Goal: Information Seeking & Learning: Learn about a topic

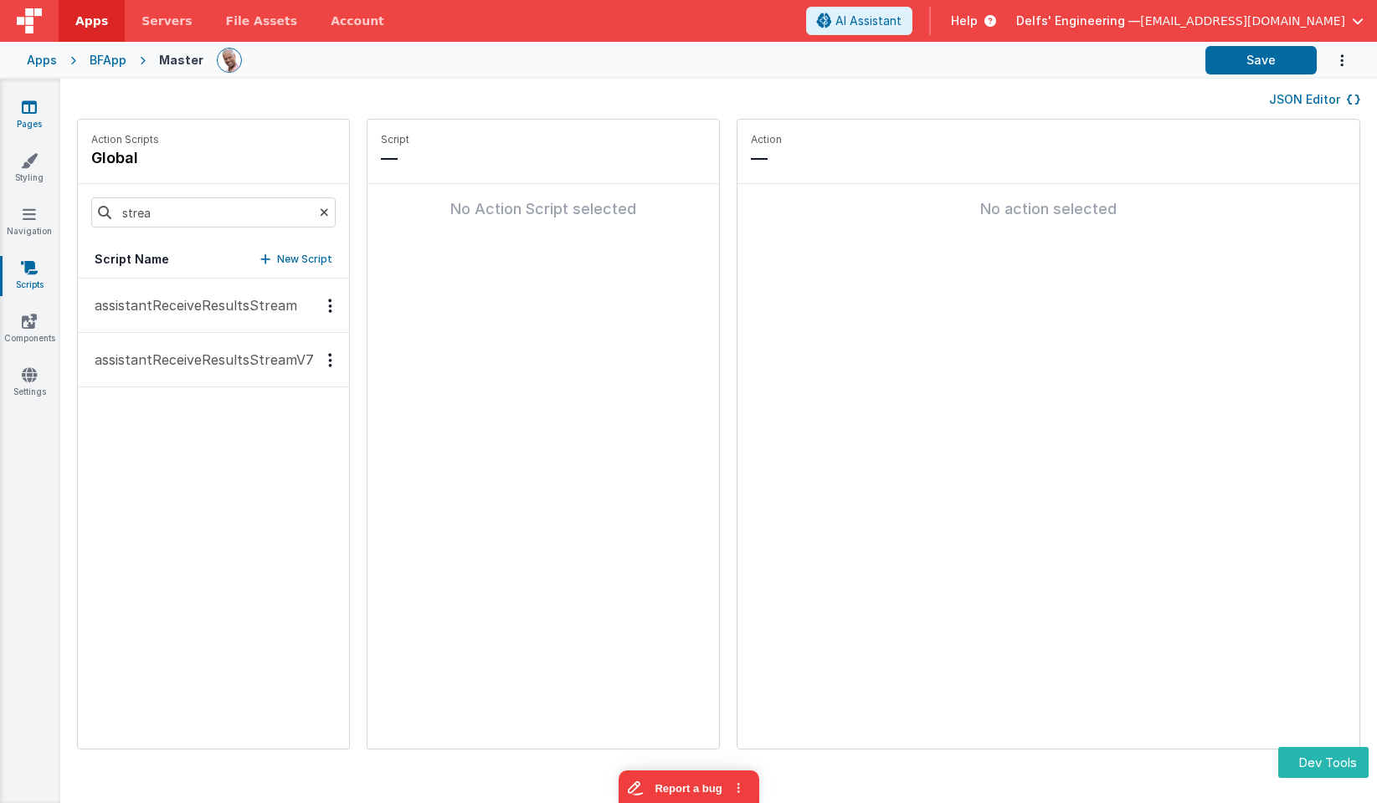
click at [20, 115] on link "Pages" at bounding box center [29, 115] width 60 height 33
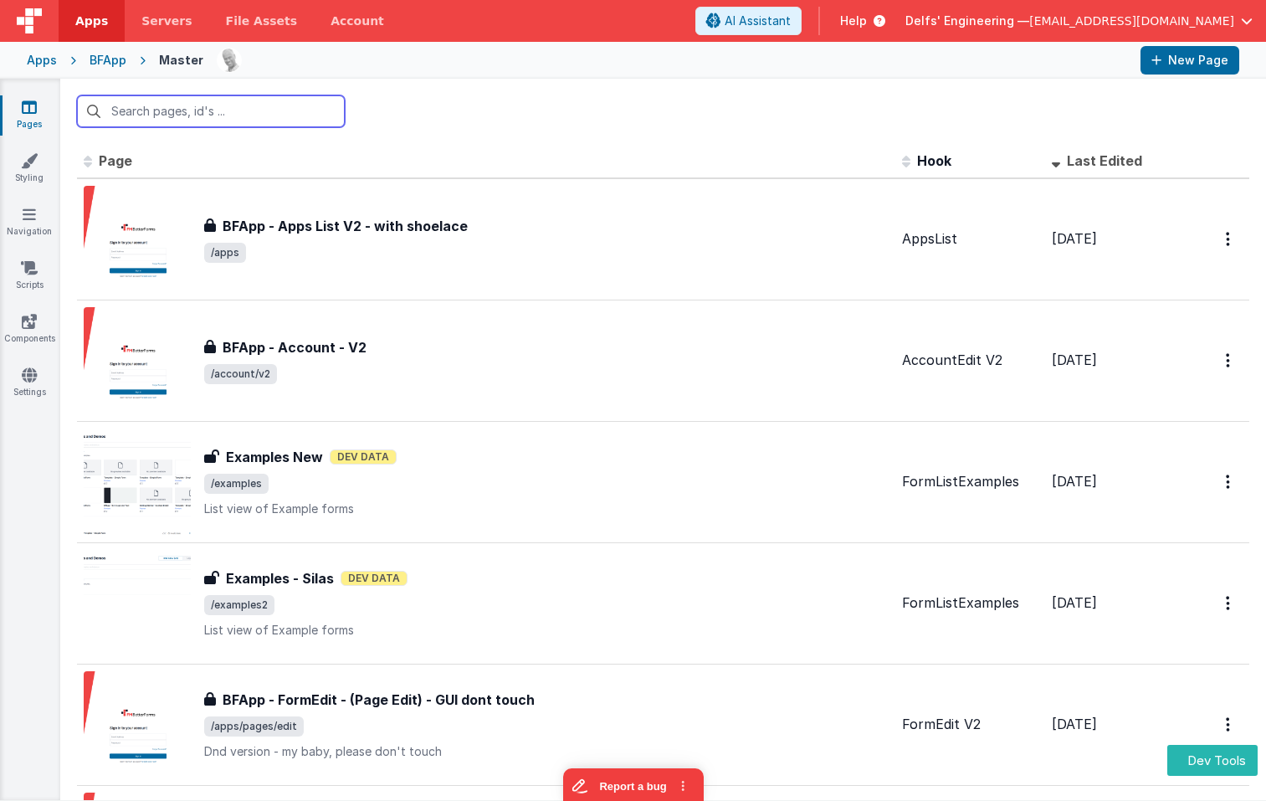
click at [121, 111] on input "text" at bounding box center [211, 111] width 268 height 32
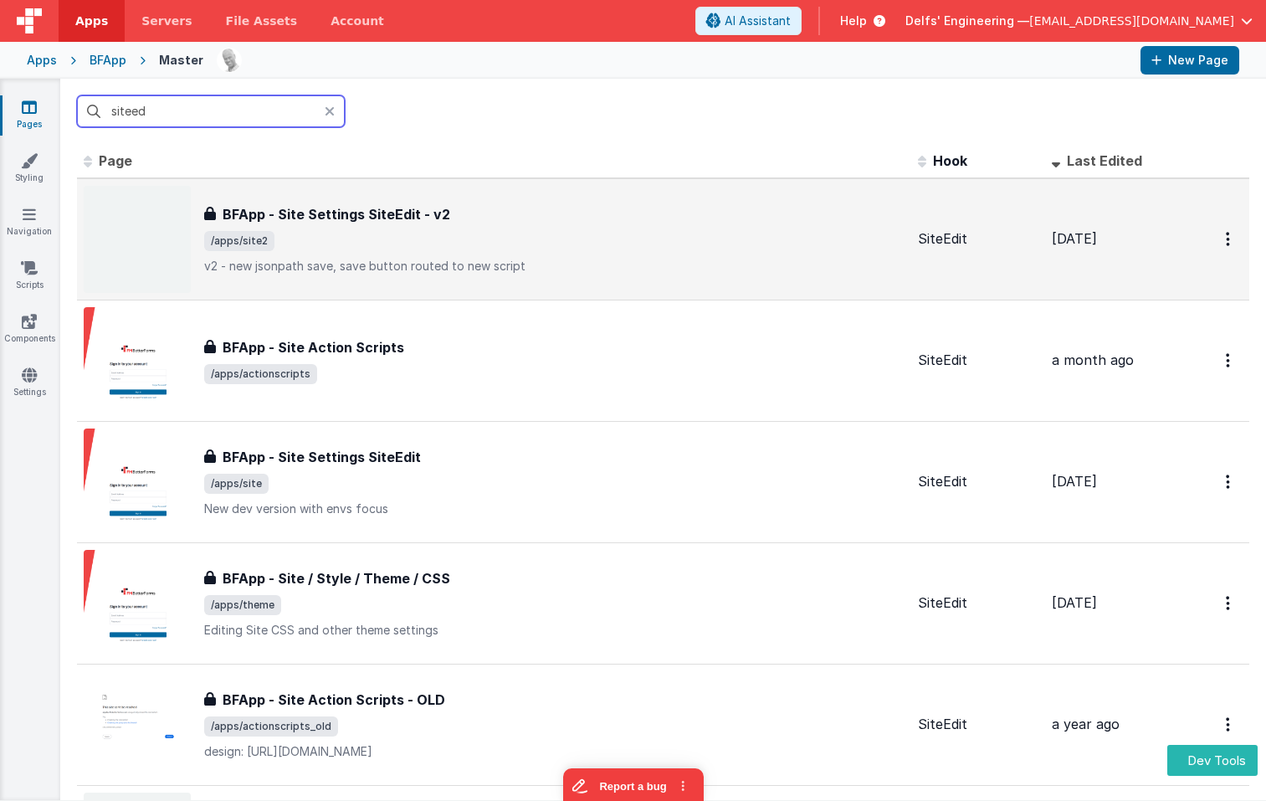
type input "siteed"
click at [426, 220] on h3 "BFApp - Site Settings SiteEdit - v2" at bounding box center [337, 214] width 228 height 20
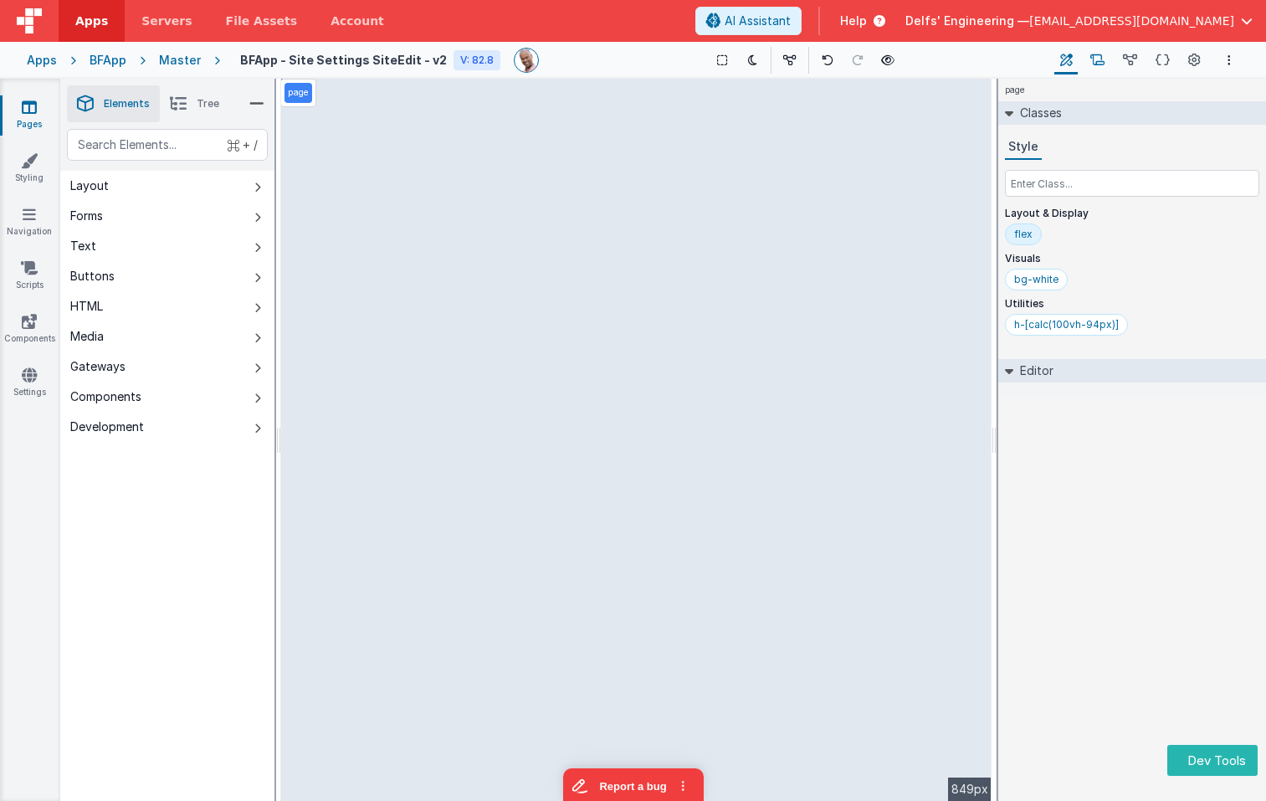
click at [1093, 53] on icon at bounding box center [1098, 61] width 14 height 18
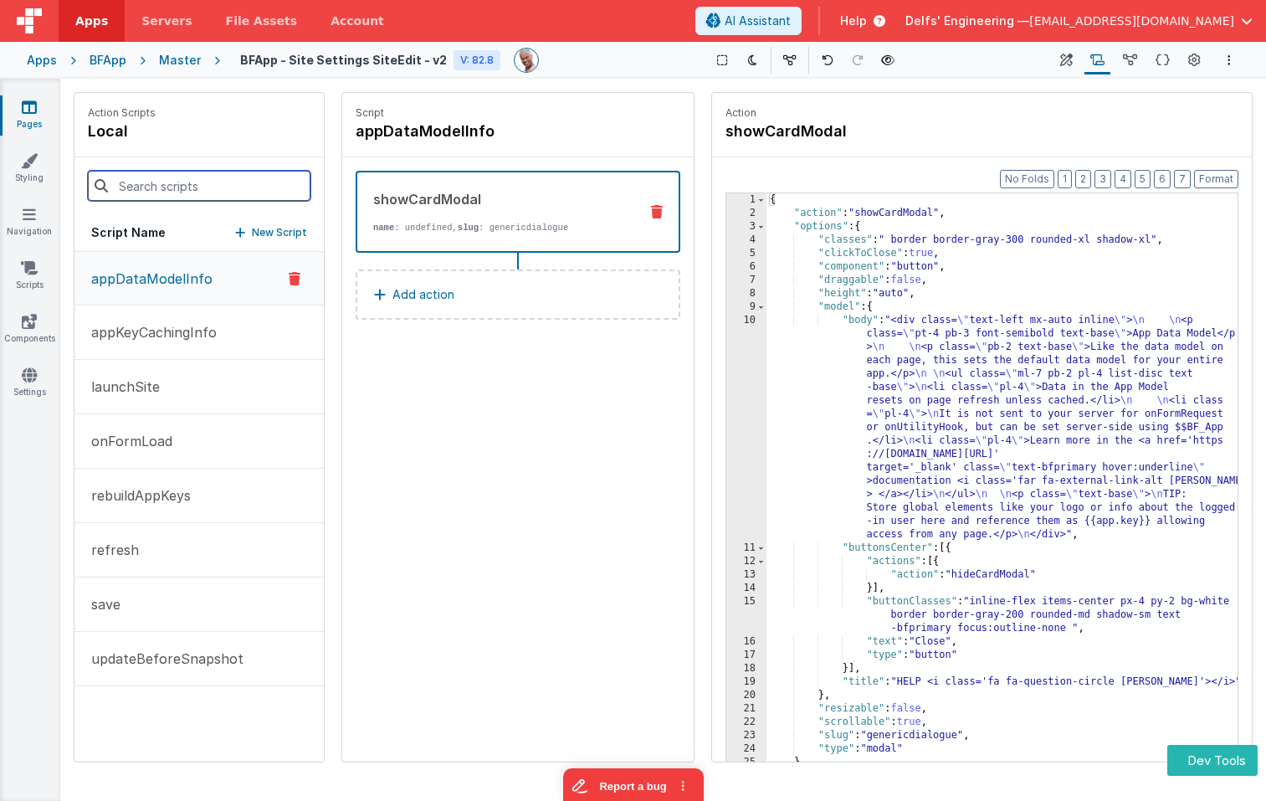
click at [203, 173] on input at bounding box center [199, 186] width 223 height 30
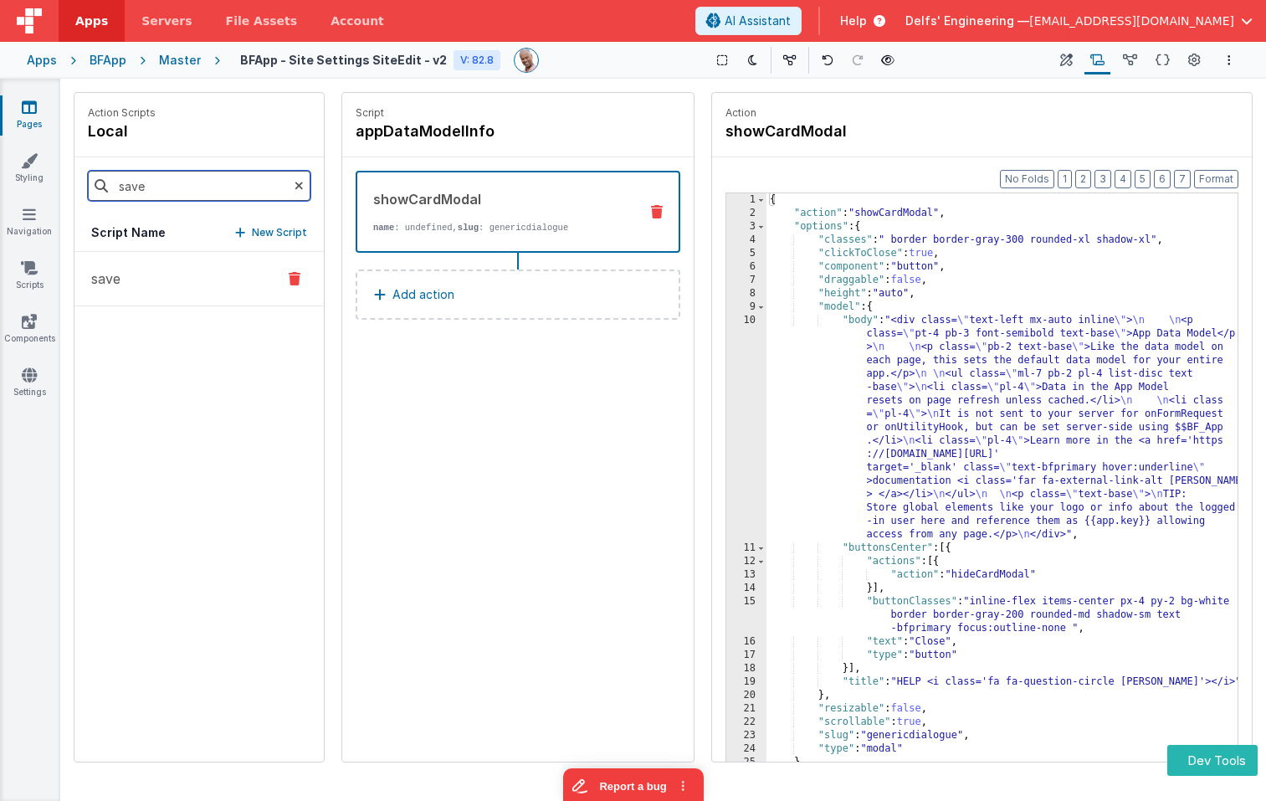
type input "save"
click at [180, 259] on button "save" at bounding box center [198, 279] width 249 height 54
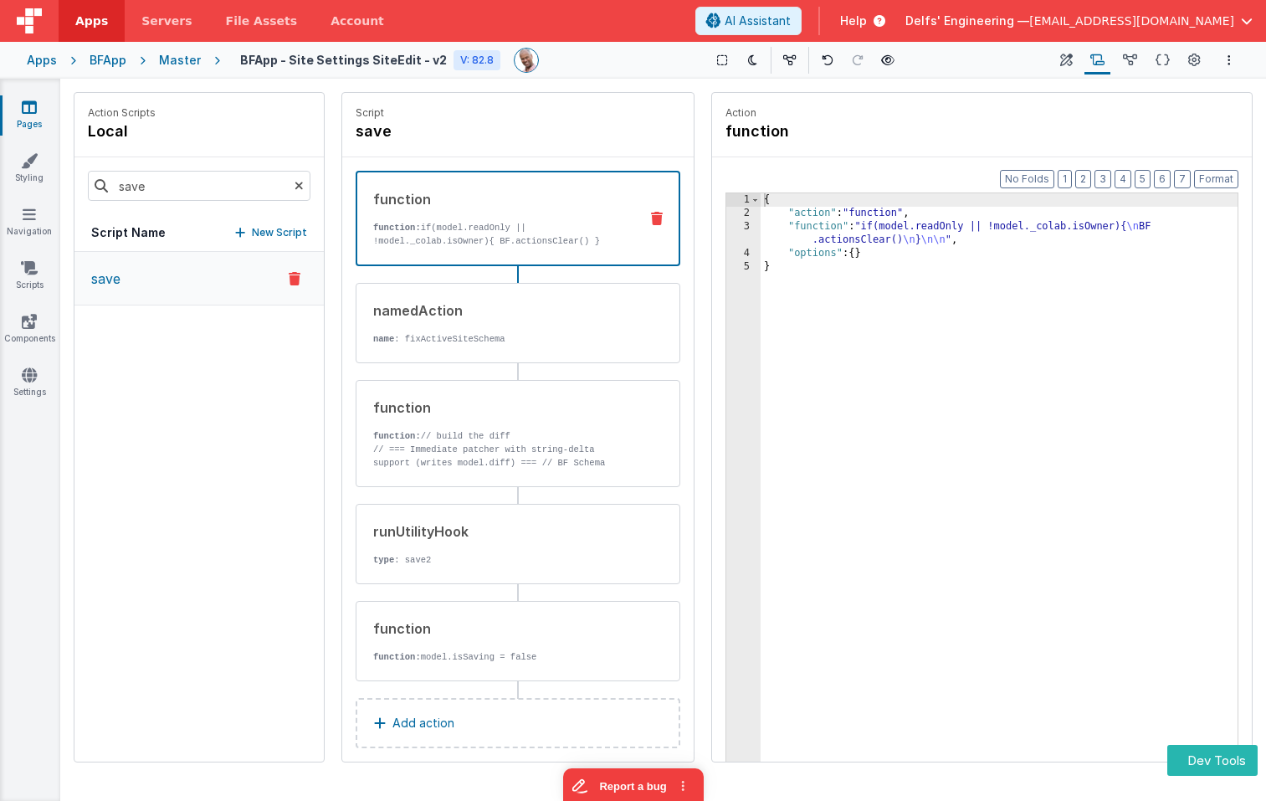
click at [579, 242] on p "function: if(model.readOnly || !model._colab.isOwner){ BF.actionsClear() }" at bounding box center [499, 234] width 252 height 27
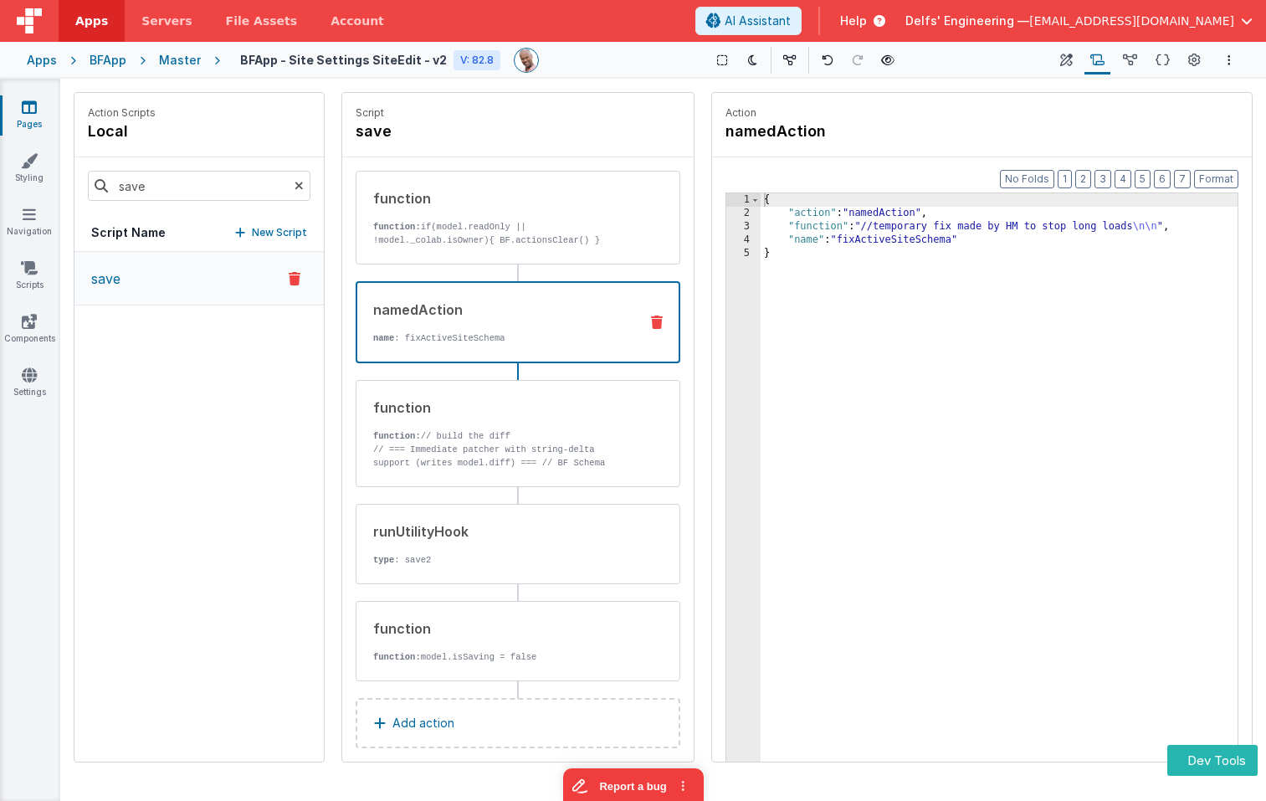
click at [576, 330] on div "namedAction name : fixActiveSiteSchema" at bounding box center [491, 322] width 268 height 45
click at [550, 573] on div "runUtilityHook type : save2" at bounding box center [518, 540] width 325 height 80
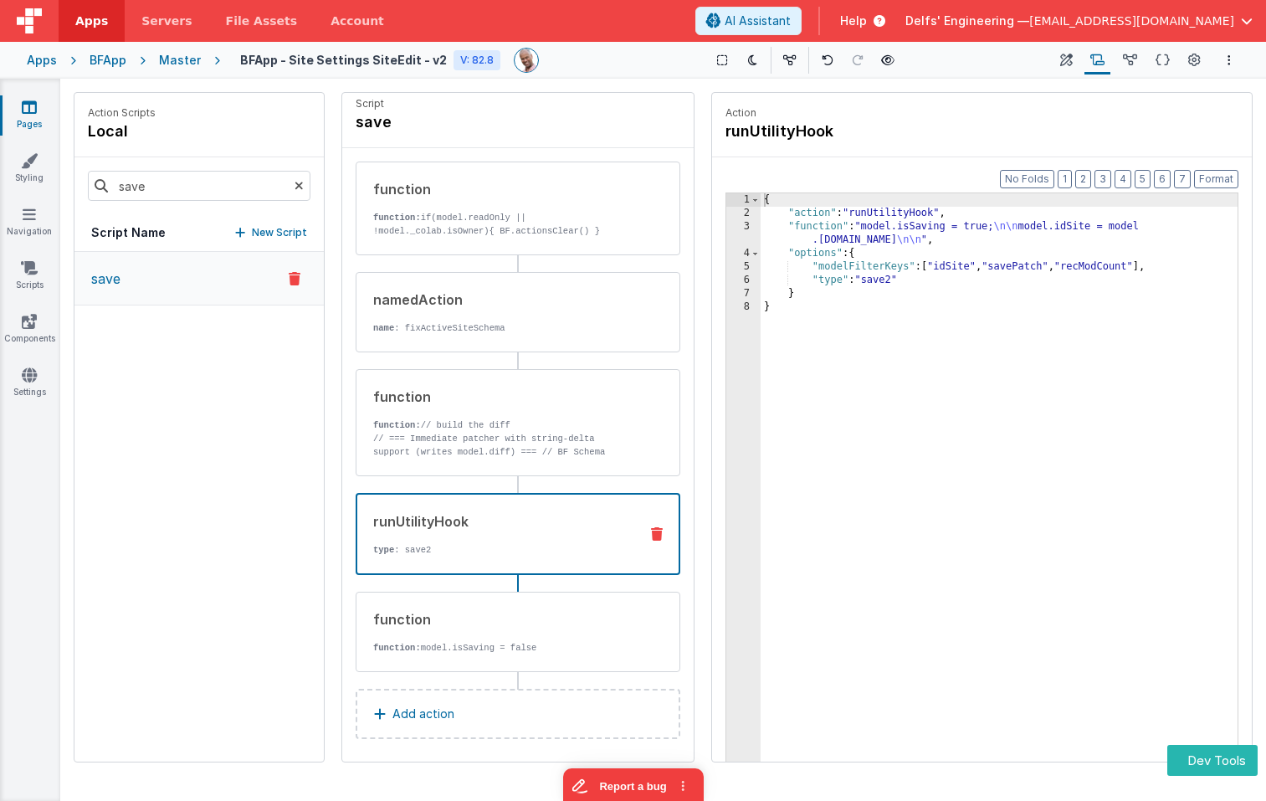
scroll to position [13, 0]
click at [794, 228] on div "{ "action" : "runUtilityHook" , "function" : "model.isSaving = true; \n\n model…" at bounding box center [999, 516] width 477 height 647
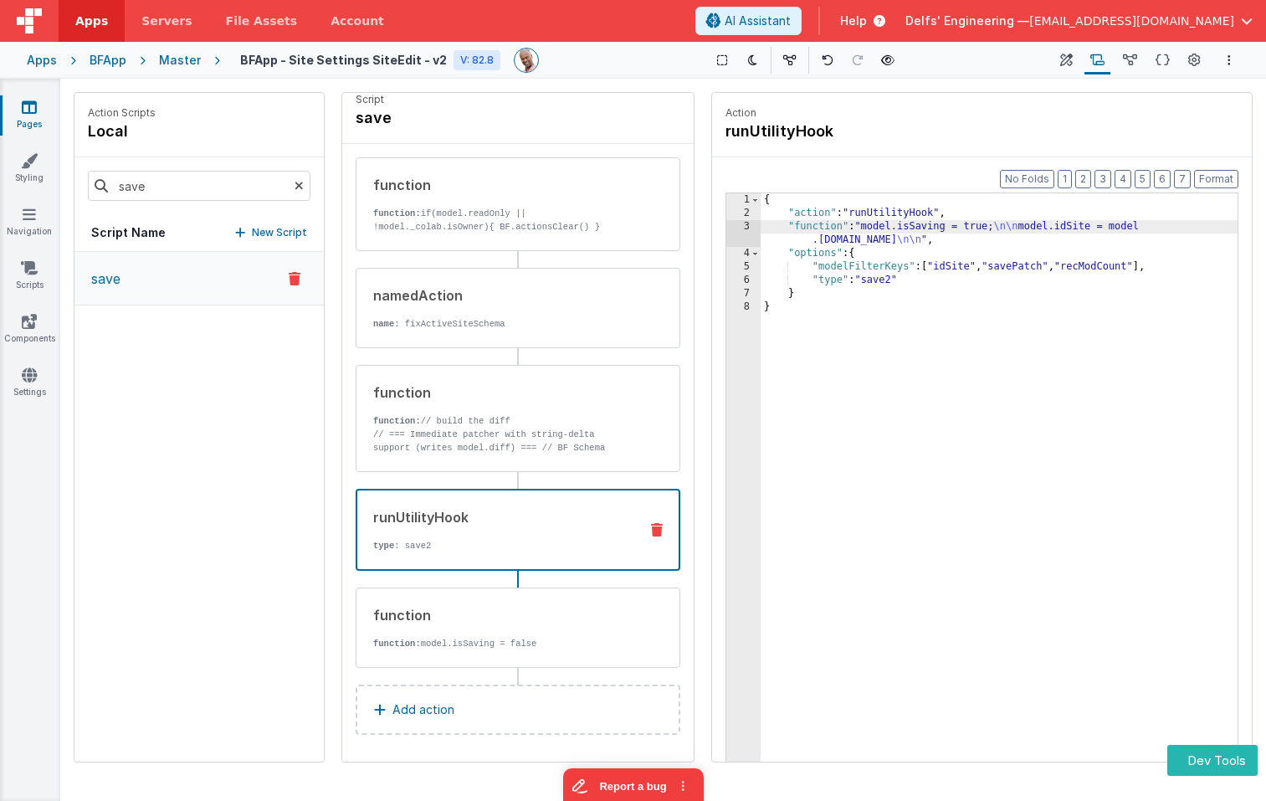
click at [745, 229] on div "3" at bounding box center [743, 233] width 34 height 27
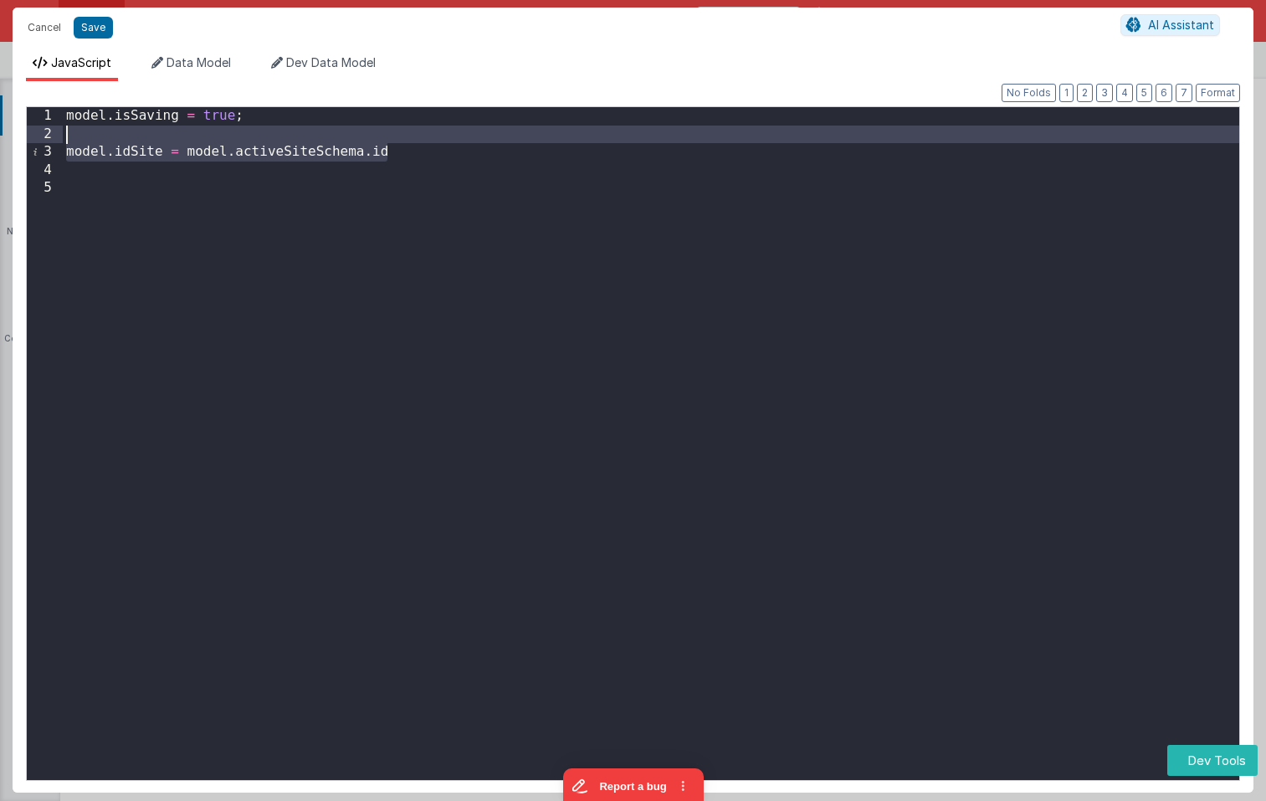
drag, startPoint x: 454, startPoint y: 156, endPoint x: 453, endPoint y: 138, distance: 17.7
click at [453, 138] on div "model . isSaving = true ; model . idSite = model . activeSiteSchema . id" at bounding box center [651, 465] width 1177 height 717
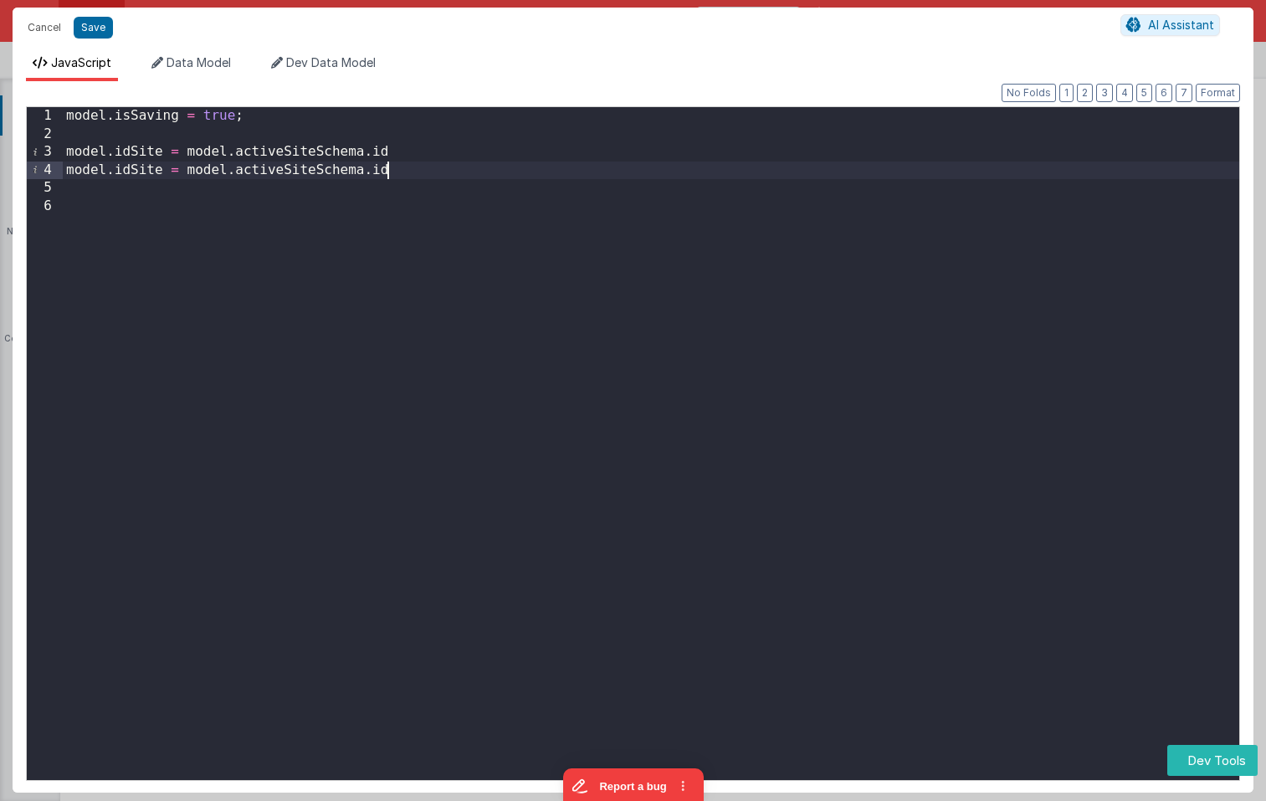
click at [141, 167] on div "model . isSaving = true ; model . idSite = model . activeSiteSchema . id model …" at bounding box center [651, 465] width 1177 height 717
click at [140, 167] on div "model . isSaving = true ; model . idSite = model . activeSiteSchema . id model …" at bounding box center [651, 465] width 1177 height 717
click at [141, 170] on div "model . isSaving = true ; model . idSite = model . activeSiteSchema . id model …" at bounding box center [651, 465] width 1177 height 717
drag, startPoint x: 141, startPoint y: 170, endPoint x: 219, endPoint y: 171, distance: 77.8
click at [141, 170] on div "model . isSaving = true ; model . idSite = model . activeSiteSchema . id model …" at bounding box center [651, 465] width 1177 height 717
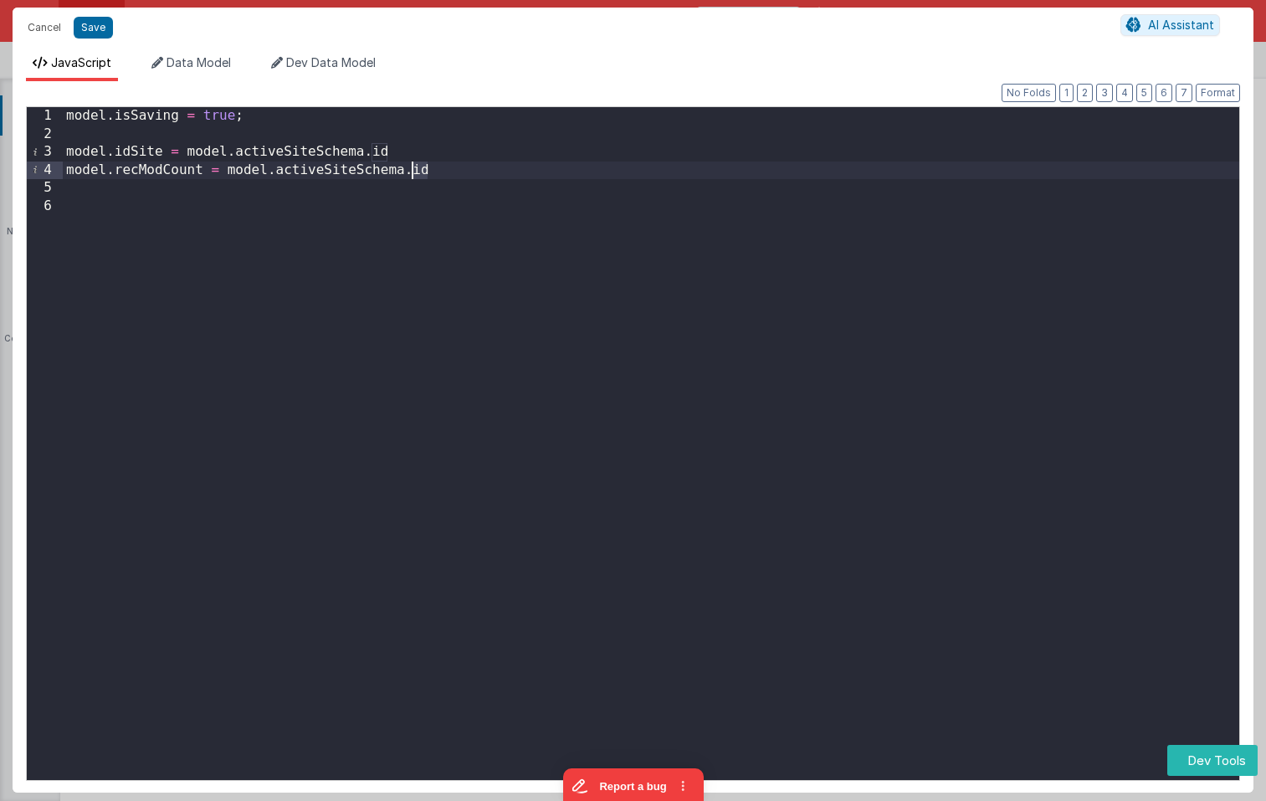
click at [413, 172] on div "model . isSaving = true ; model . idSite = model . activeSiteSchema . id model …" at bounding box center [651, 465] width 1177 height 717
click at [195, 62] on span "Data Model" at bounding box center [199, 62] width 64 height 14
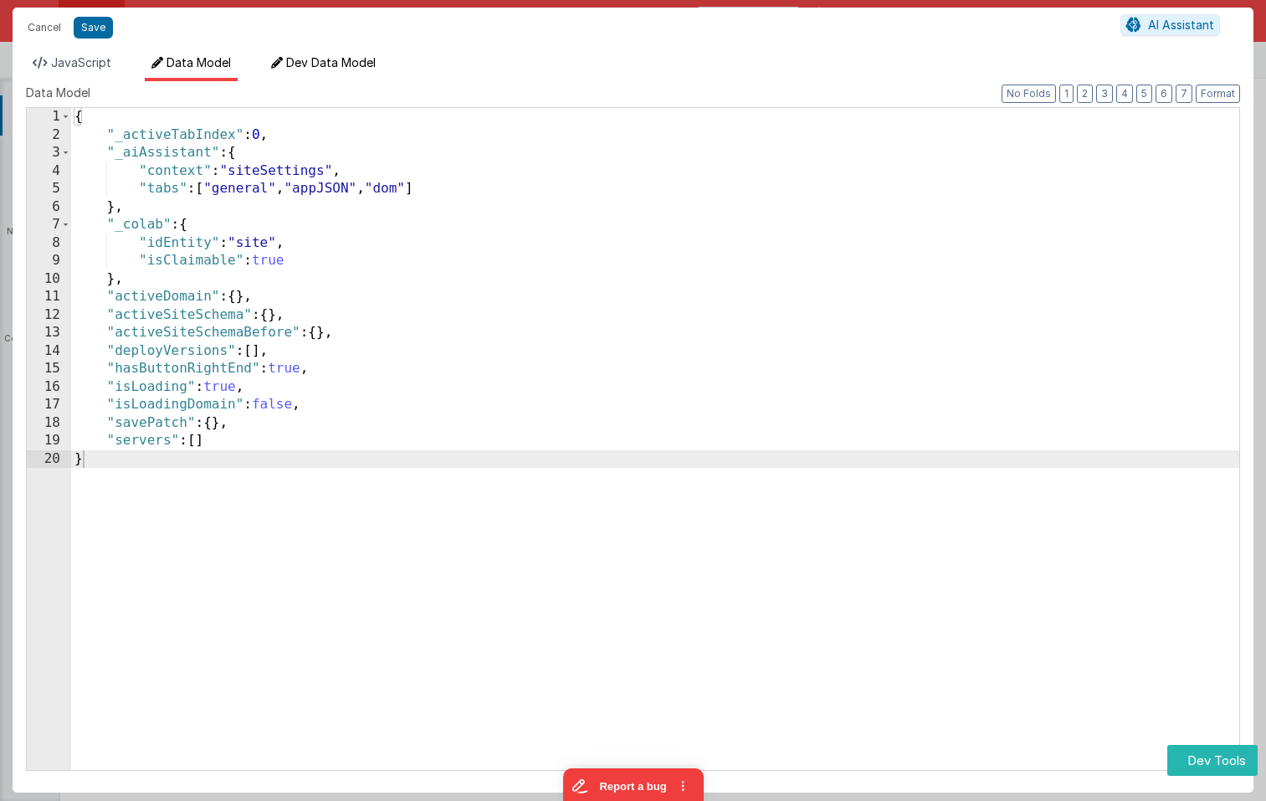
click at [330, 65] on span "Dev Data Model" at bounding box center [331, 62] width 90 height 14
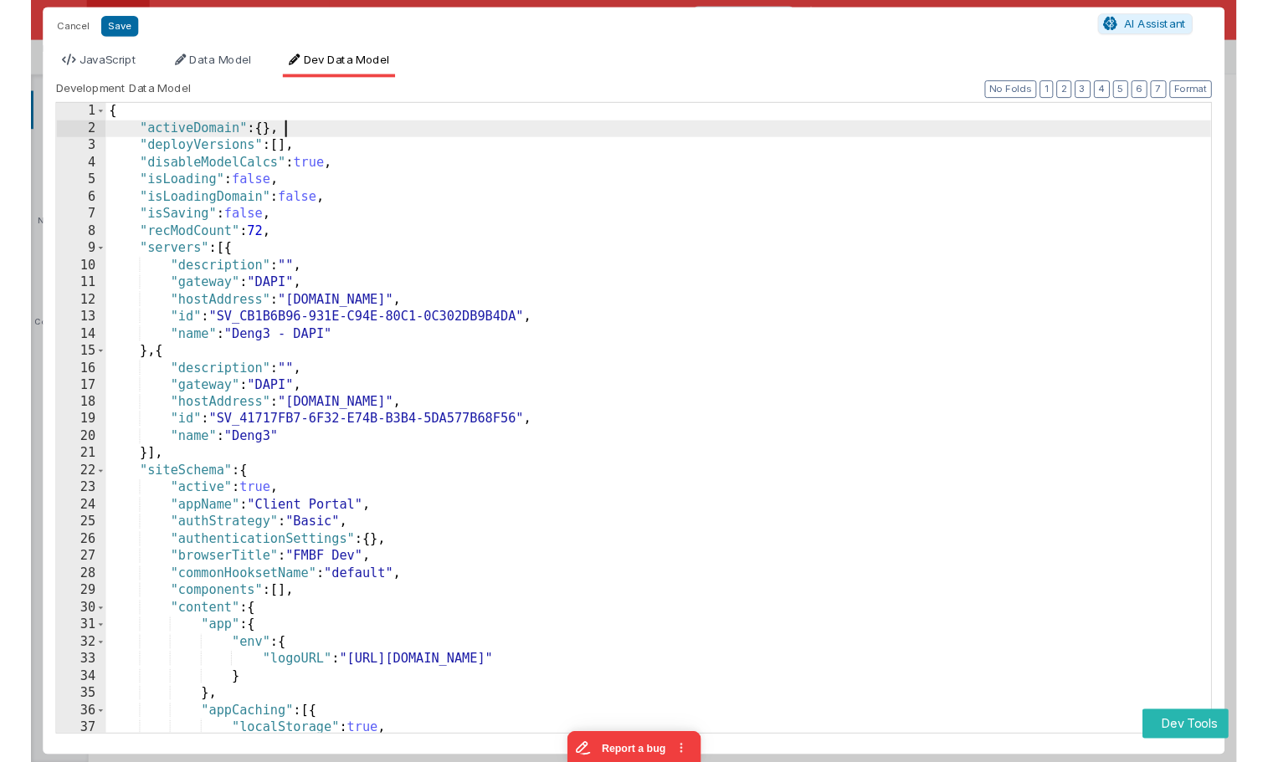
scroll to position [0, 0]
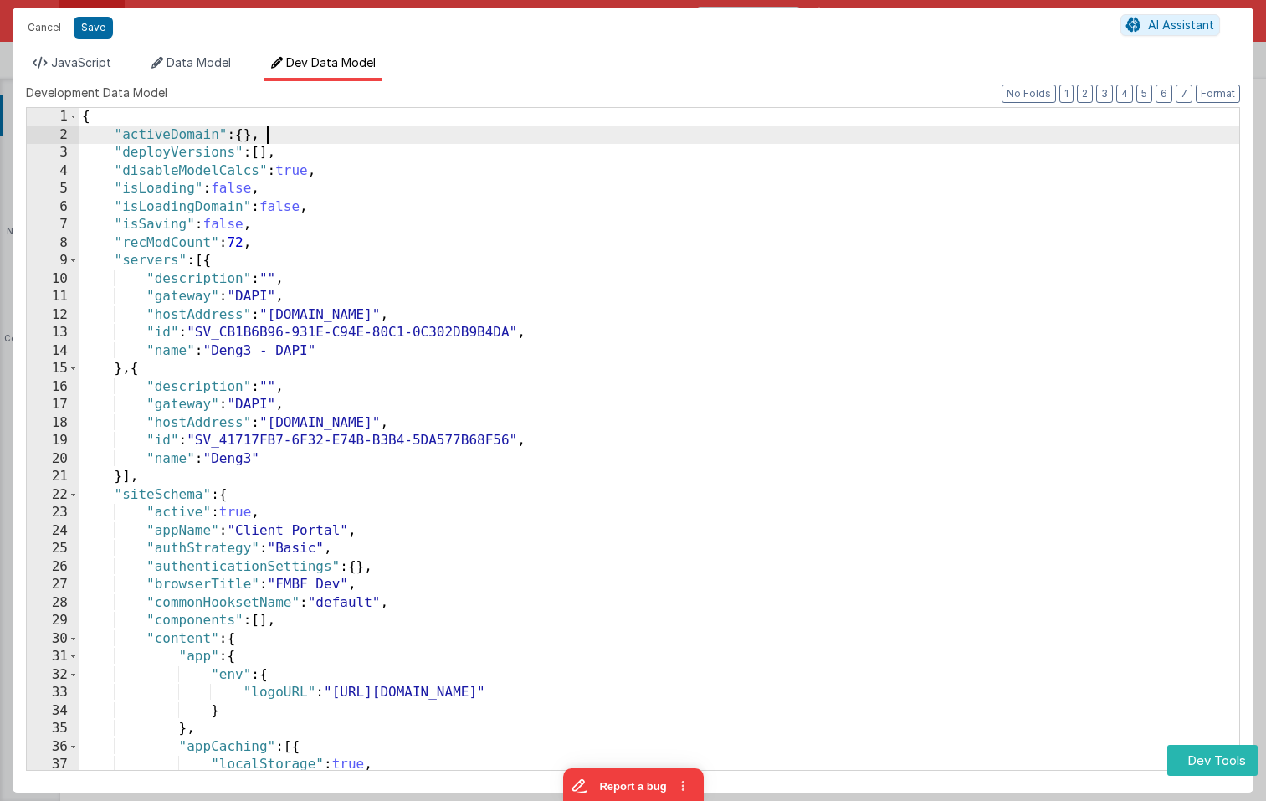
click at [381, 134] on div "{ "activeDomain" : { } , "deployVersions" : [ ] , "disableModelCalcs" : true , …" at bounding box center [659, 457] width 1161 height 698
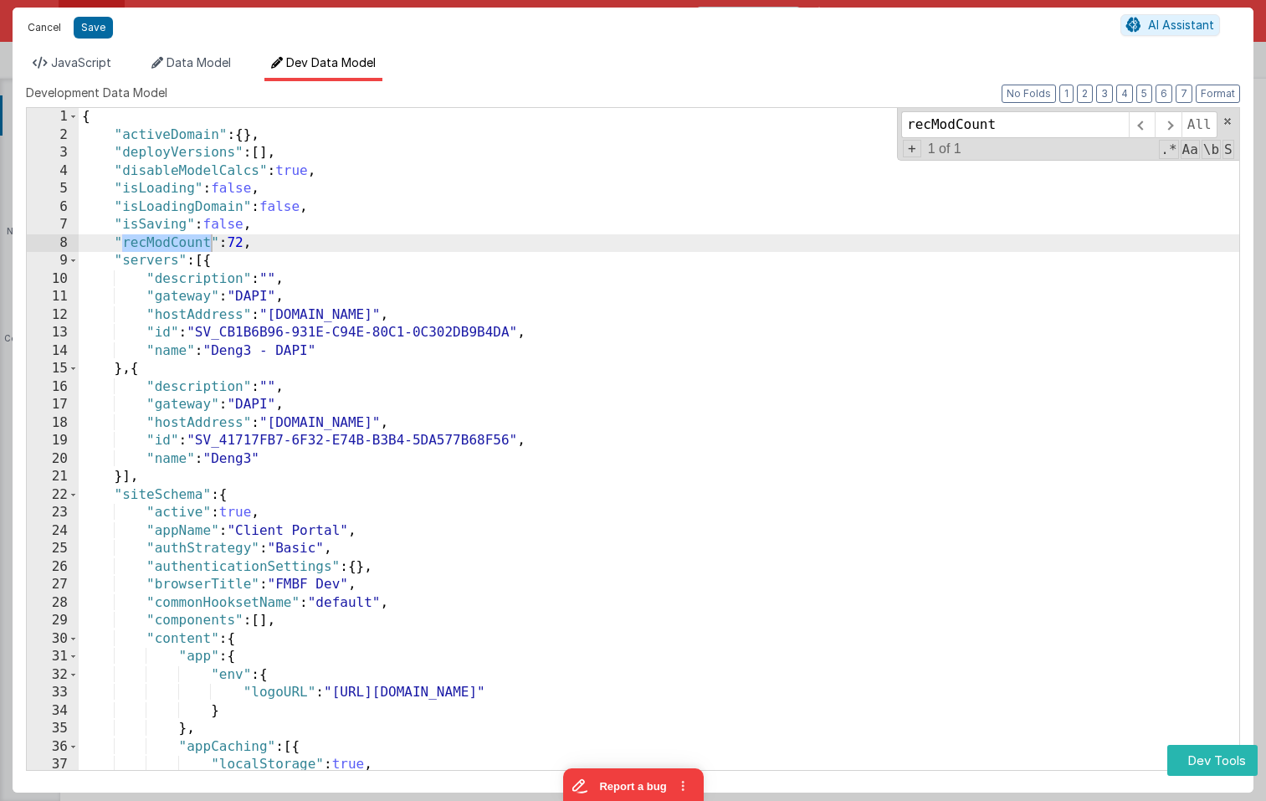
type input "recModCount"
click at [45, 30] on button "Cancel" at bounding box center [44, 27] width 50 height 23
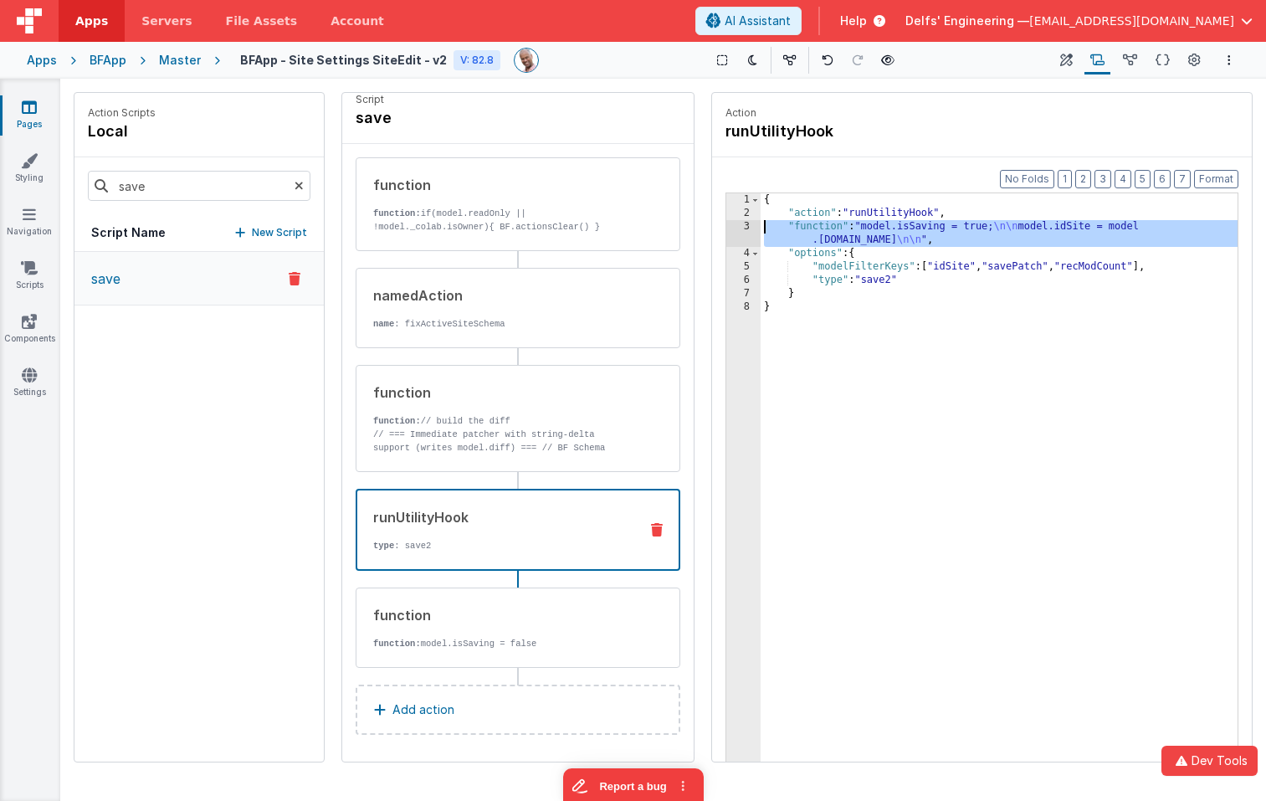
click at [737, 225] on div "3" at bounding box center [743, 233] width 34 height 27
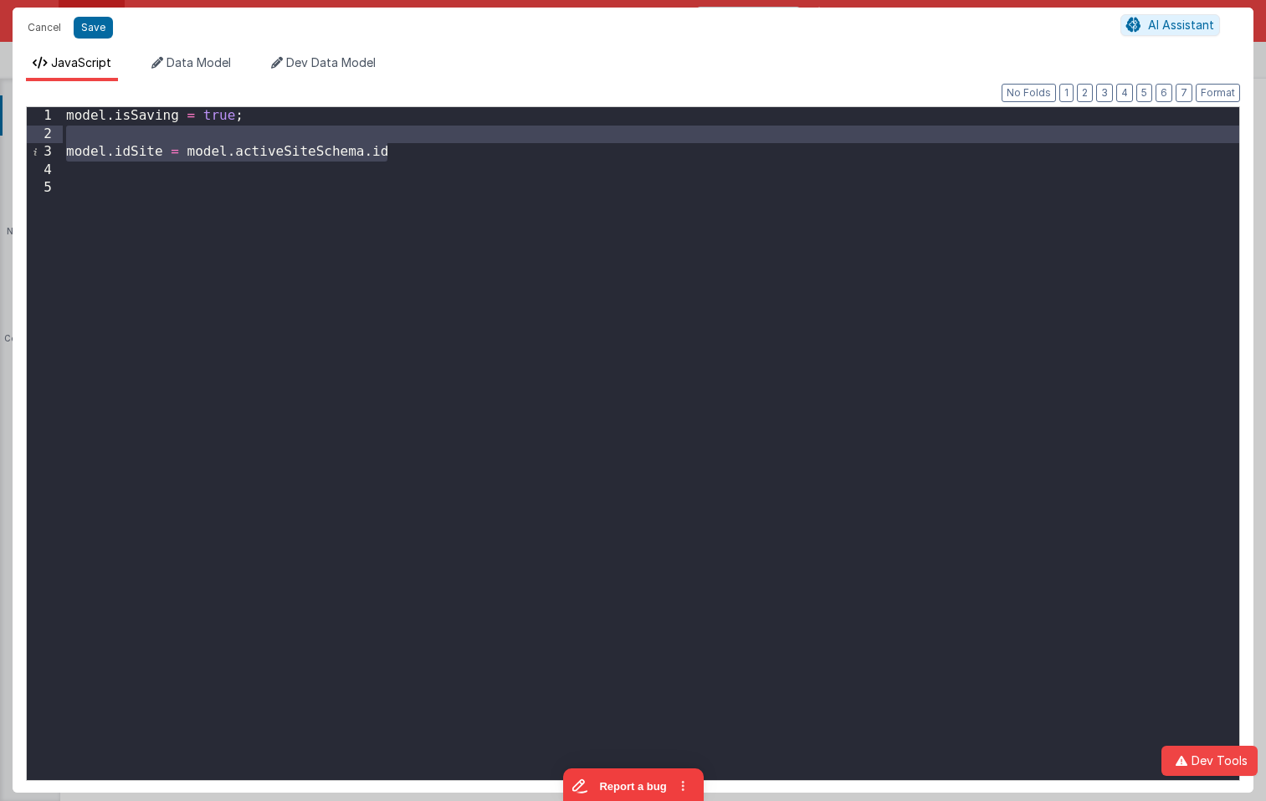
drag, startPoint x: 424, startPoint y: 153, endPoint x: 427, endPoint y: 137, distance: 16.1
click at [427, 137] on div "model . isSaving = true ; model . idSite = model . activeSiteSchema . id" at bounding box center [651, 461] width 1177 height 709
click at [149, 166] on div "model . isSaving = true ; model . idSite = model . activeSiteSchema . id model …" at bounding box center [651, 461] width 1177 height 709
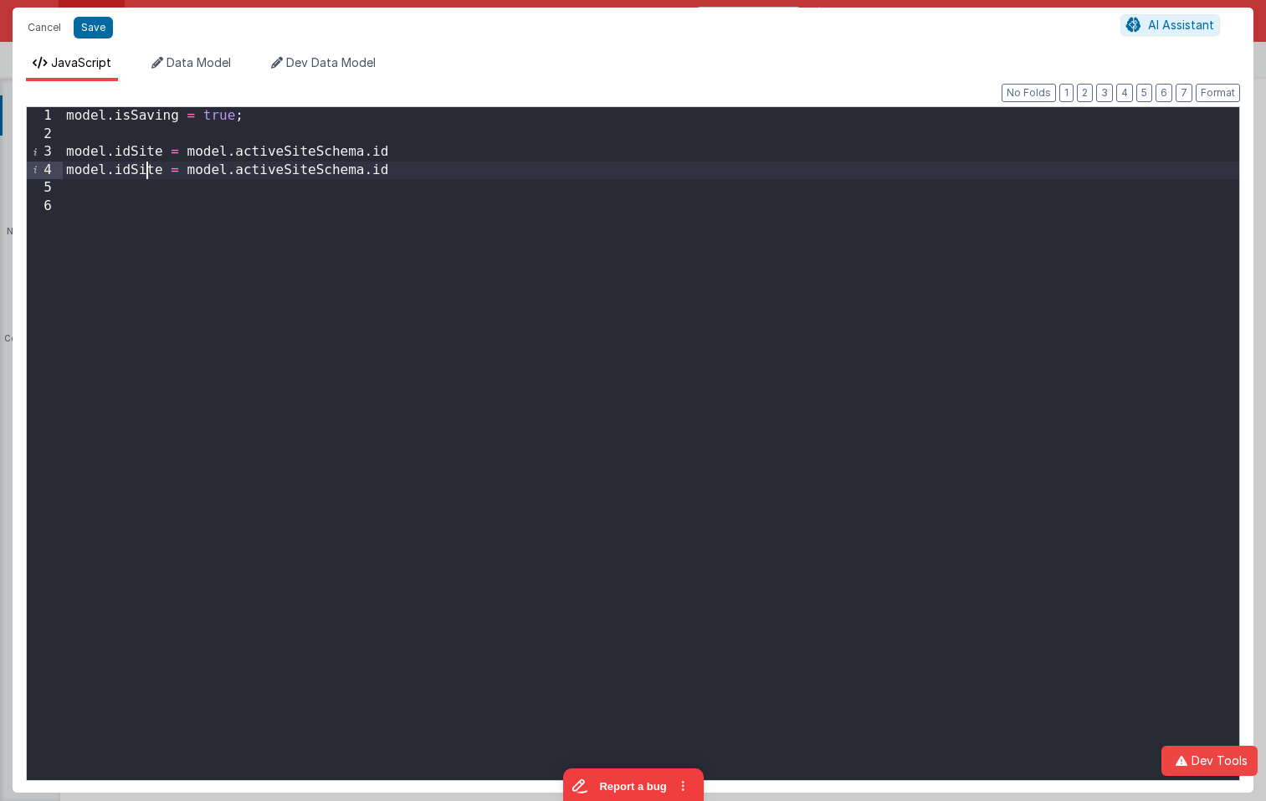
click at [149, 166] on div "model . isSaving = true ; model . idSite = model . activeSiteSchema . id model …" at bounding box center [651, 461] width 1177 height 709
drag, startPoint x: 390, startPoint y: 169, endPoint x: 370, endPoint y: 168, distance: 20.1
click at [371, 168] on div "model . isSaving = true ; model . idSite = model . activeSiteSchema . id model …" at bounding box center [651, 461] width 1177 height 709
click at [389, 167] on div "model . isSaving = true ; model . idSite = model . activeSiteSchema . id model …" at bounding box center [651, 461] width 1177 height 709
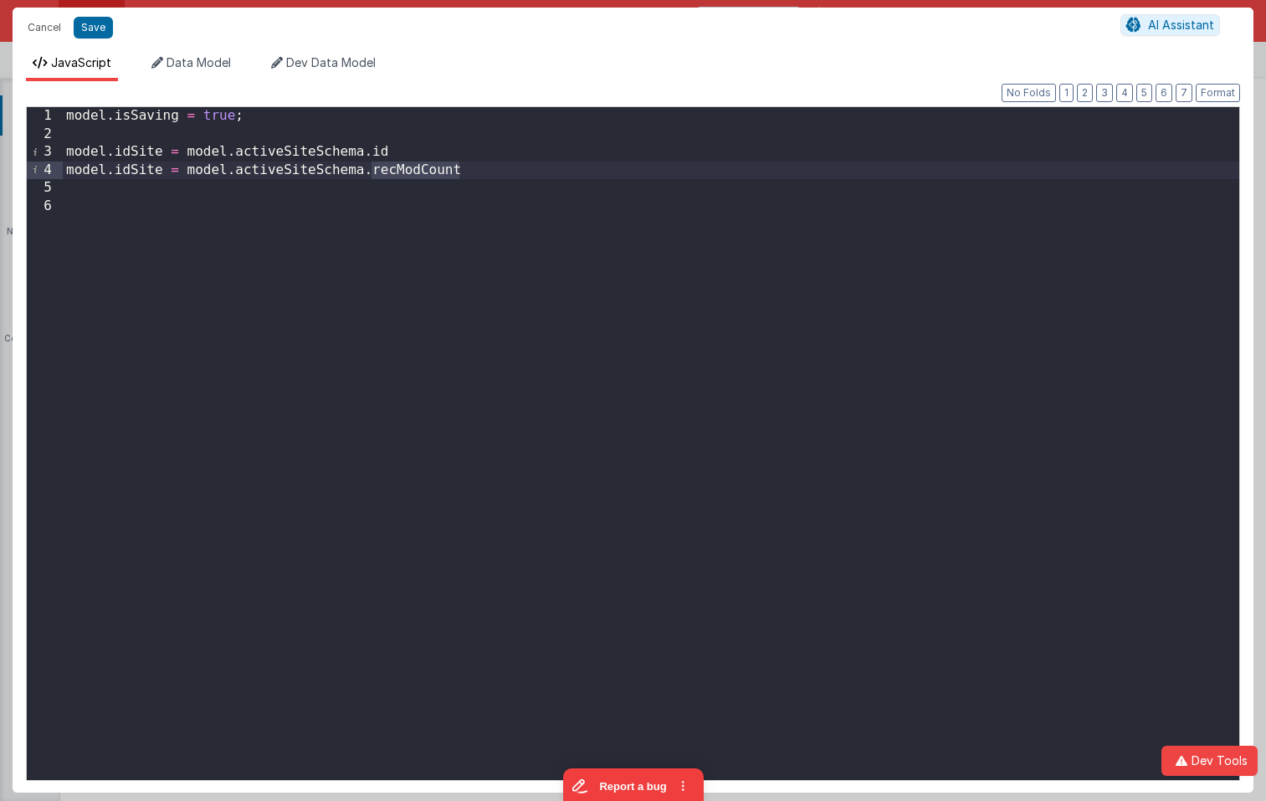
click at [136, 167] on div "model . isSaving = true ; model . idSite = model . activeSiteSchema . id model …" at bounding box center [651, 461] width 1177 height 709
click at [101, 33] on button "Save" at bounding box center [93, 28] width 39 height 22
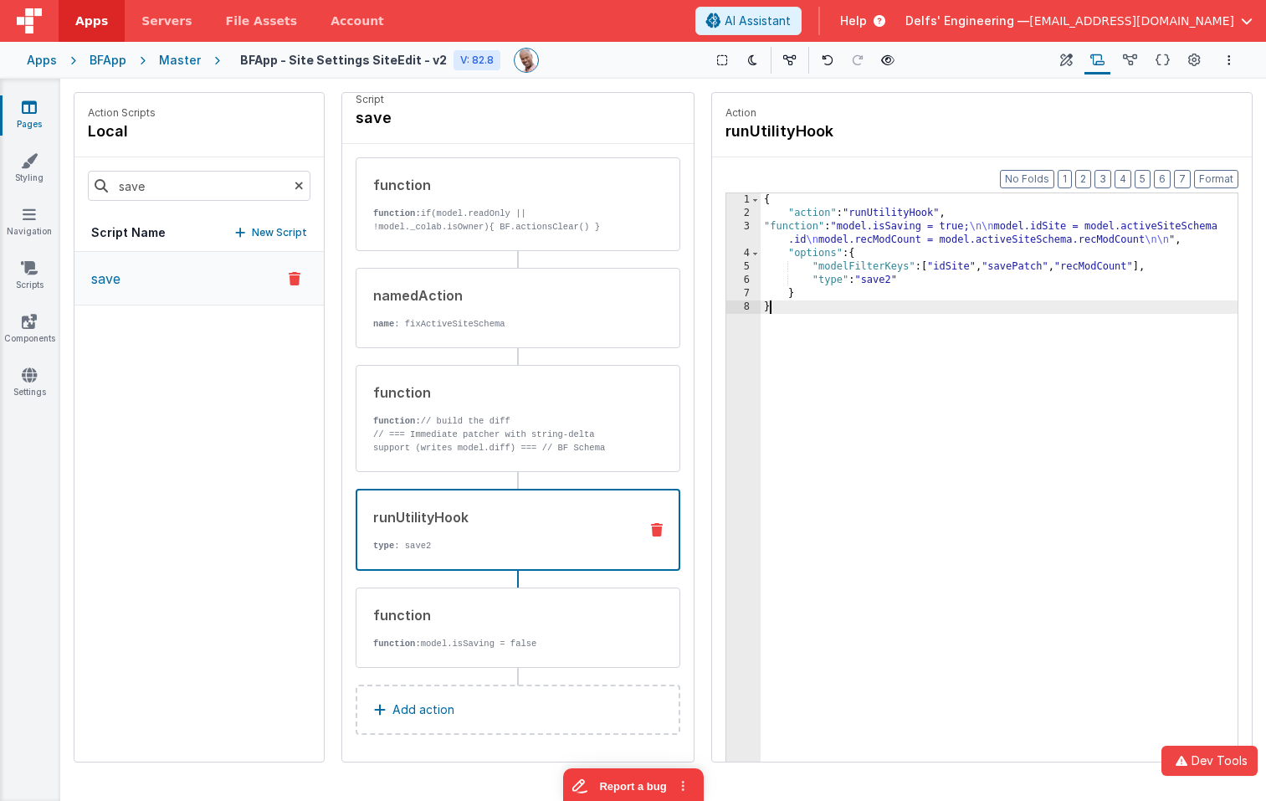
click at [975, 345] on div "{ "action" : "runUtilityHook" , "function" : "model.isSaving = true; \n\n model…" at bounding box center [999, 516] width 477 height 647
click at [502, 440] on p "// === Immediate patcher with string-delta support (writes model.diff) === // B…" at bounding box center [499, 501] width 253 height 147
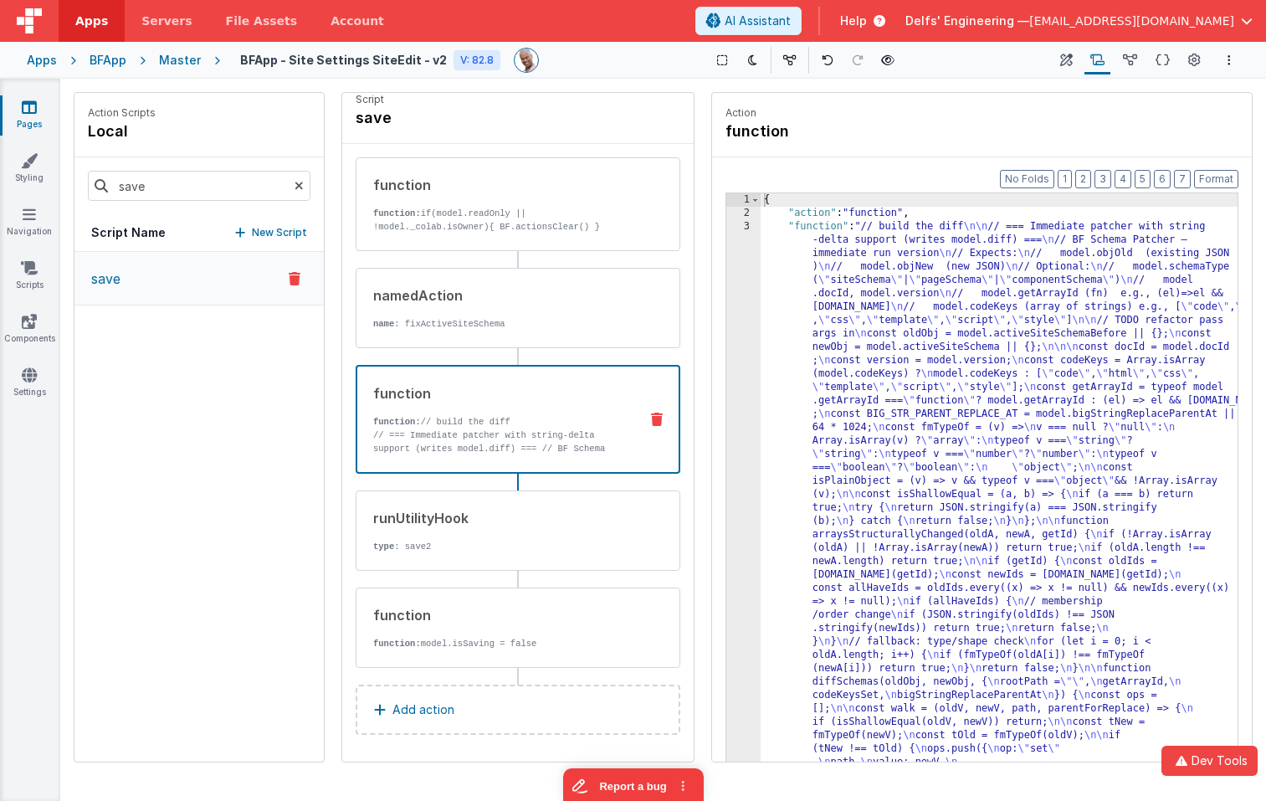
click at [570, 69] on div "Show Group Outlines Toggle Dark Mode Toggle Dev Data Preview Page cmd + b" at bounding box center [801, 60] width 499 height 27
click at [988, 131] on div "Action function" at bounding box center [982, 124] width 513 height 37
click at [869, 109] on p "Action" at bounding box center [982, 112] width 513 height 13
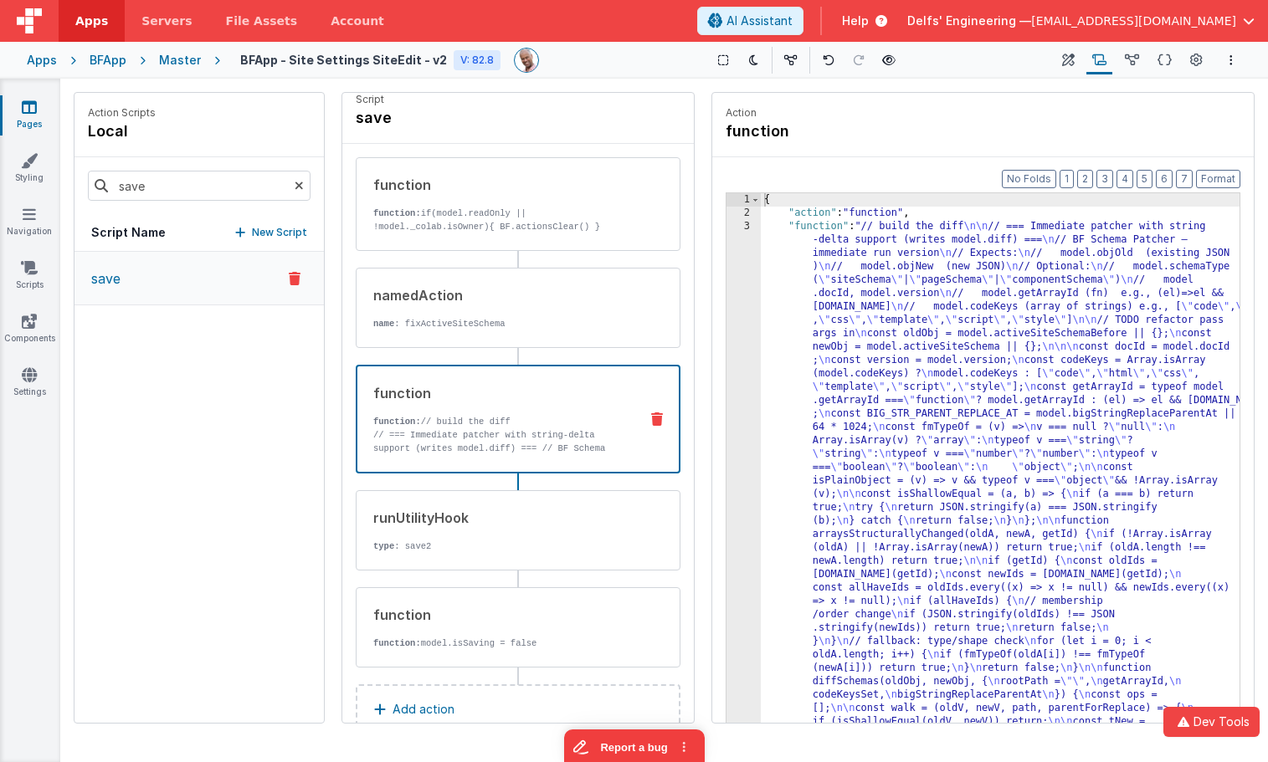
click at [359, 62] on h4 "BFApp - Site Settings SiteEdit - v2" at bounding box center [343, 60] width 207 height 13
drag, startPoint x: 372, startPoint y: 59, endPoint x: 278, endPoint y: 59, distance: 94.6
click at [280, 59] on h4 "BFApp - Site Settings SiteEdit - v2" at bounding box center [343, 60] width 207 height 13
click at [278, 59] on h4 "BFApp - Site Settings SiteEdit - v2" at bounding box center [343, 60] width 207 height 13
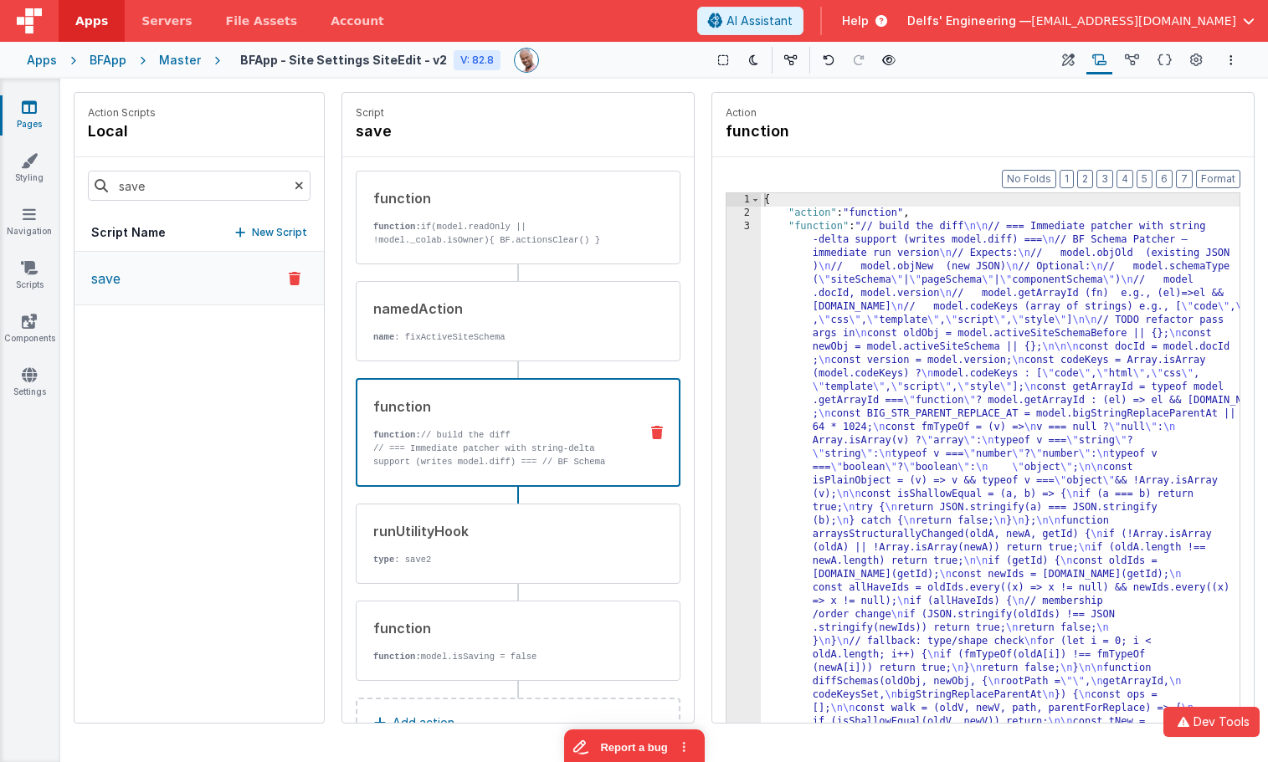
click at [613, 69] on div "Show Group Outlines Toggle Dark Mode Toggle Dev Data Preview Page cmd + b" at bounding box center [802, 60] width 500 height 27
click at [375, 62] on h4 "BFApp - Site Settings SiteEdit - v2" at bounding box center [343, 60] width 207 height 13
click at [609, 748] on button "Report a bug" at bounding box center [633, 744] width 141 height 35
click at [388, 61] on h4 "BFApp - Site Settings SiteEdit - v2" at bounding box center [343, 60] width 207 height 13
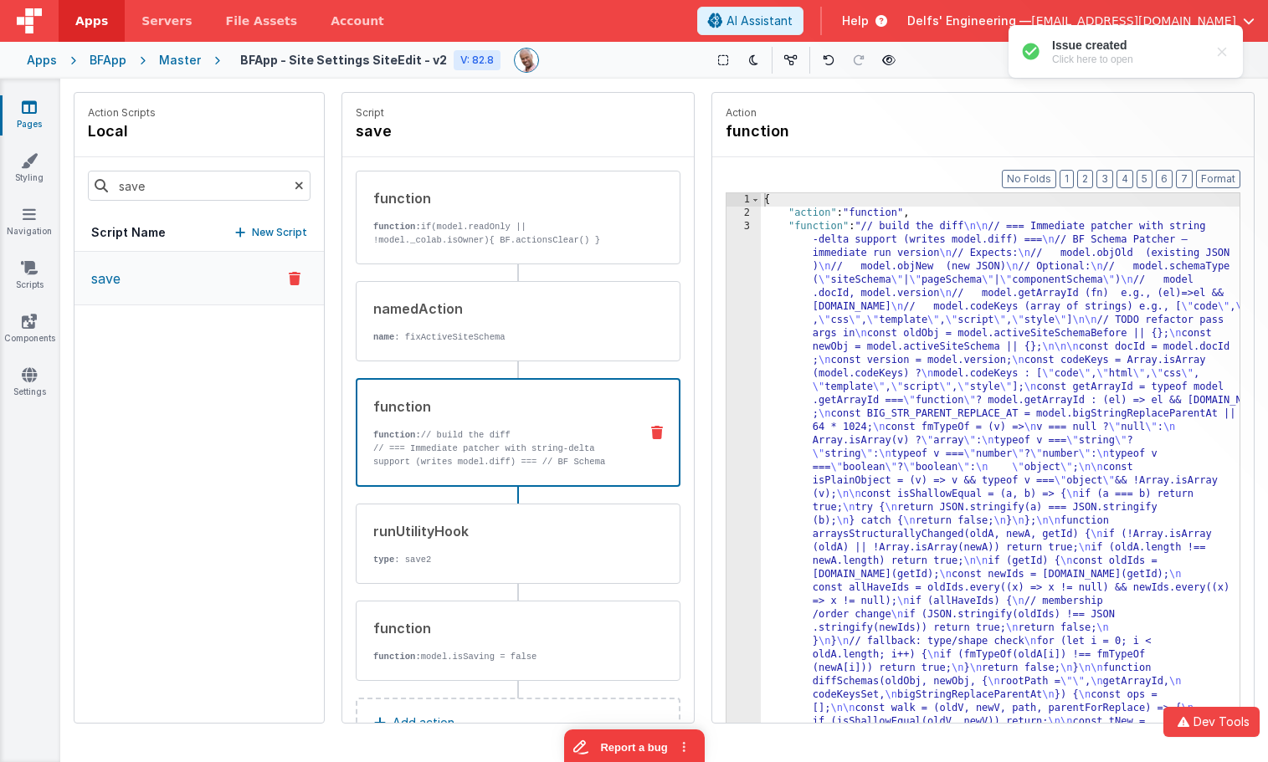
click at [388, 61] on h4 "BFApp - Site Settings SiteEdit - v2" at bounding box center [343, 60] width 207 height 13
click at [418, 86] on div "Saving Duplicating Page" at bounding box center [694, 85] width 1268 height 13
click at [397, 70] on div "BFApp - Site Settings SiteEdit - v2 * V: 82.8 Show Group Outlines Toggle Dark M…" at bounding box center [730, 60] width 1021 height 28
click at [395, 63] on h4 "BFApp - Site Settings SiteEdit - v2" at bounding box center [343, 60] width 207 height 13
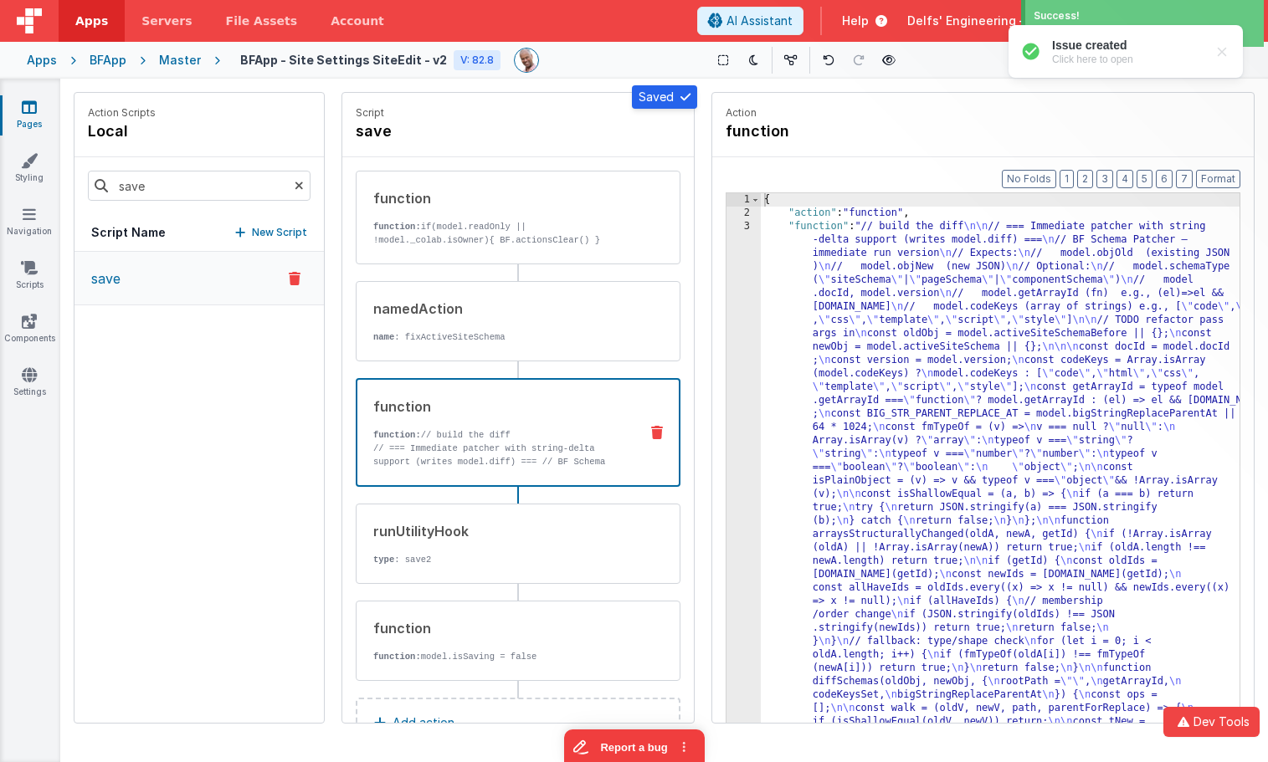
click at [402, 57] on h4 "BFApp - Site Settings SiteEdit - v2" at bounding box center [343, 60] width 207 height 13
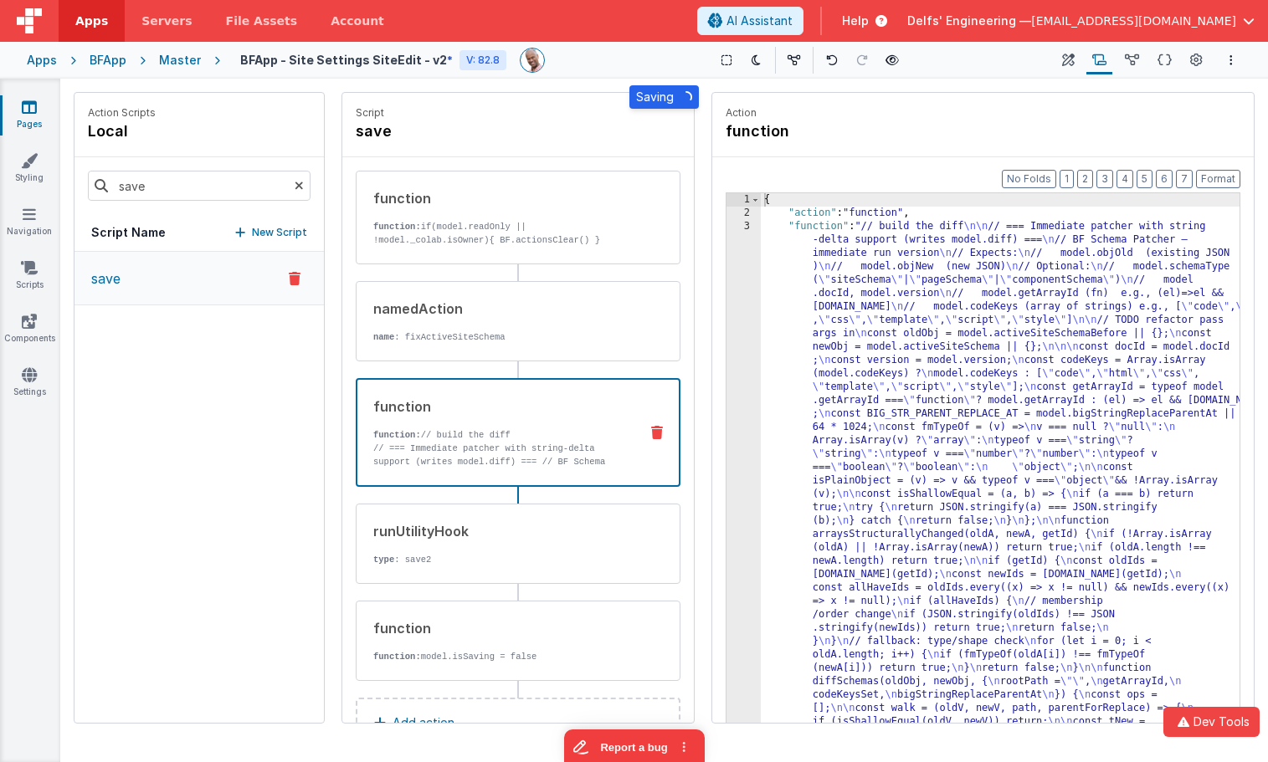
click at [352, 91] on div "Saving Duplicating Page" at bounding box center [694, 85] width 1268 height 13
click at [377, 61] on h4 "BFApp - Site Settings SiteEdit - v2" at bounding box center [343, 60] width 207 height 13
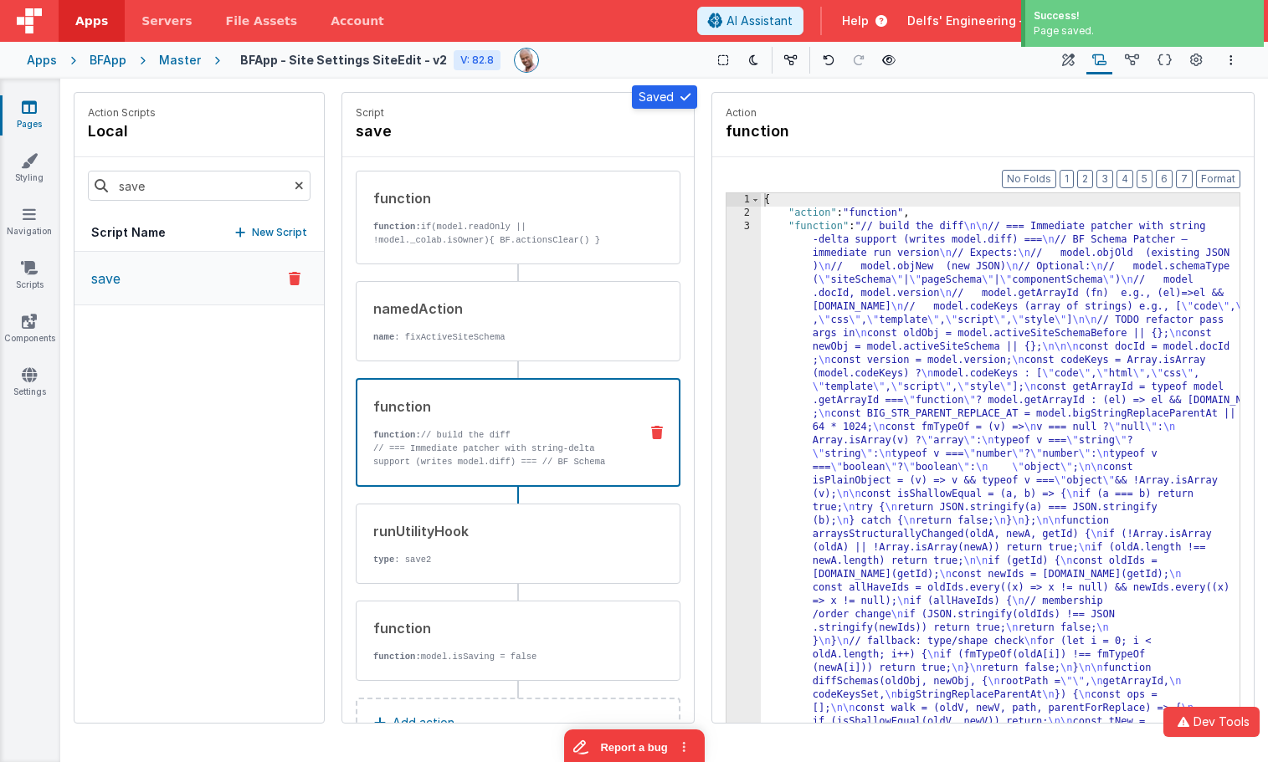
click at [417, 61] on h4 "BFApp - Site Settings SiteEdit - v2" at bounding box center [343, 60] width 207 height 13
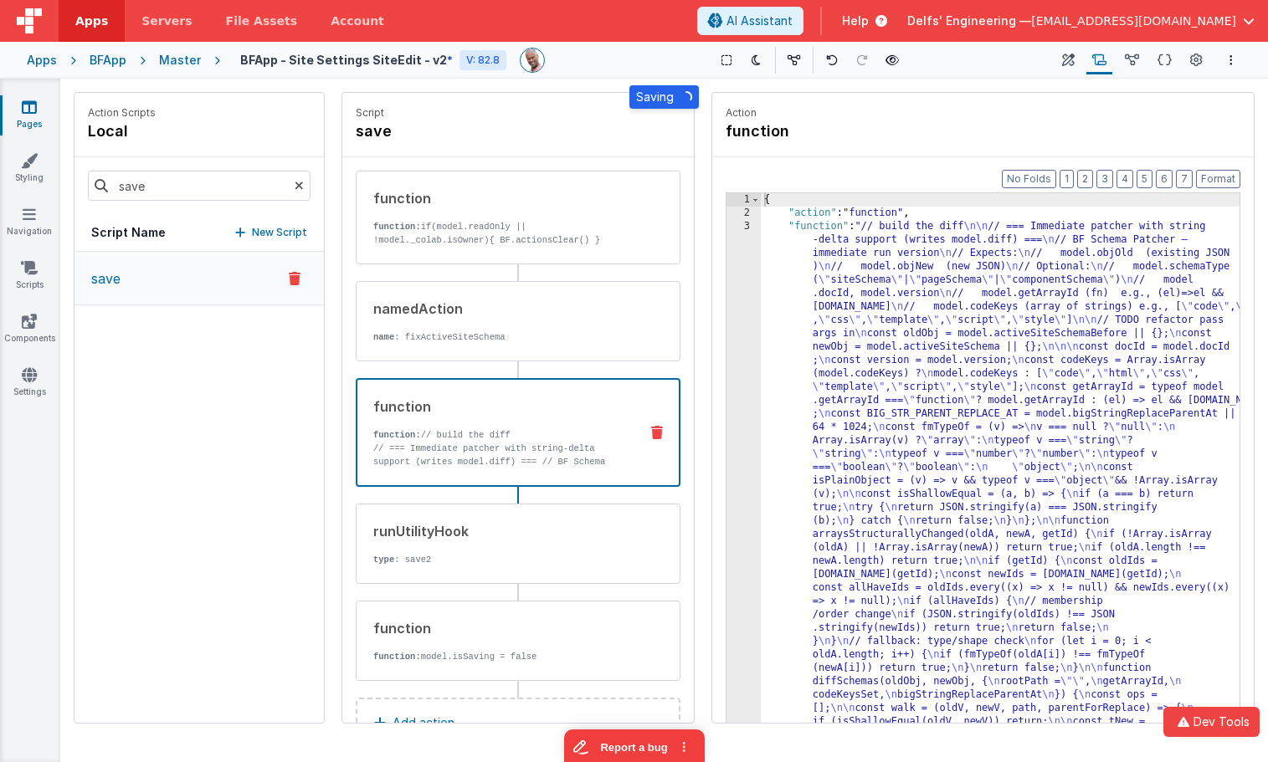
click at [410, 83] on div "Saving Duplicating Page" at bounding box center [694, 85] width 1268 height 13
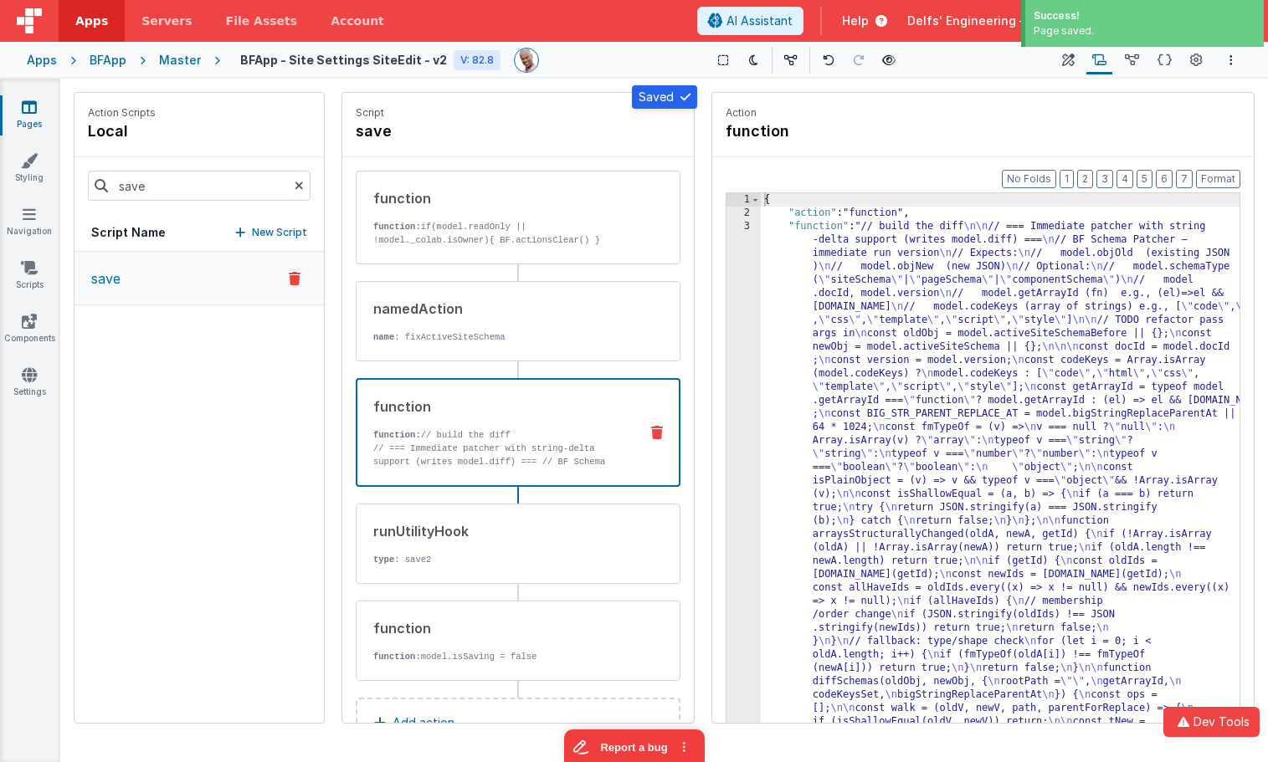
click at [402, 59] on h4 "BFApp - Site Settings SiteEdit - v2" at bounding box center [343, 60] width 207 height 13
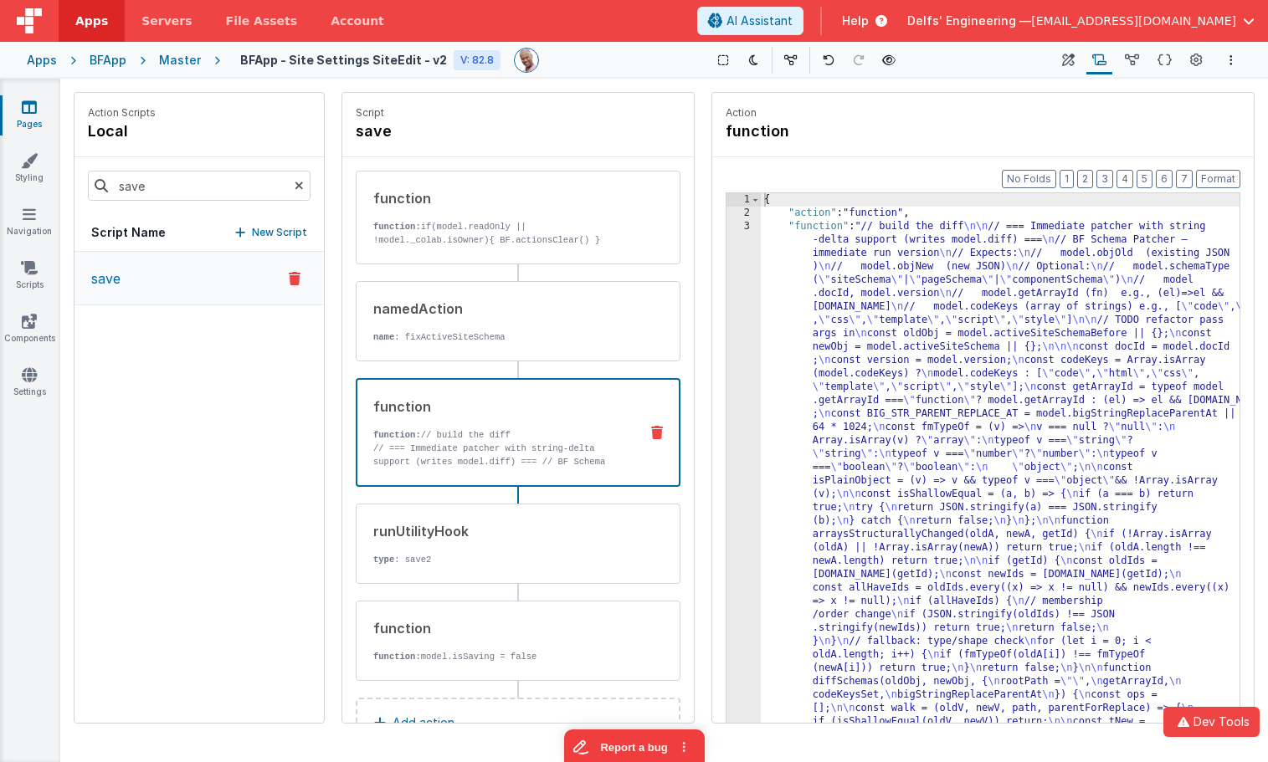
click at [402, 59] on h4 "BFApp - Site Settings SiteEdit - v2" at bounding box center [343, 60] width 207 height 13
click at [397, 82] on div "Saved Duplicating Page" at bounding box center [694, 85] width 1268 height 13
click at [191, 63] on div "Master" at bounding box center [180, 60] width 42 height 17
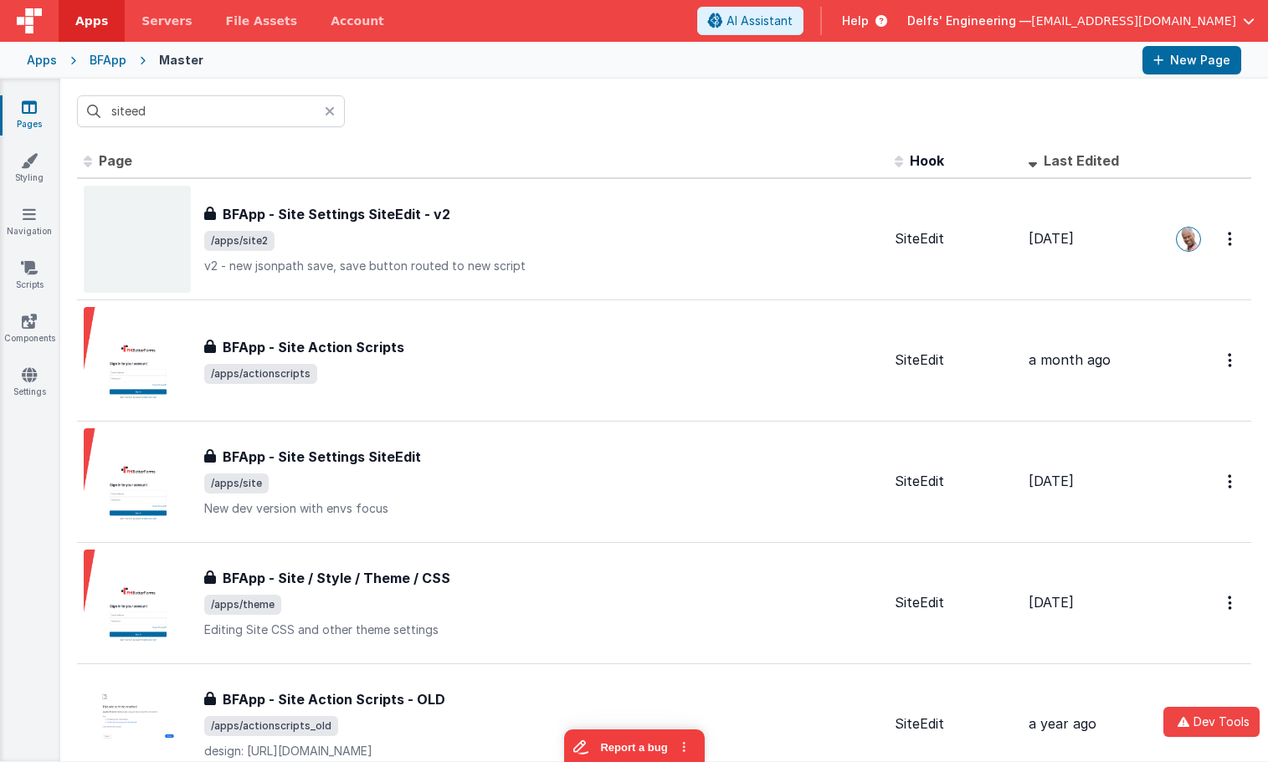
click at [497, 152] on th "Page" at bounding box center [482, 161] width 811 height 33
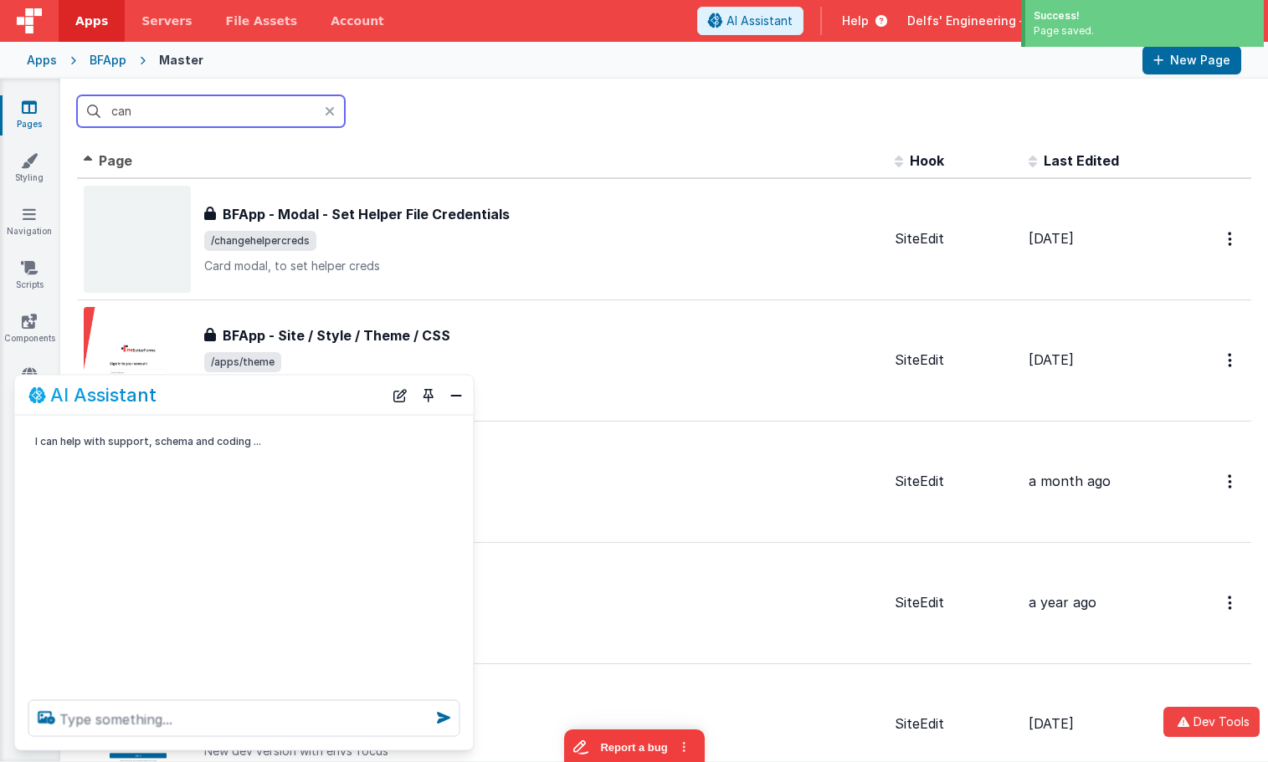
type input "can"
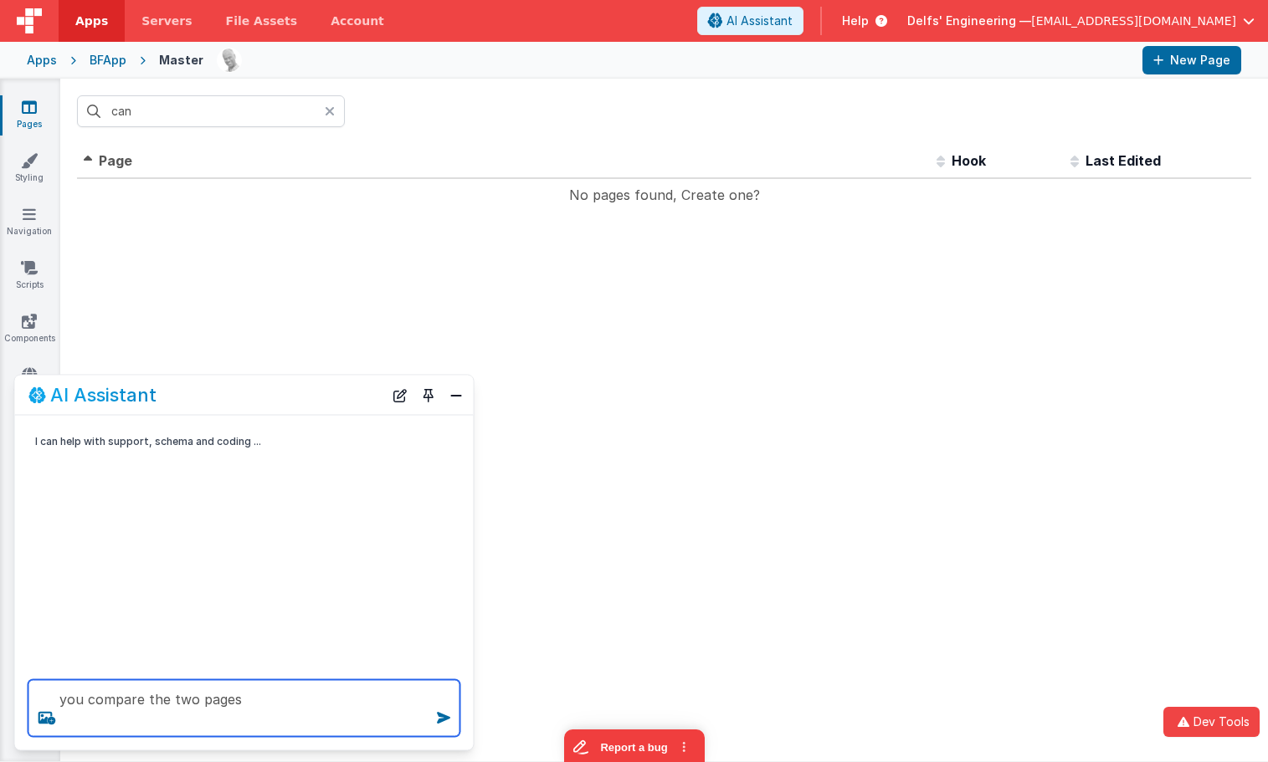
paste textarea "BFApp - Site Settings SiteEdit - v2"
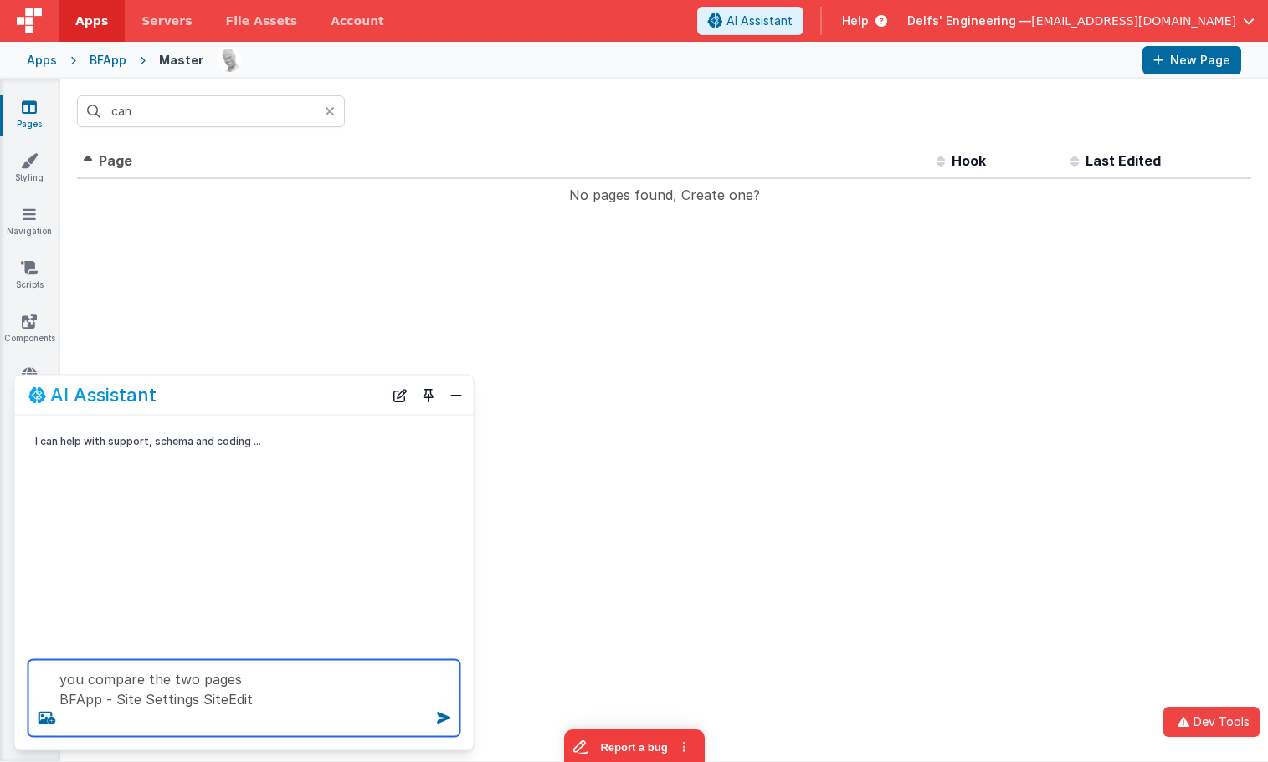
paste textarea "BFApp - Site Settings SiteEdit - v2"
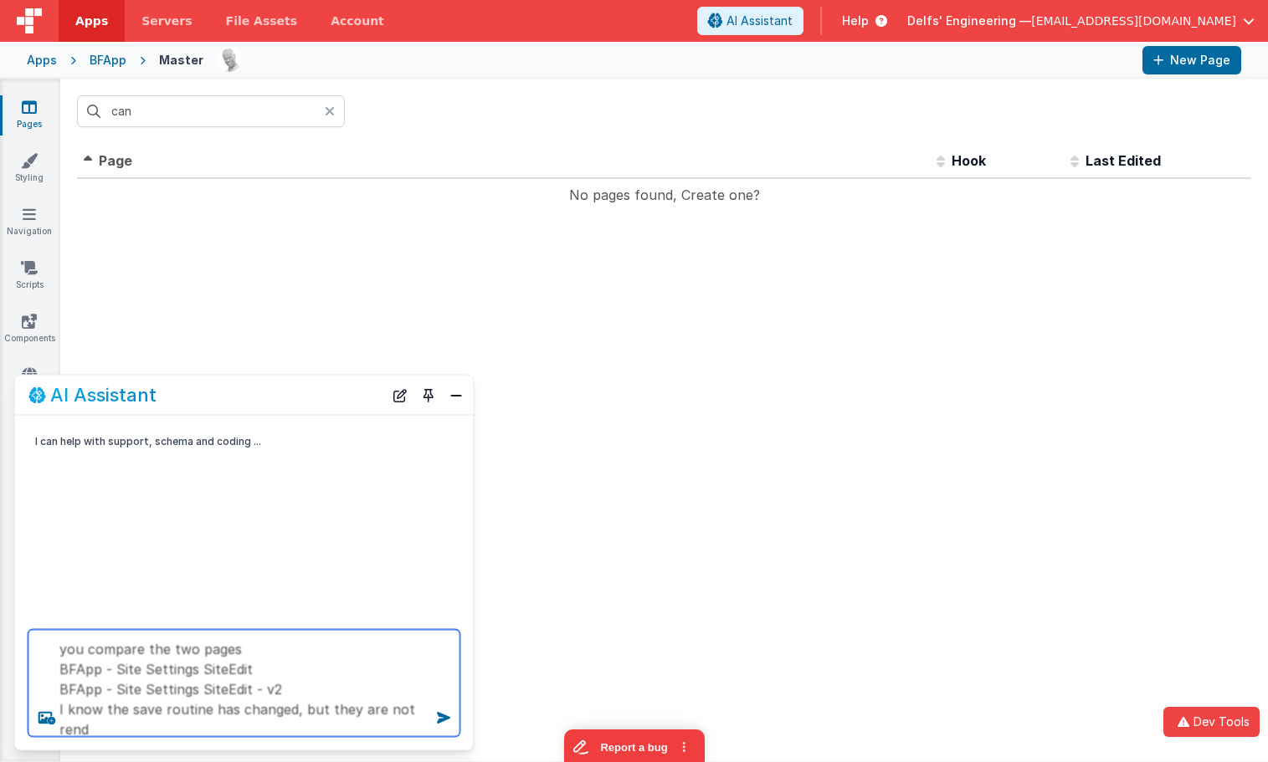
scroll to position [1, 0]
type textarea "you compare the two pages BFApp - Site Settings SiteEdit BFApp - Site Settings …"
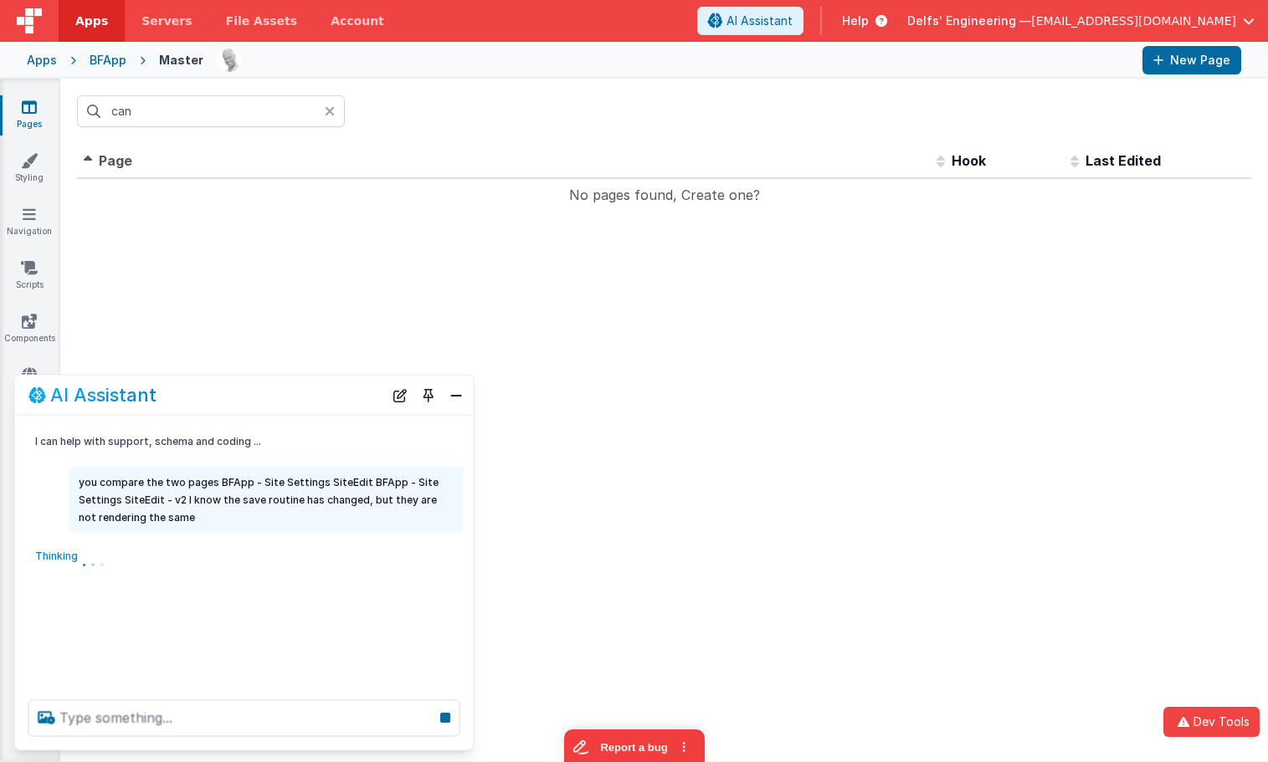
scroll to position [0, 0]
click at [424, 400] on button "Toggle Pin" at bounding box center [428, 394] width 23 height 23
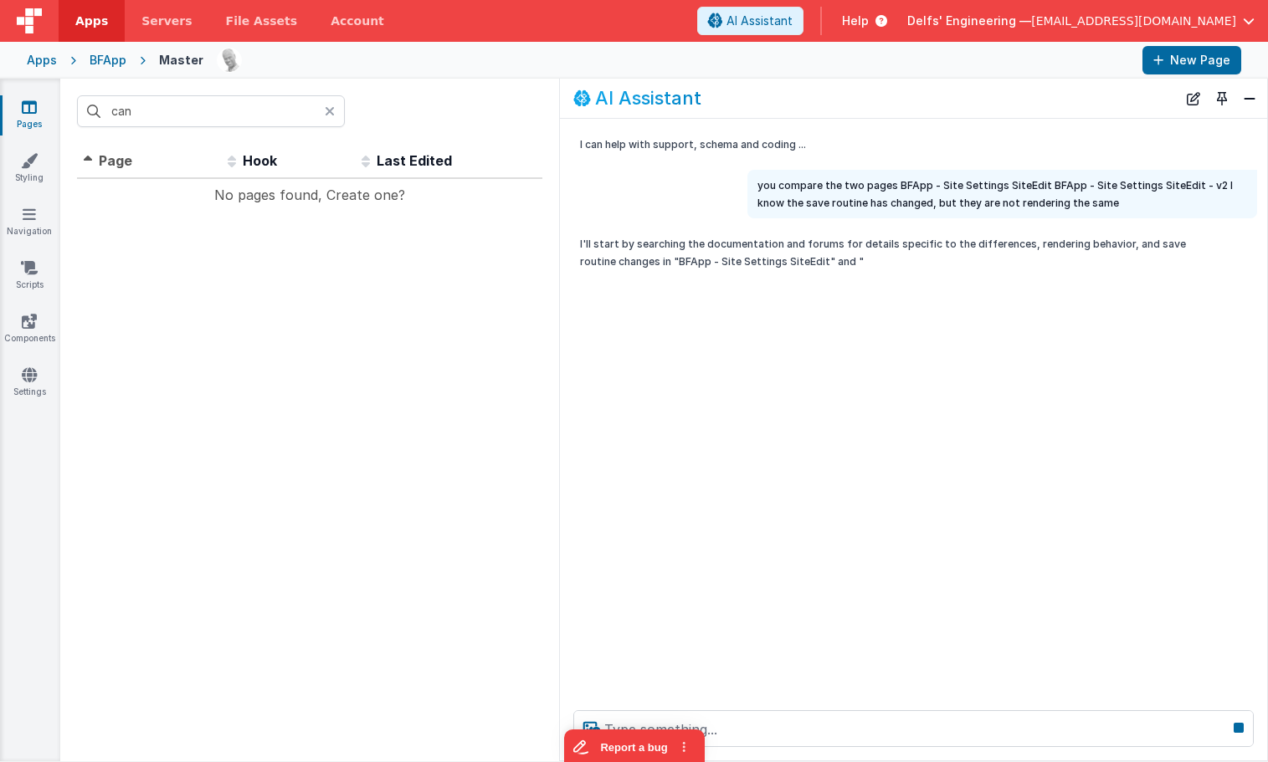
drag, startPoint x: 810, startPoint y: 253, endPoint x: 568, endPoint y: 247, distance: 241.9
click at [562, 244] on div "I'll start by searching the documentation and forums for details specific to th…" at bounding box center [913, 252] width 707 height 49
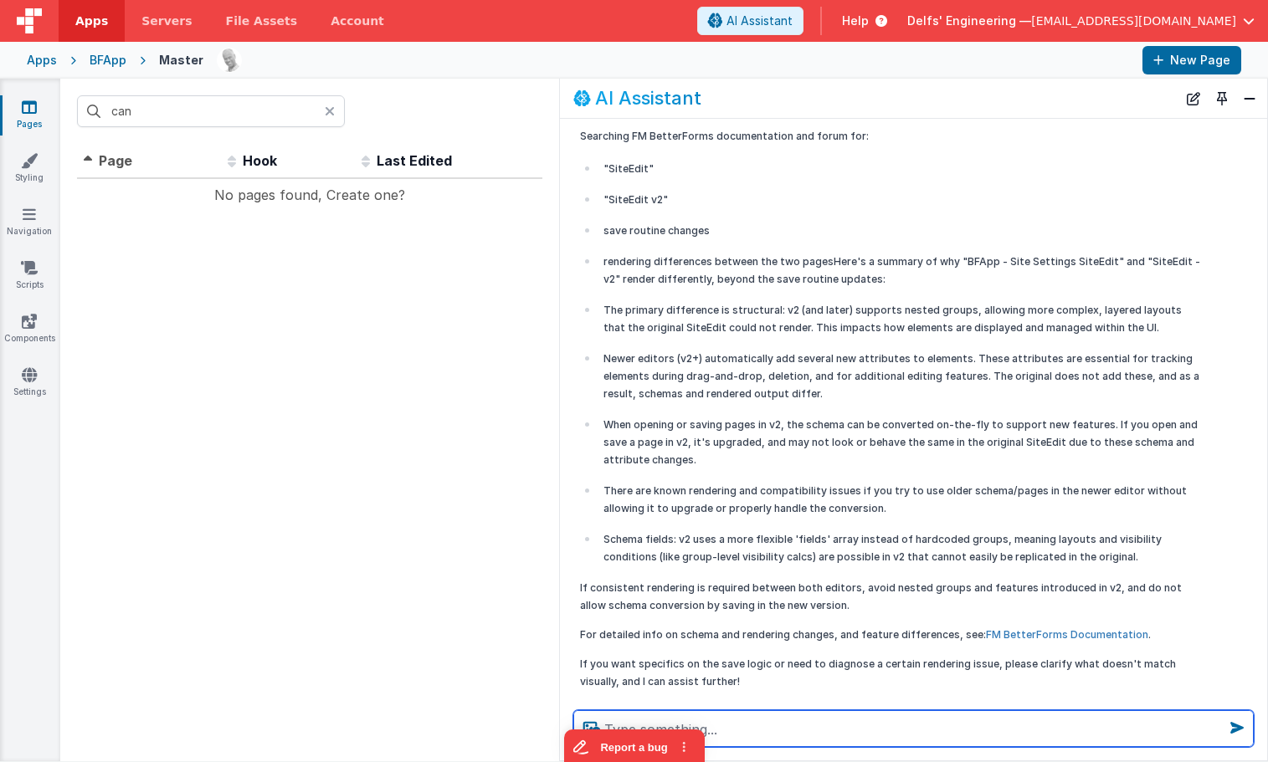
scroll to position [182, 0]
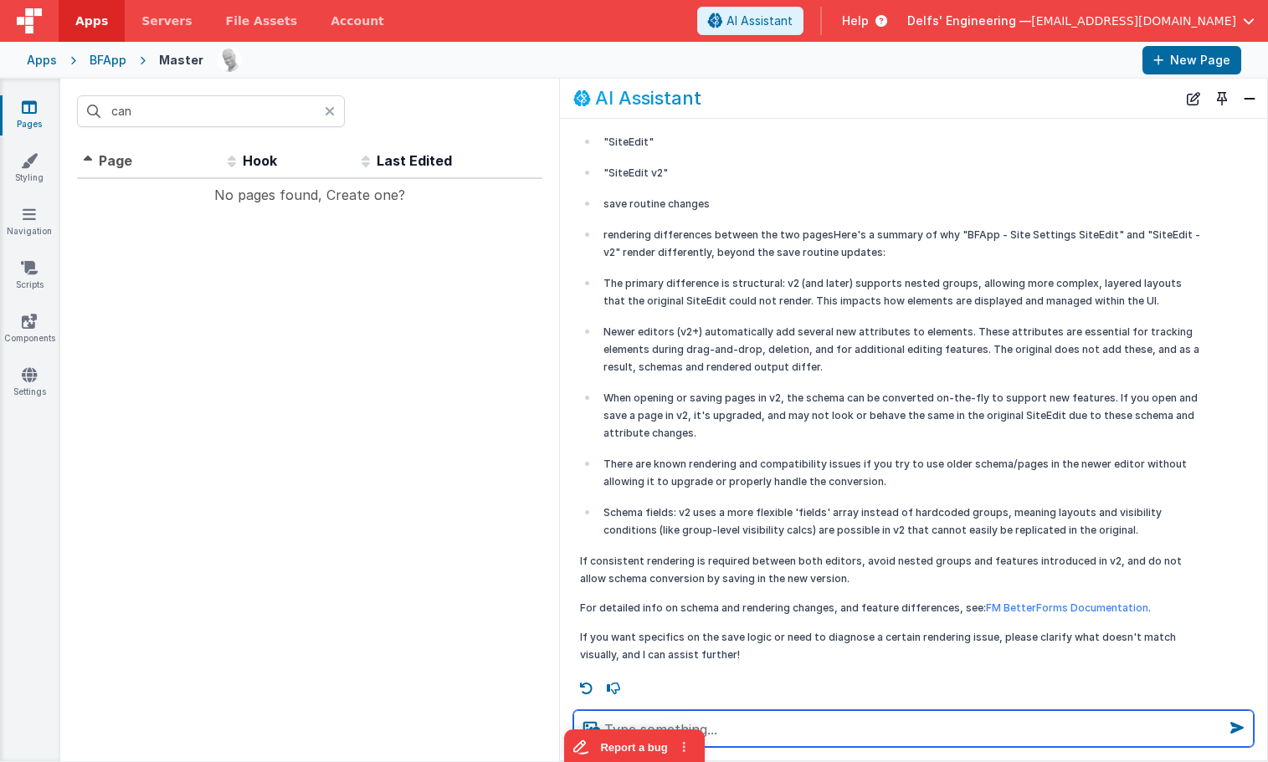
click at [946, 730] on textarea at bounding box center [913, 729] width 680 height 37
type textarea "read the page schema"
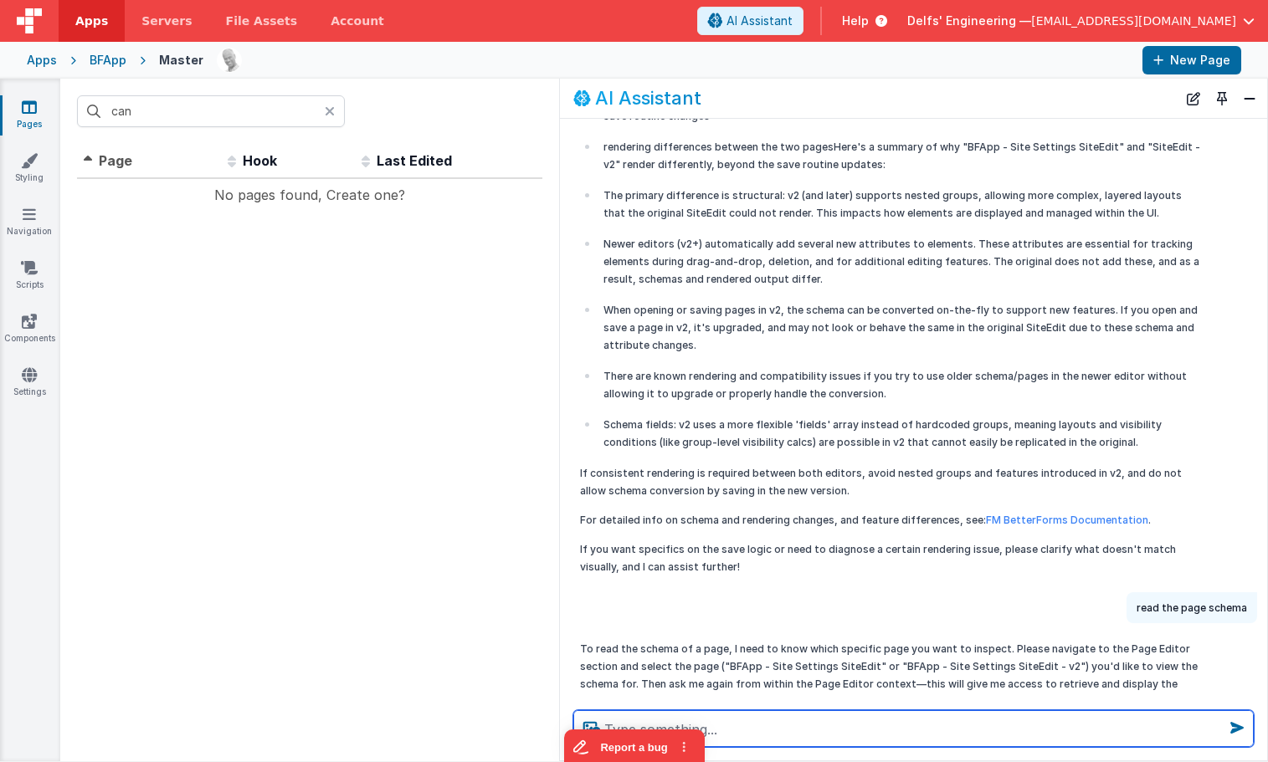
scroll to position [368, 0]
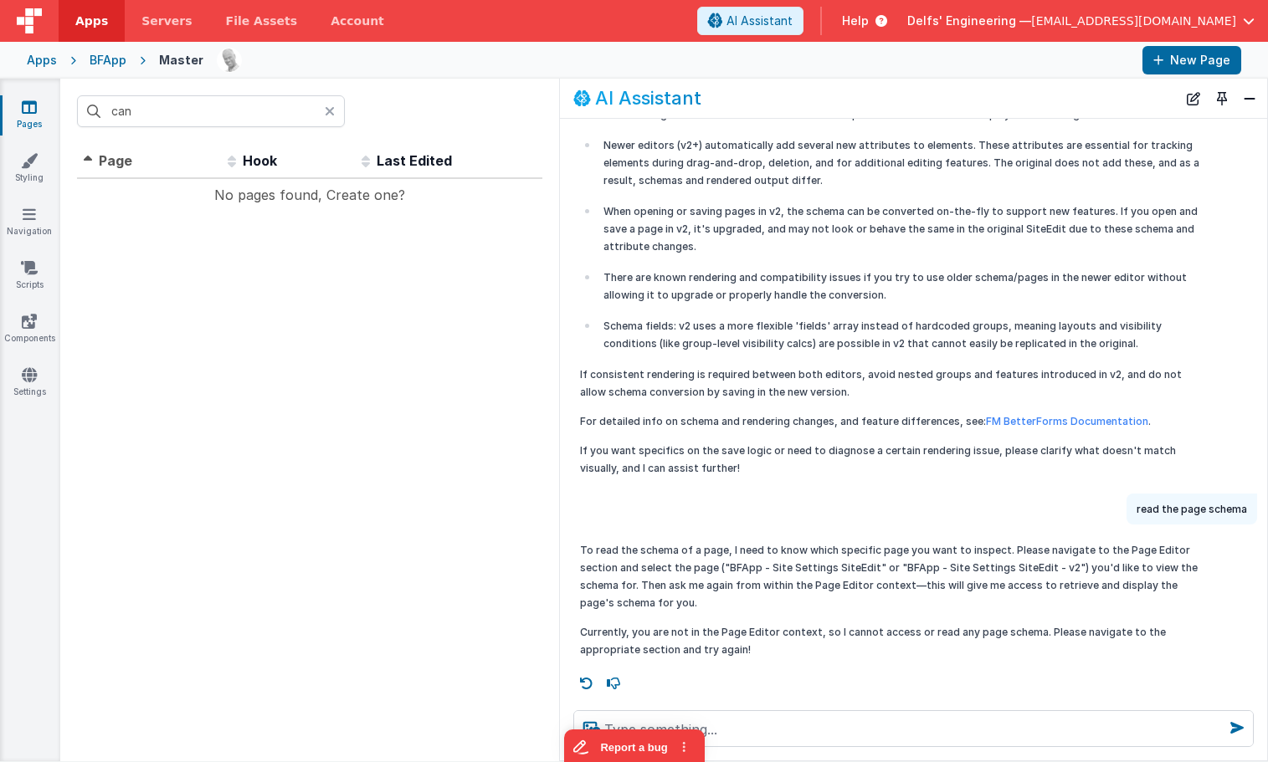
click at [335, 111] on div at bounding box center [335, 111] width 20 height 32
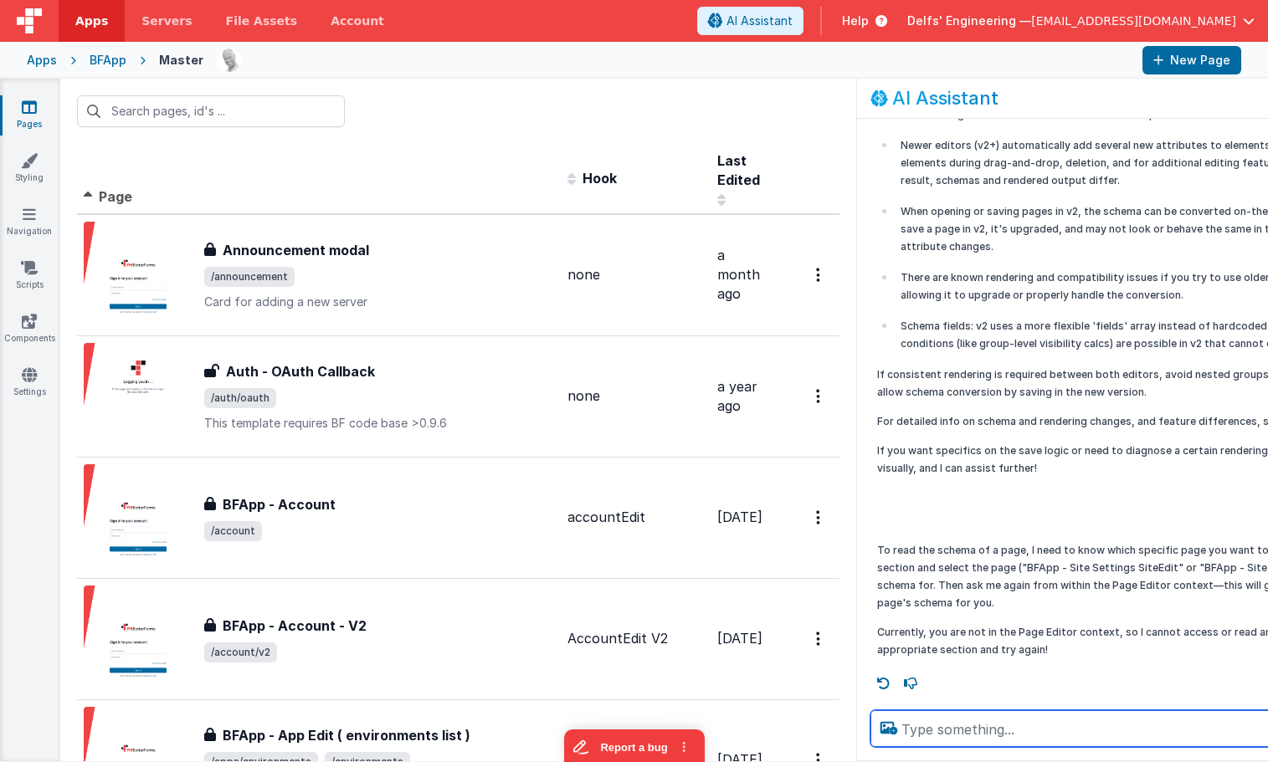
click at [1012, 737] on textarea at bounding box center [1210, 729] width 680 height 37
type textarea "get pages list and search for the two in there"
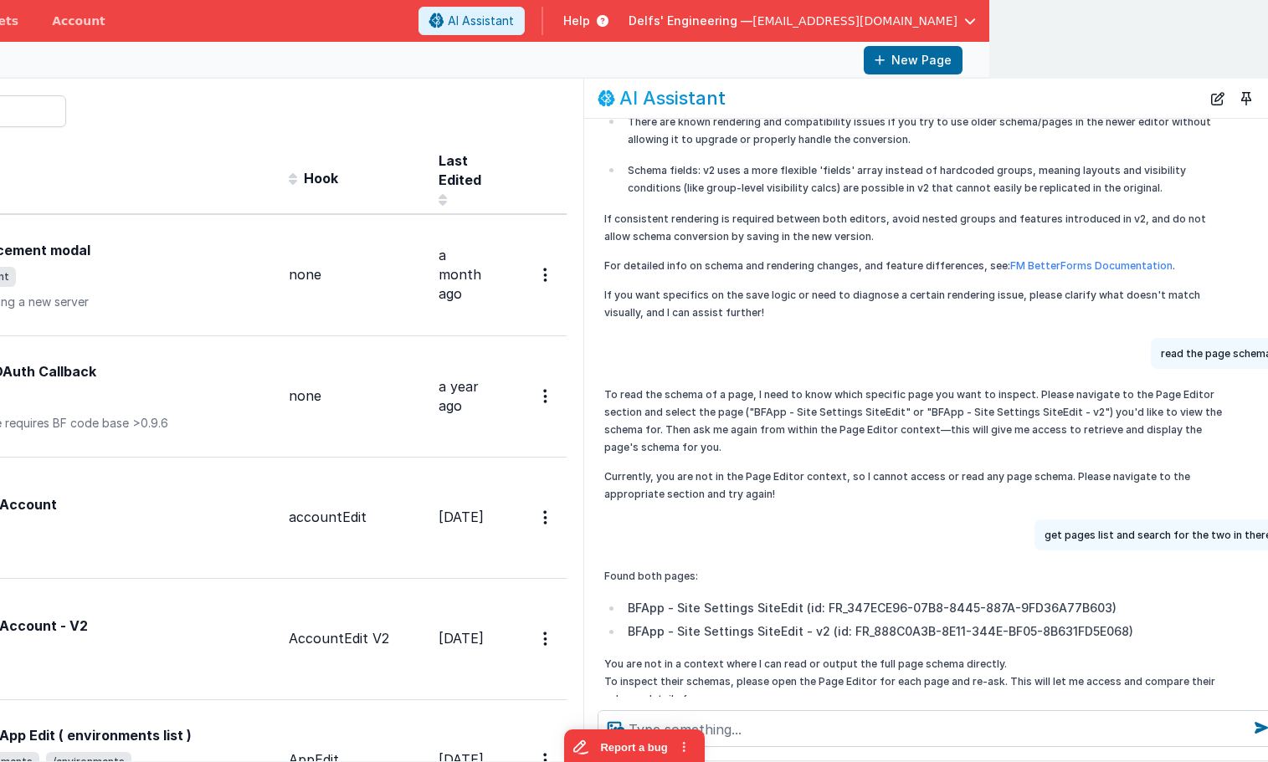
scroll to position [573, 0]
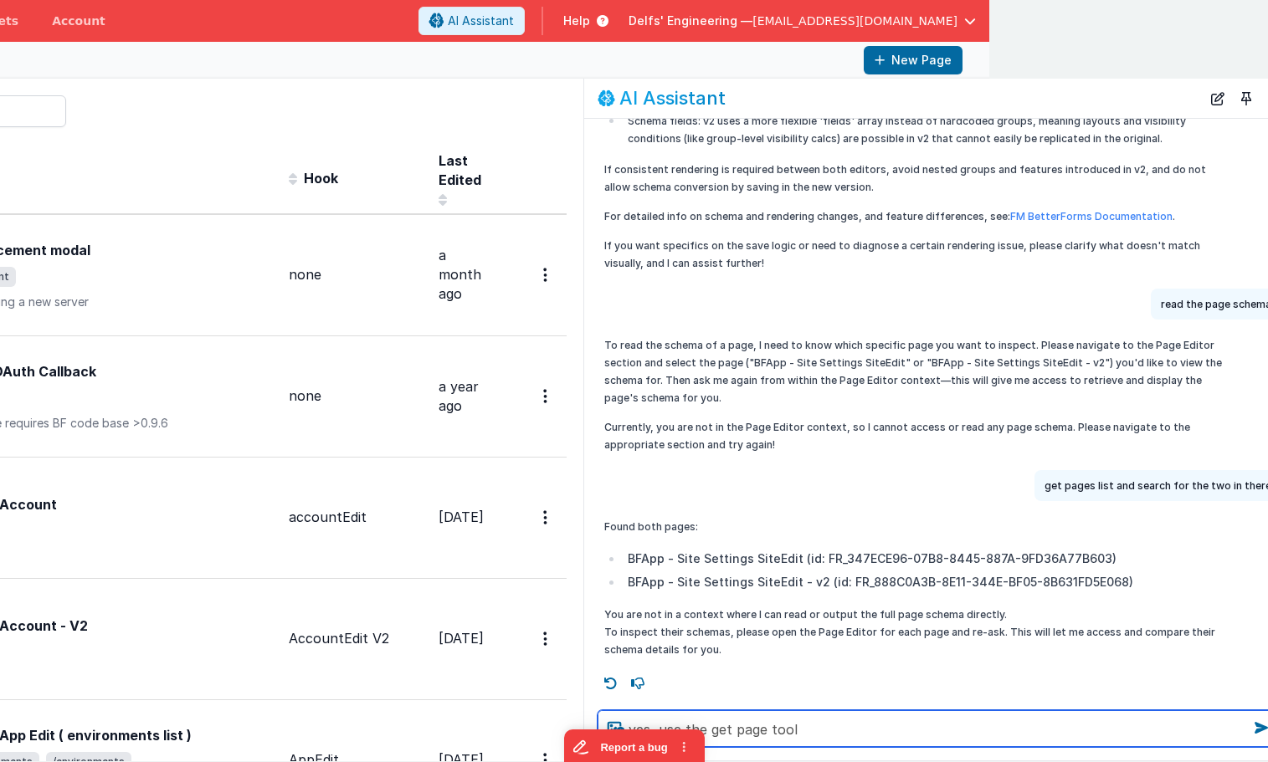
type textarea "yes, use the get page tool"
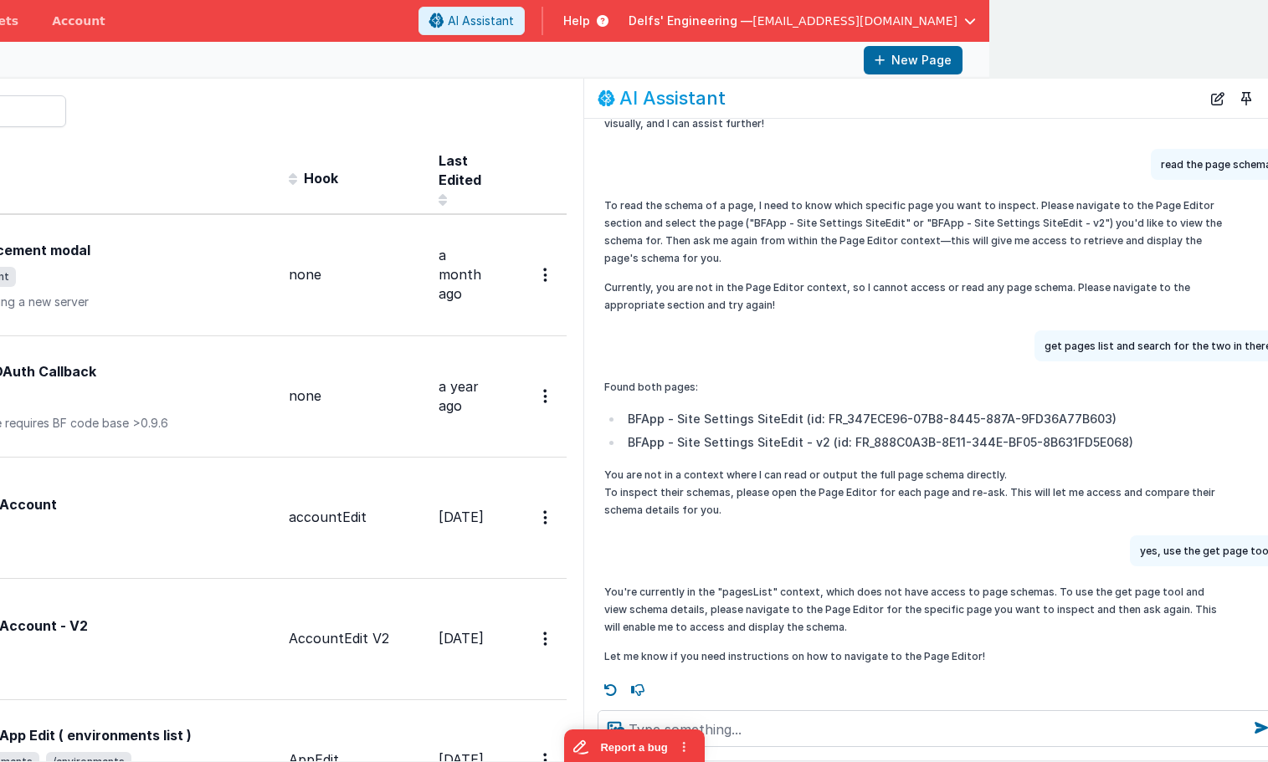
scroll to position [720, 0]
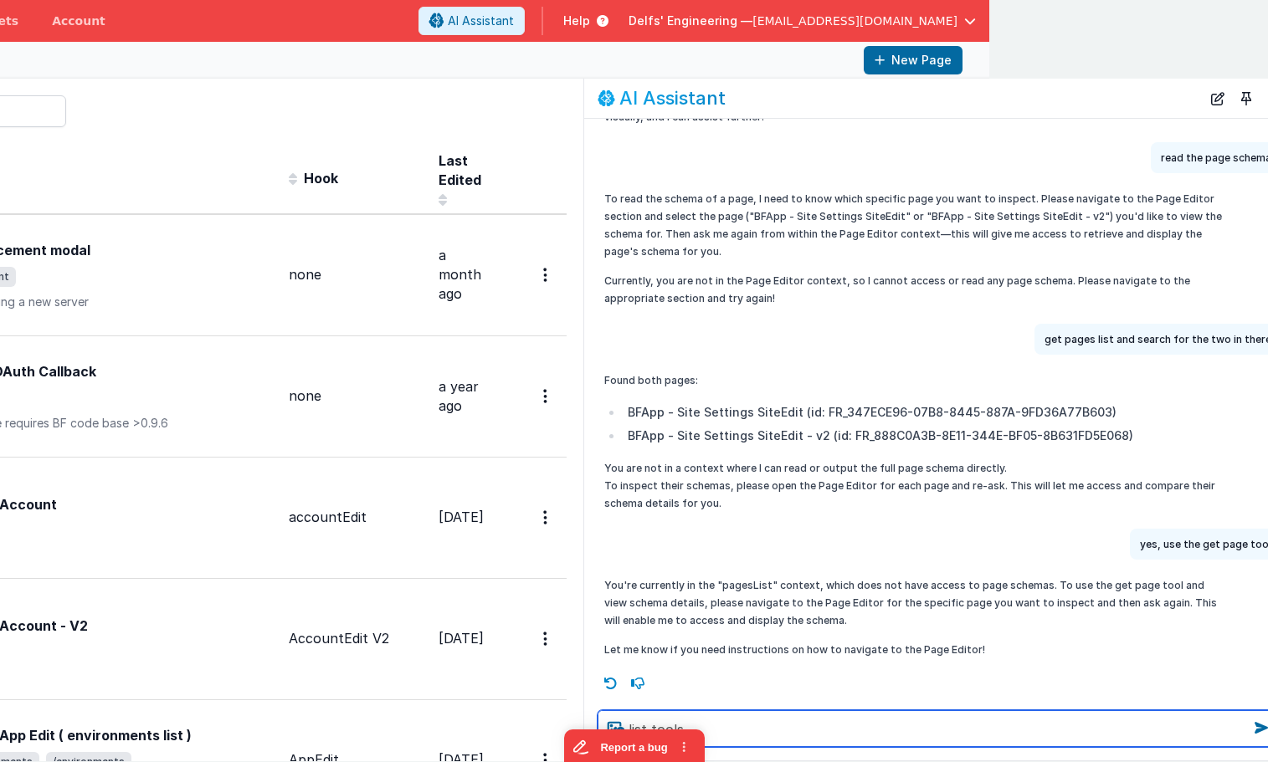
type textarea "list tools"
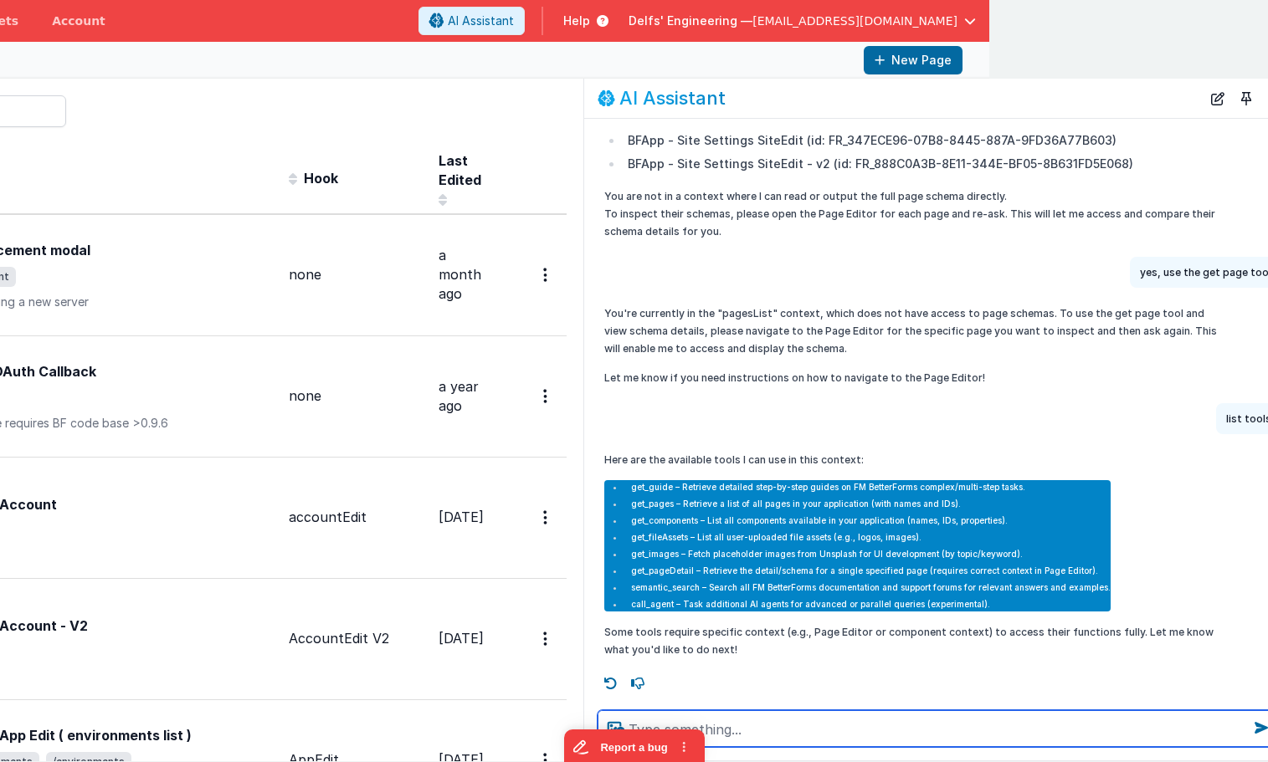
scroll to position [979, 0]
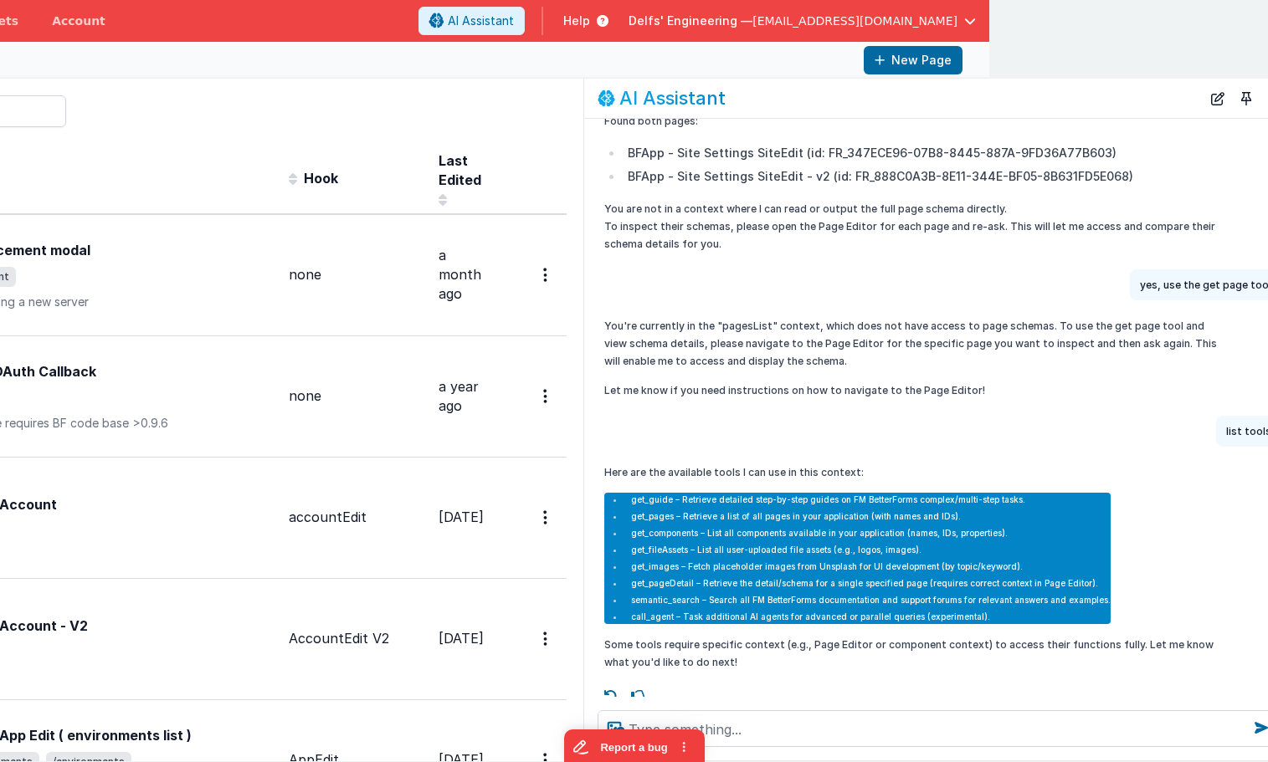
click at [637, 577] on li "get_pageDetail – Retrieve the detail/schema for a single specified page (requir…" at bounding box center [867, 584] width 486 height 14
click at [636, 582] on li "get_pageDetail – Retrieve the detail/schema for a single specified page (requir…" at bounding box center [867, 584] width 486 height 14
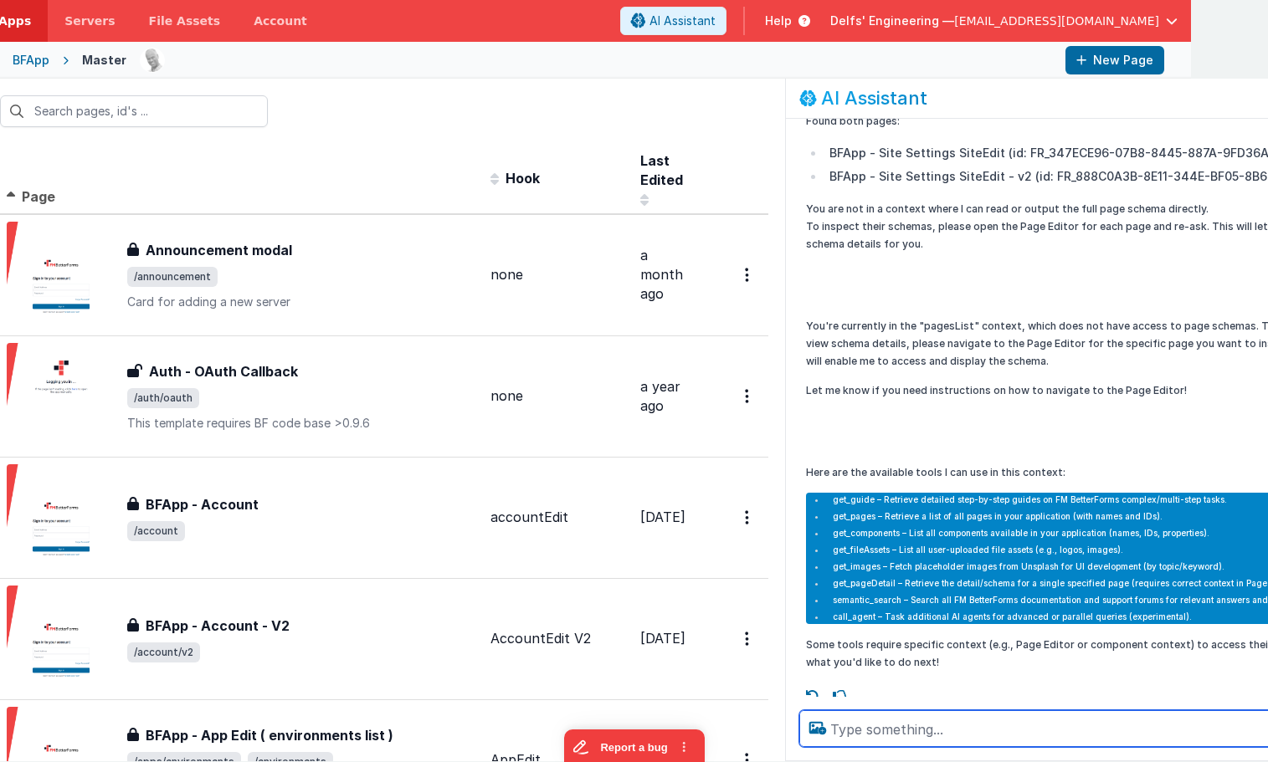
click at [860, 730] on textarea at bounding box center [1139, 729] width 680 height 37
paste textarea "BFApp - Site Settings SiteEdit - v2"
type textarea "use BFApp - Site Settings SiteEdit - v2"
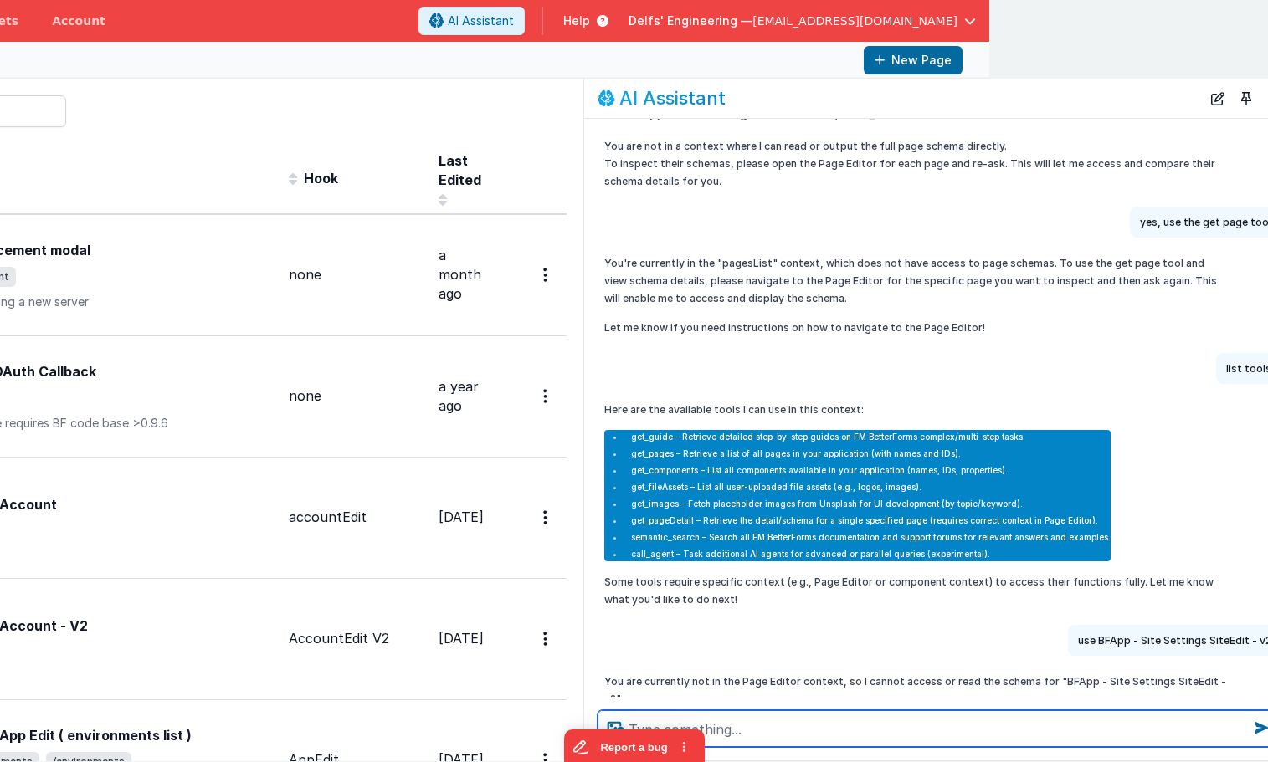
scroll to position [1071, 0]
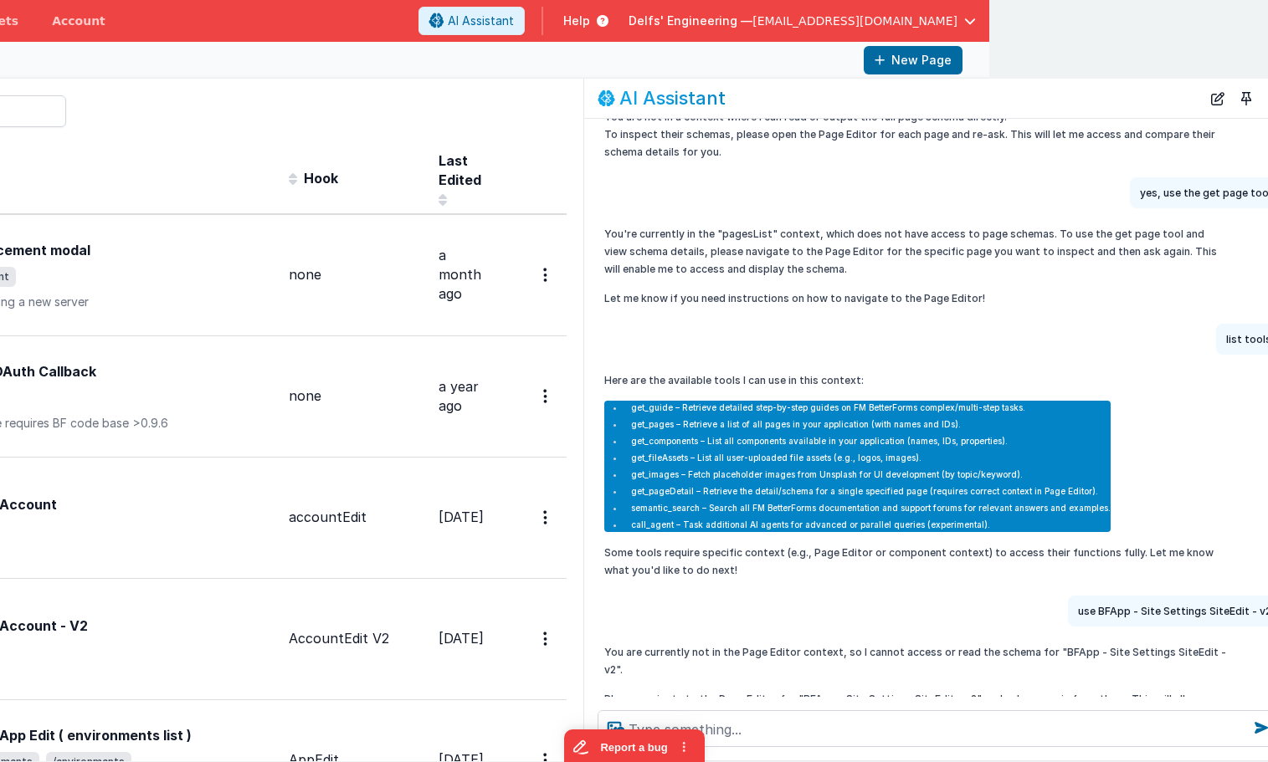
click at [558, 321] on div "Id Page Description Hook Last Edited FR_4354ADD9-A0E4-DB44-AF4A-2EA955D2B161 An…" at bounding box center [183, 453] width 802 height 618
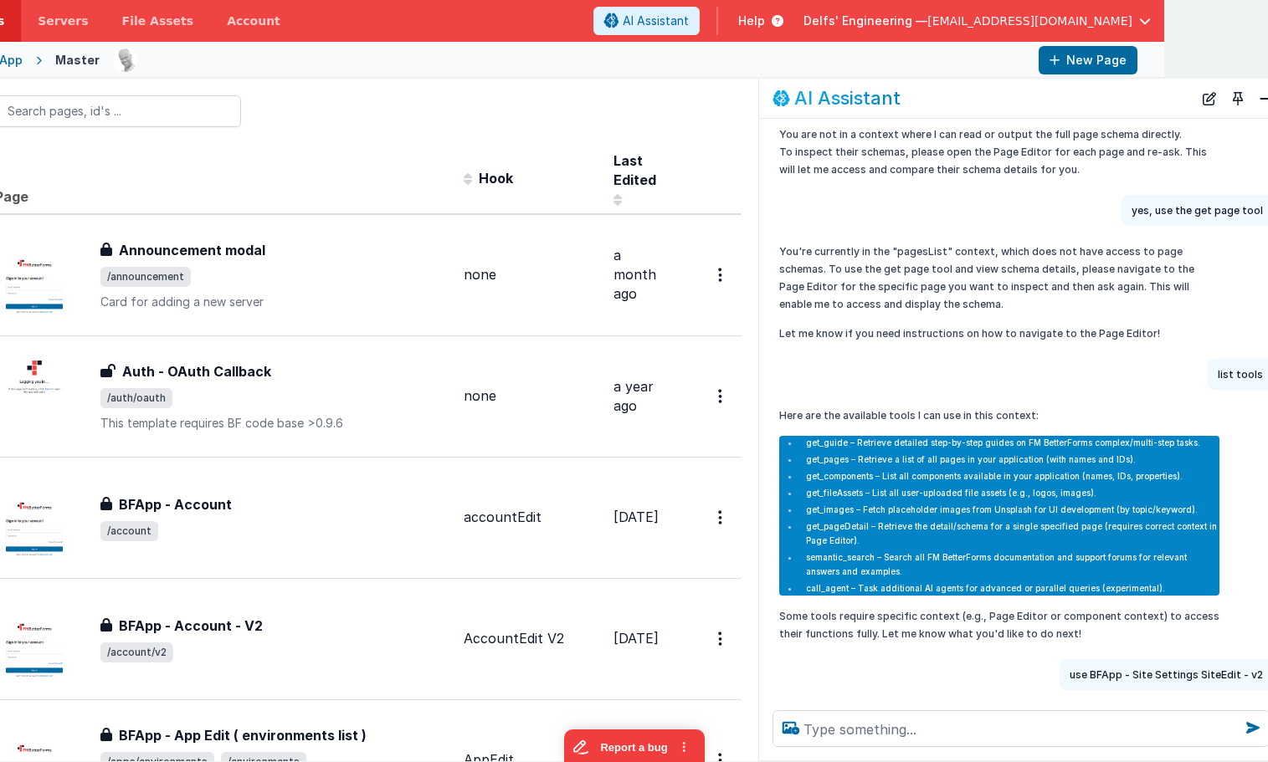
scroll to position [1375, 0]
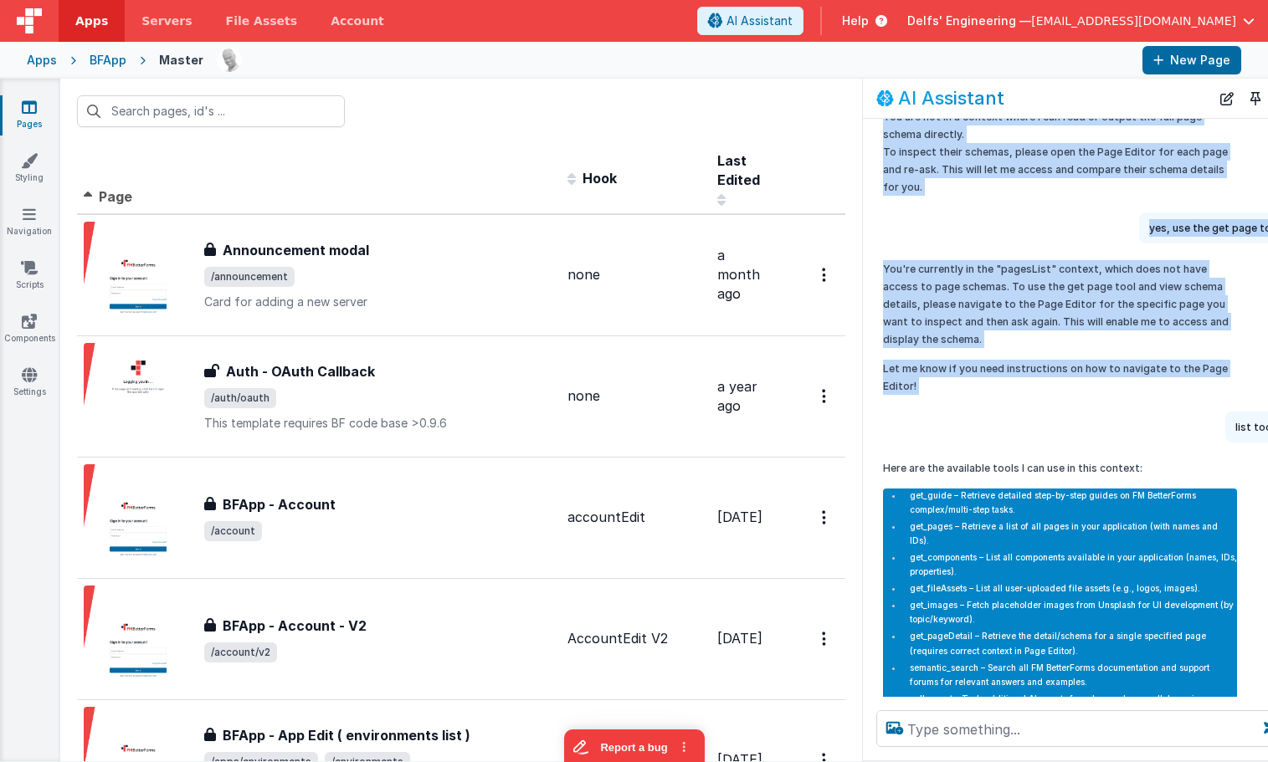
drag, startPoint x: 564, startPoint y: 321, endPoint x: 832, endPoint y: 344, distance: 268.8
click at [832, 344] on section "Pages Styling Navigation Scripts Components Settings Id Page Description Hook L…" at bounding box center [634, 420] width 1268 height 683
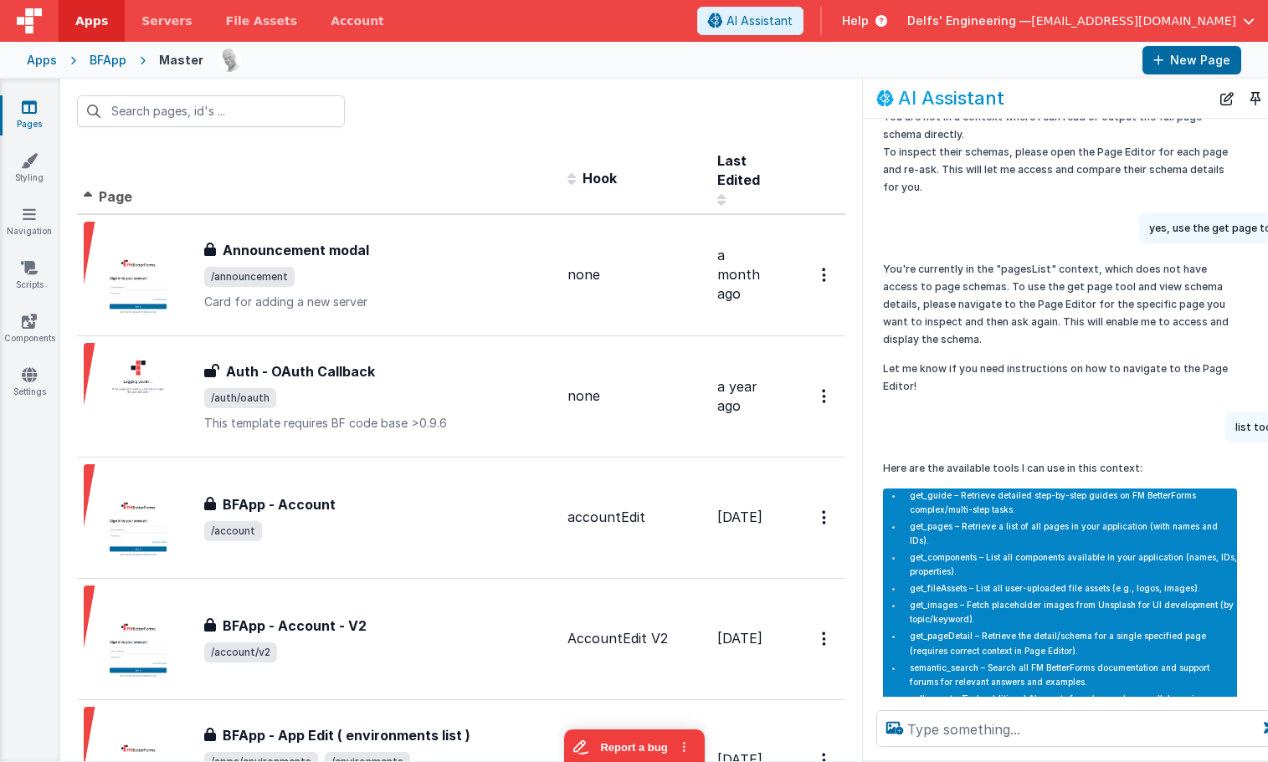
click at [974, 377] on p "Let me know if you need instructions on how to navigate to the Page Editor!" at bounding box center [1060, 377] width 354 height 35
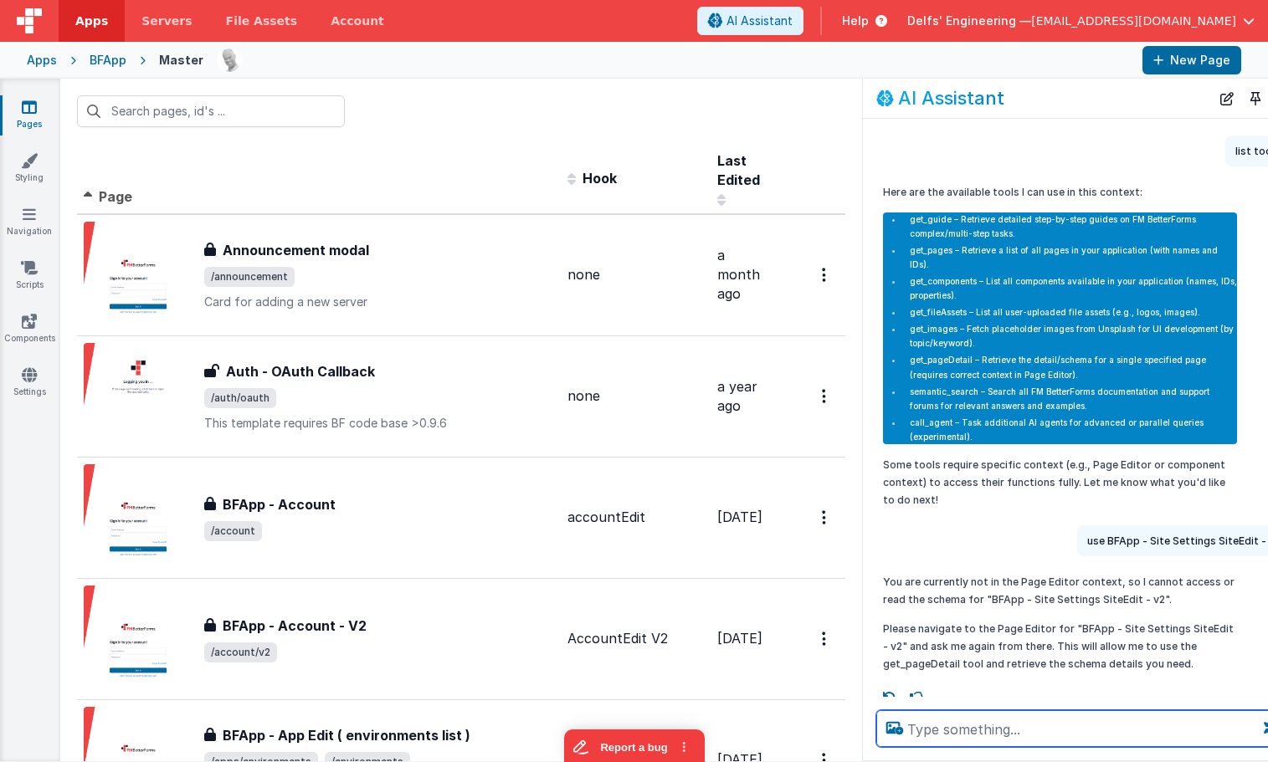
click at [962, 728] on textarea at bounding box center [1081, 729] width 411 height 37
type textarea "yes you can, try"
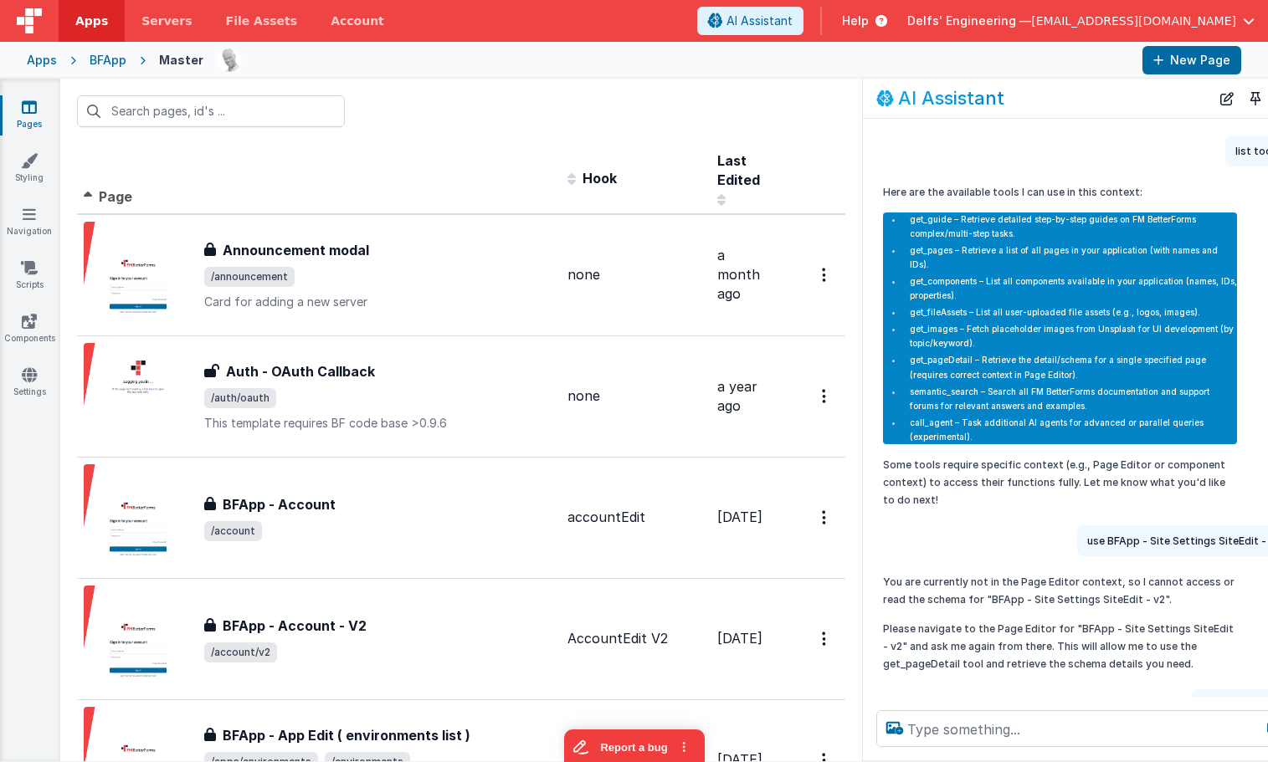
scroll to position [1743, 0]
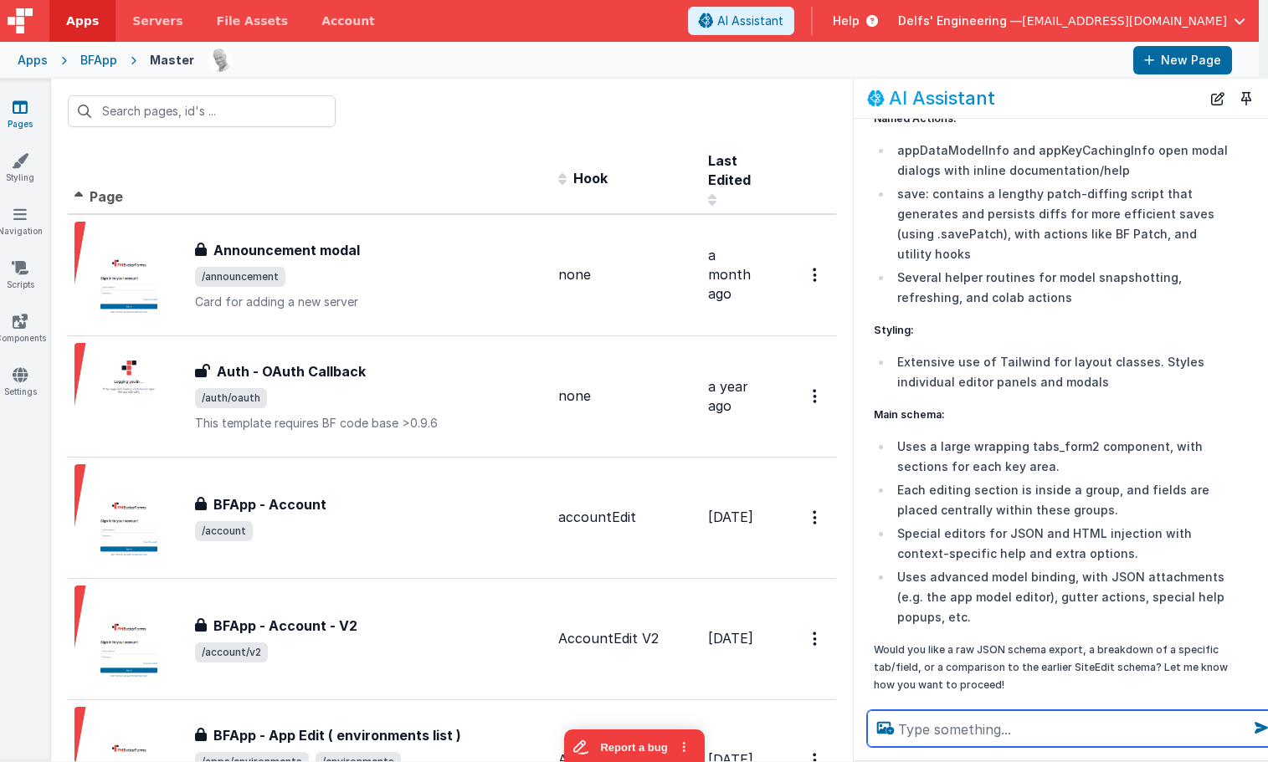
click at [1065, 727] on textarea at bounding box center [1072, 729] width 411 height 37
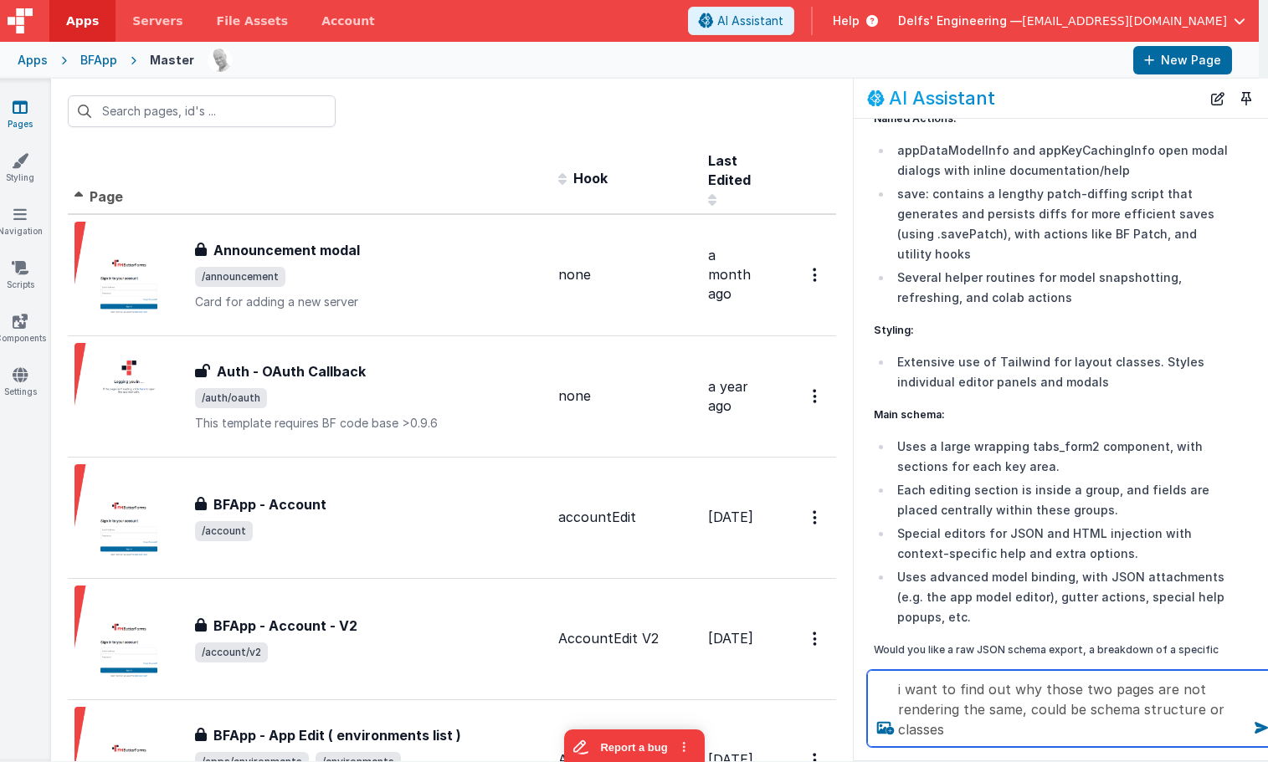
type textarea "i want to find out why those two pages are not rendering the same, could be sch…"
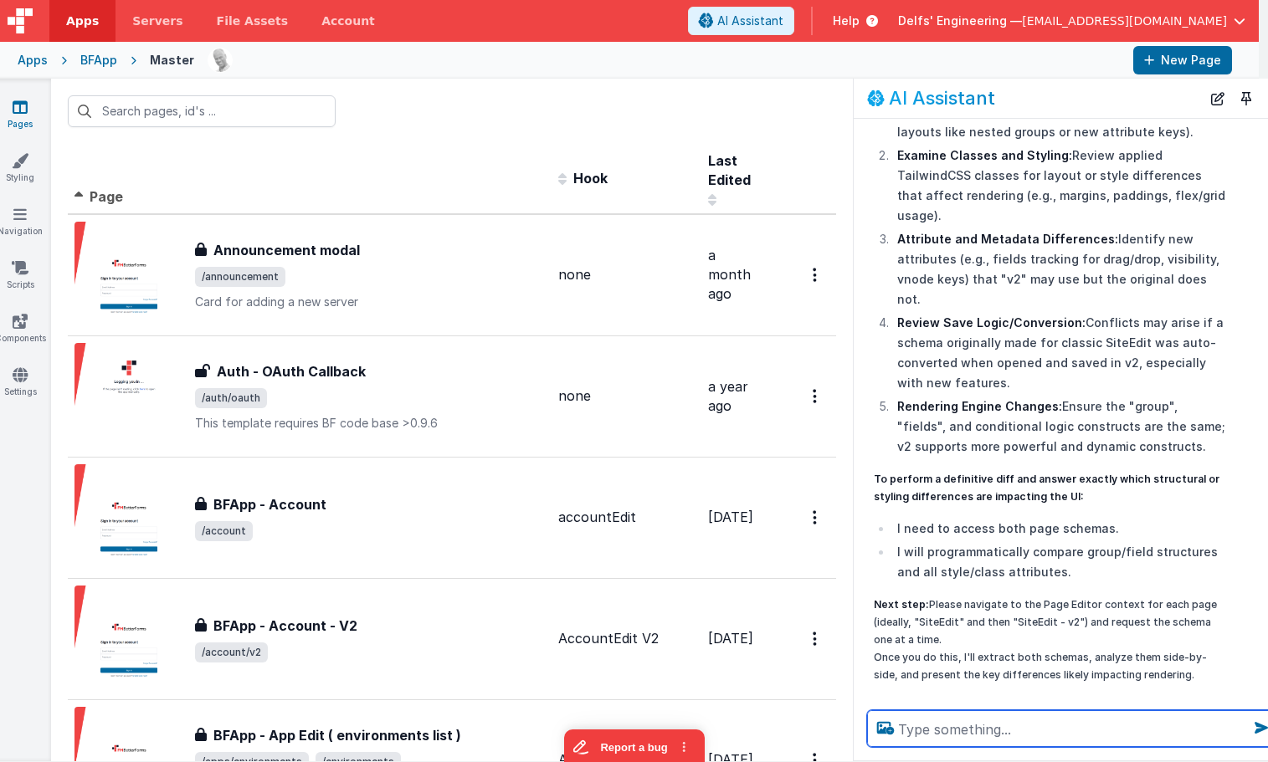
scroll to position [3449, 0]
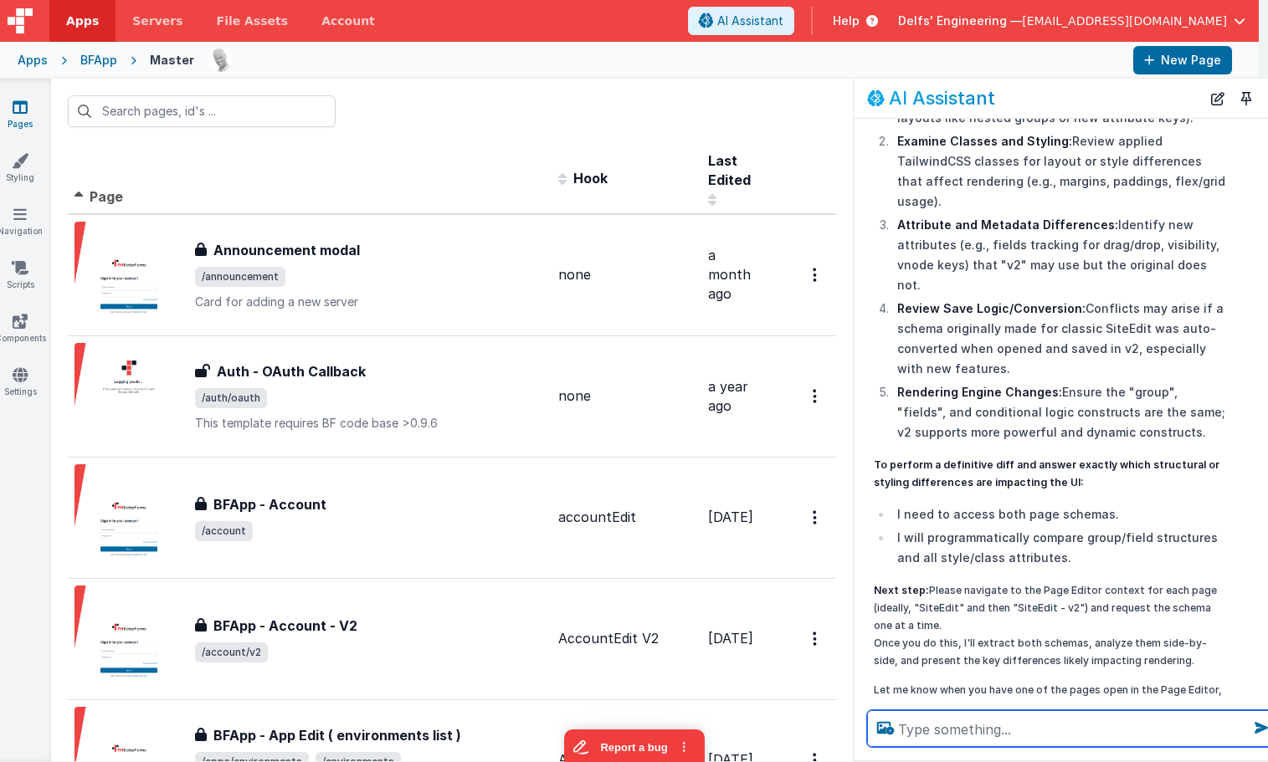
click at [1051, 716] on textarea at bounding box center [1072, 729] width 411 height 37
paste textarea "BFApp - Site Settings SiteEdit - v2"
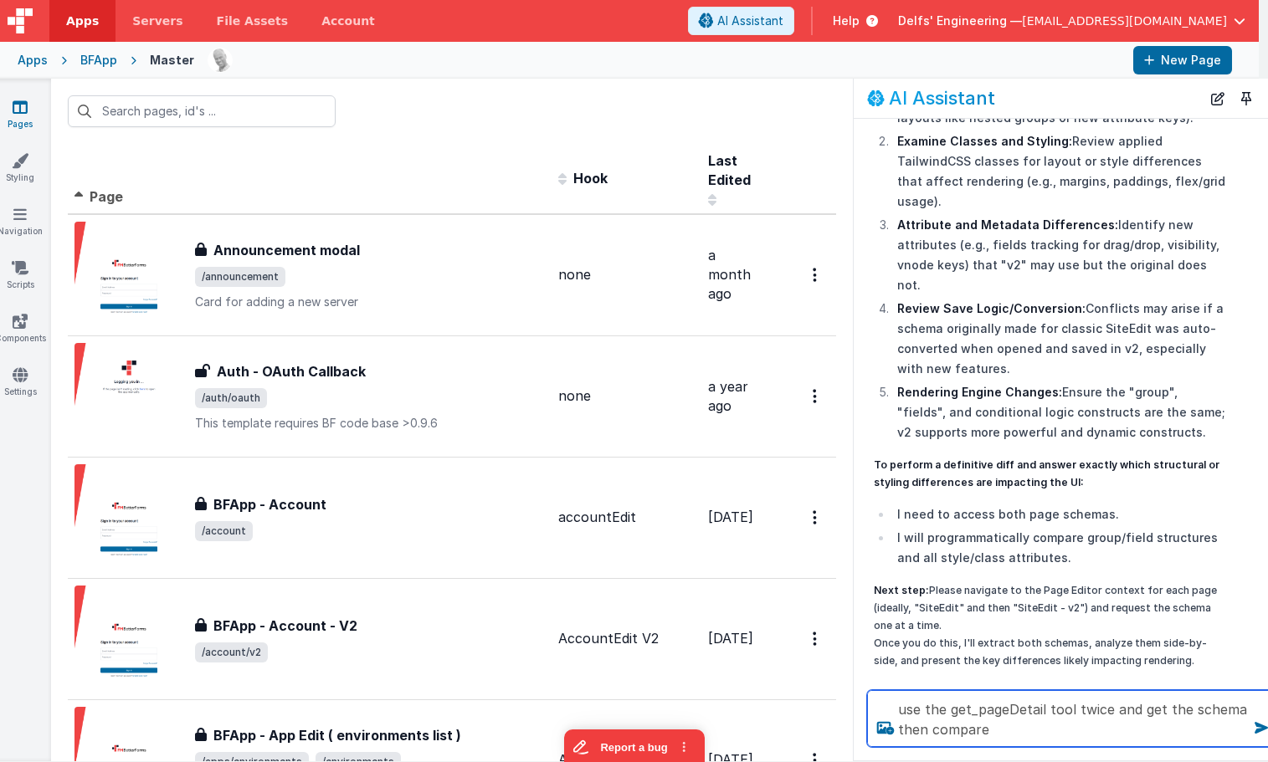
type textarea "use the get_pageDetail tool twice and get the schema then compare"
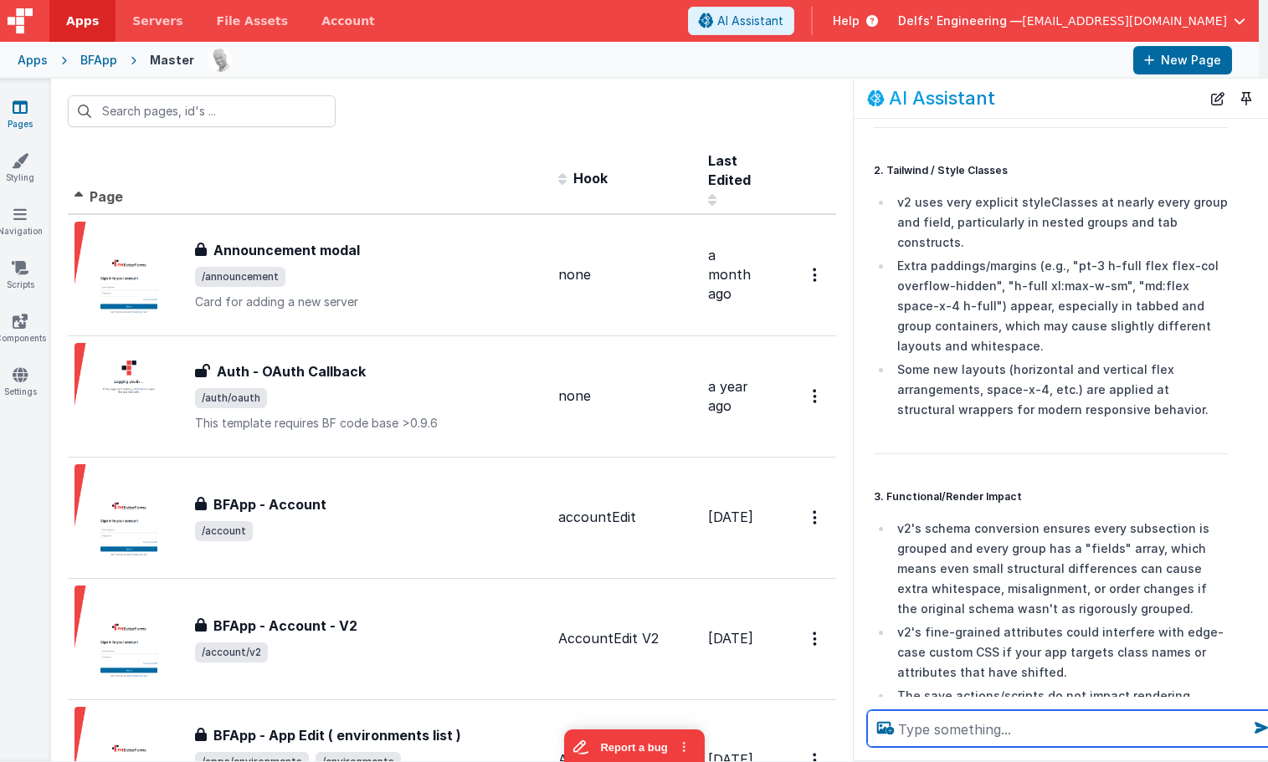
scroll to position [4630, 0]
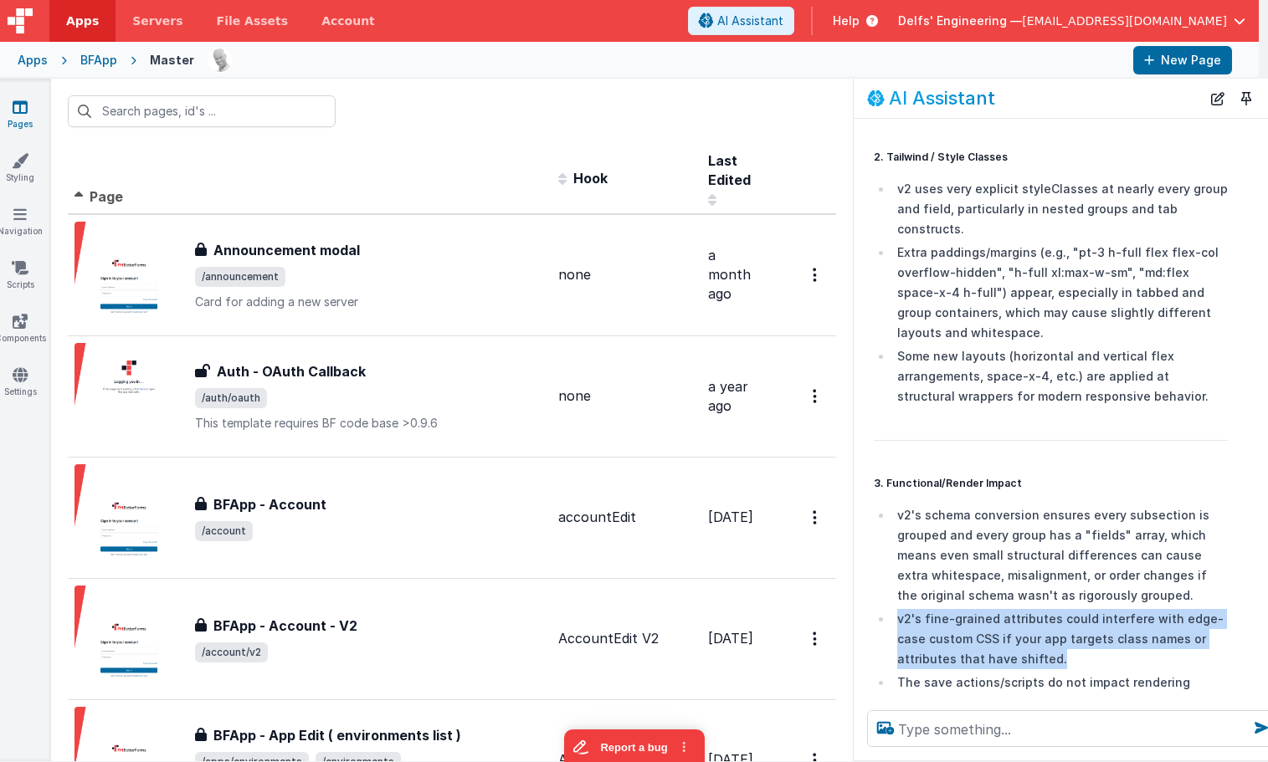
drag, startPoint x: 1070, startPoint y: 546, endPoint x: 1041, endPoint y: 493, distance: 60.3
click at [1041, 609] on li "v2's fine-grained attributes could interfere with edge-case custom CSS if your …" at bounding box center [1060, 639] width 336 height 60
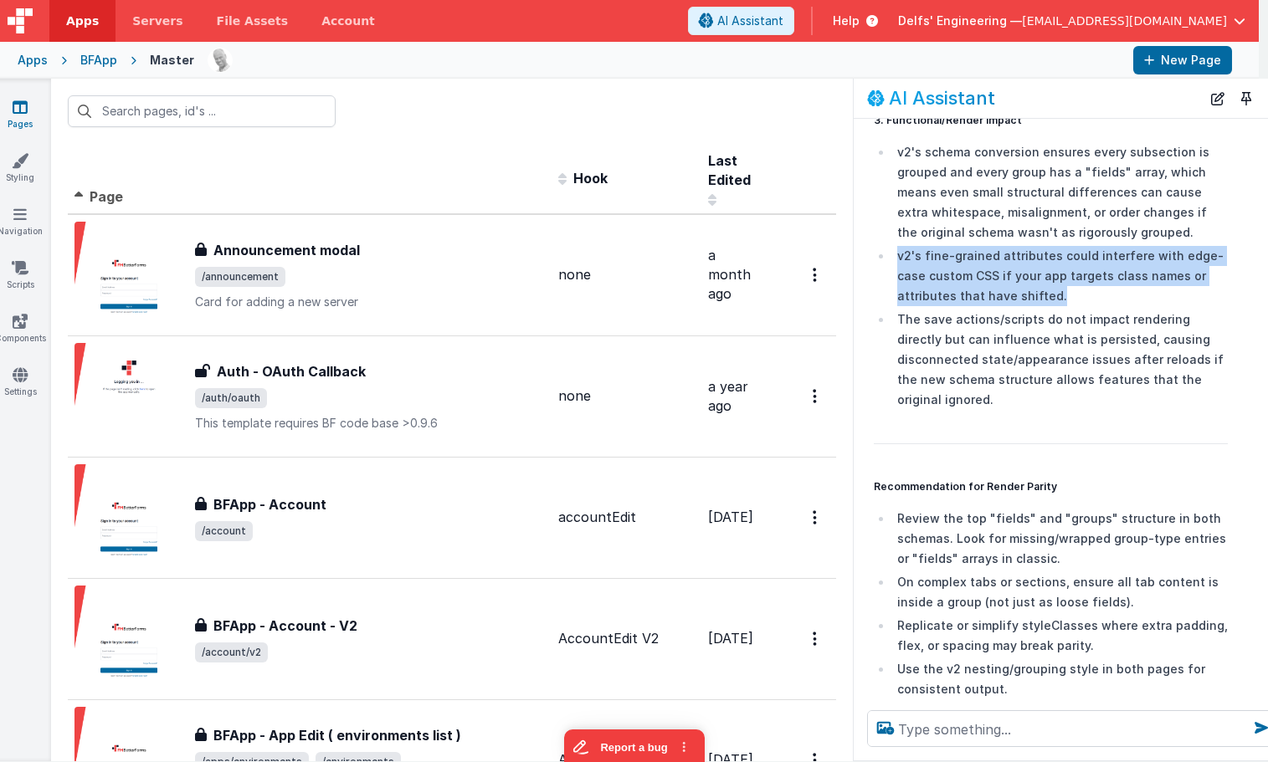
scroll to position [5011, 0]
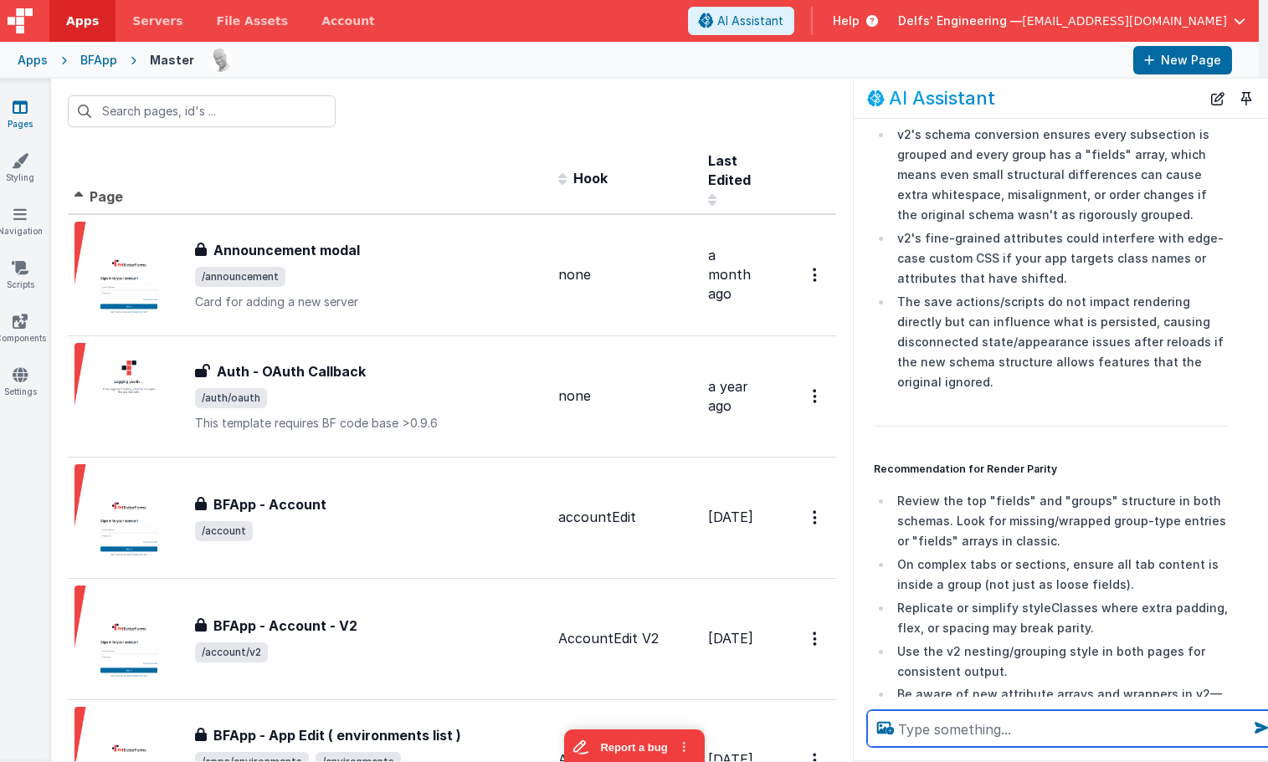
click at [994, 724] on textarea at bounding box center [1072, 729] width 411 height 37
type textarea "yes start top down"
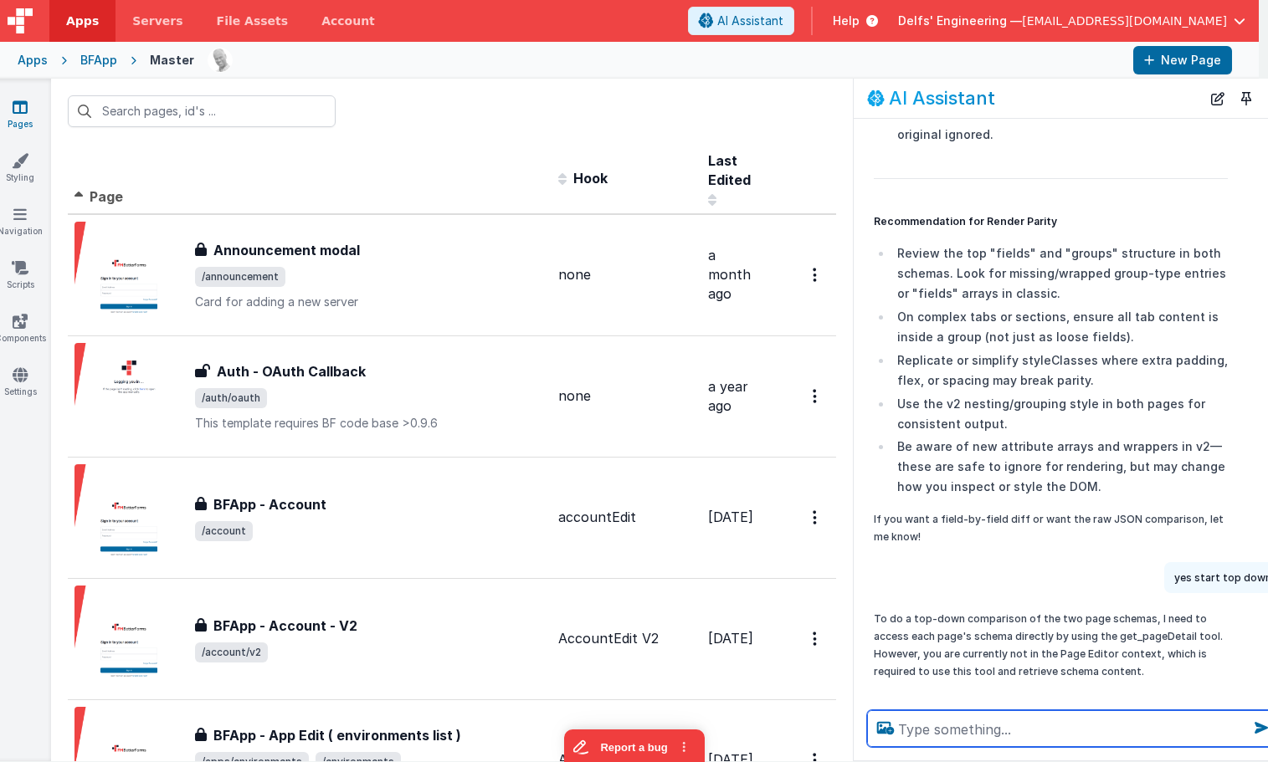
scroll to position [5371, 0]
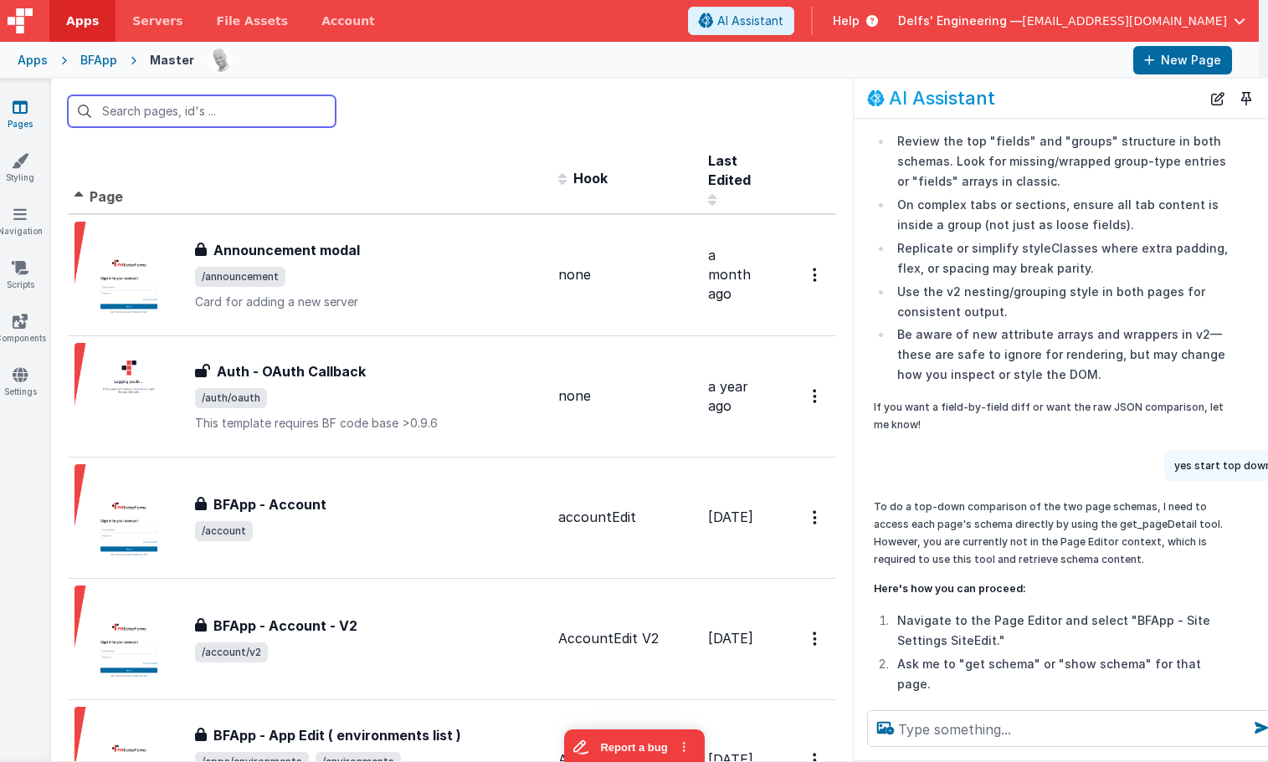
click at [246, 110] on input "text" at bounding box center [202, 111] width 268 height 32
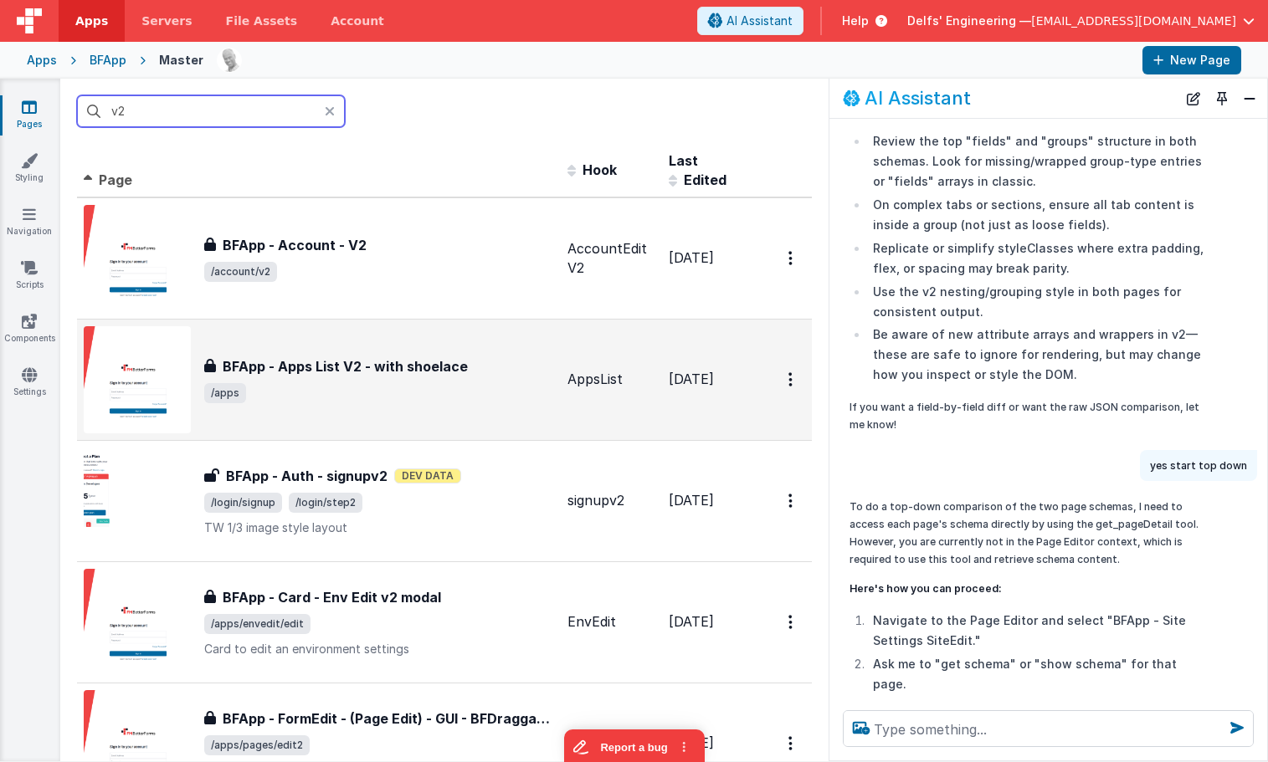
scroll to position [0, 0]
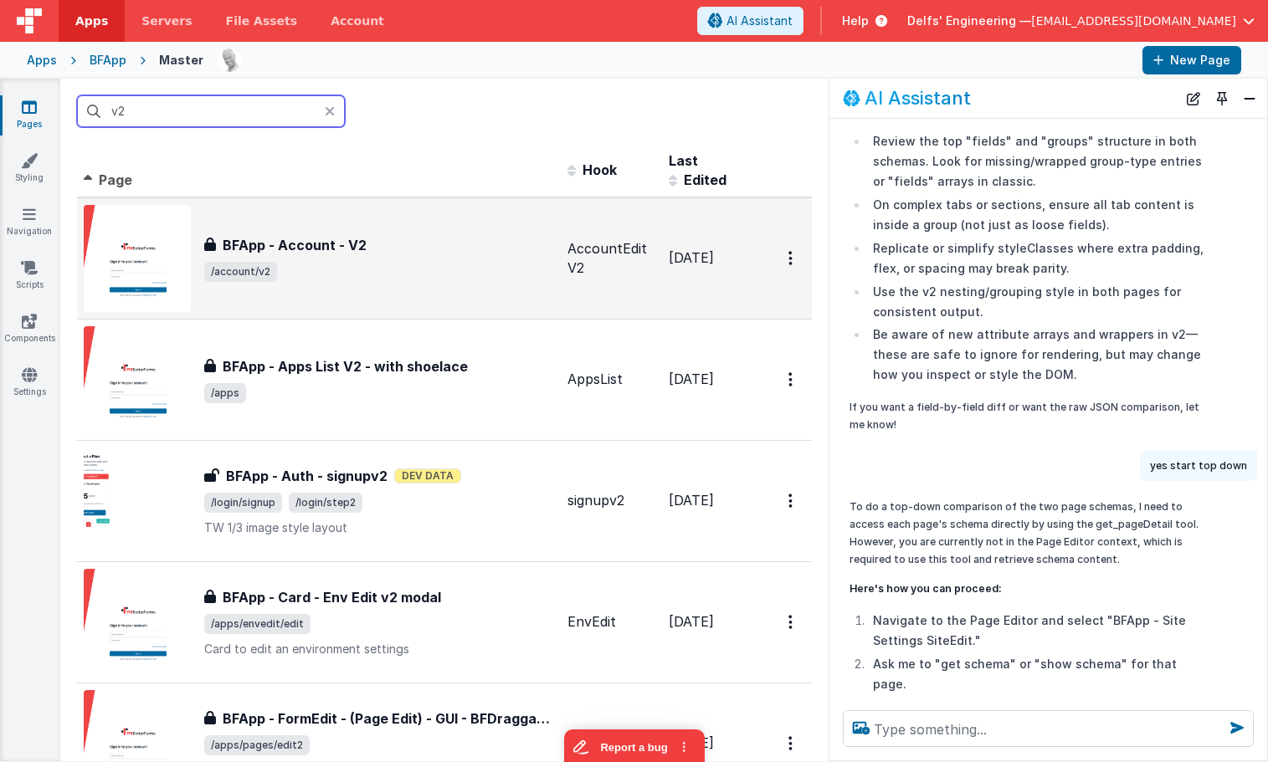
type input "v2"
click at [348, 262] on span "/account/v2" at bounding box center [379, 272] width 350 height 20
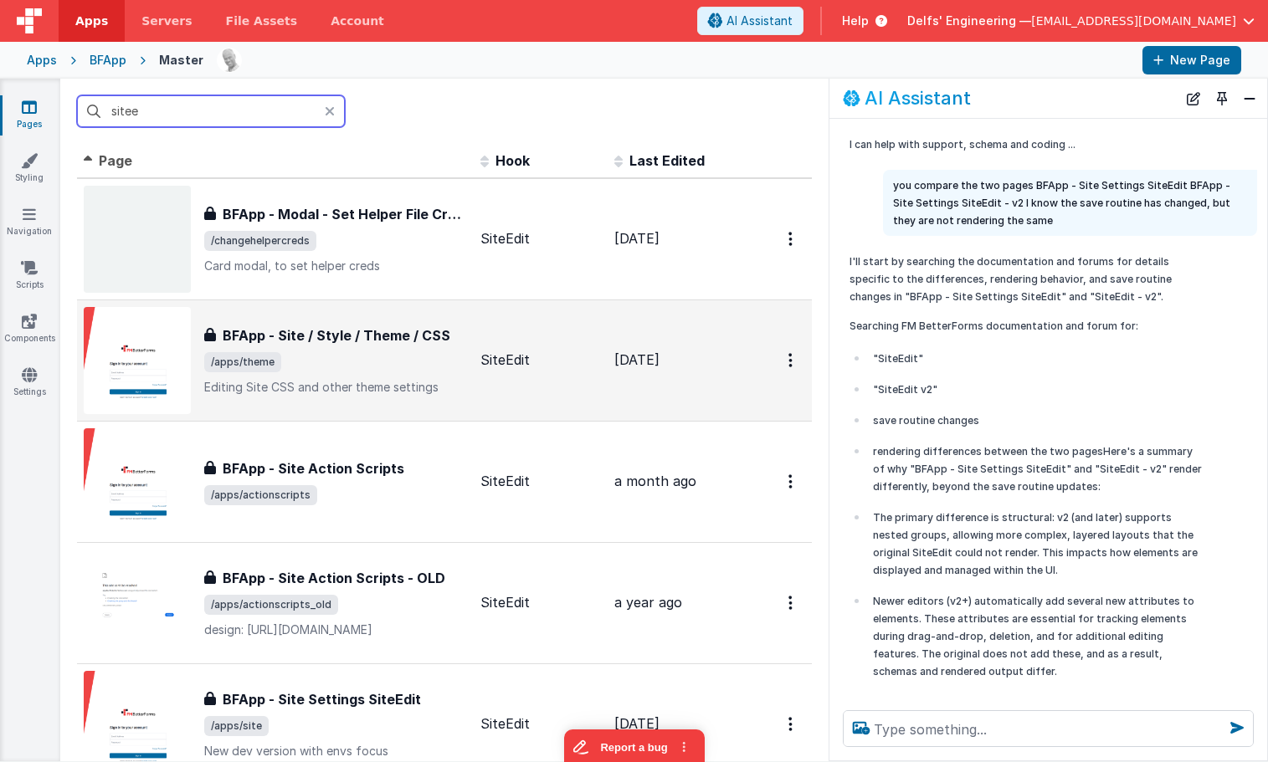
type input "siteed"
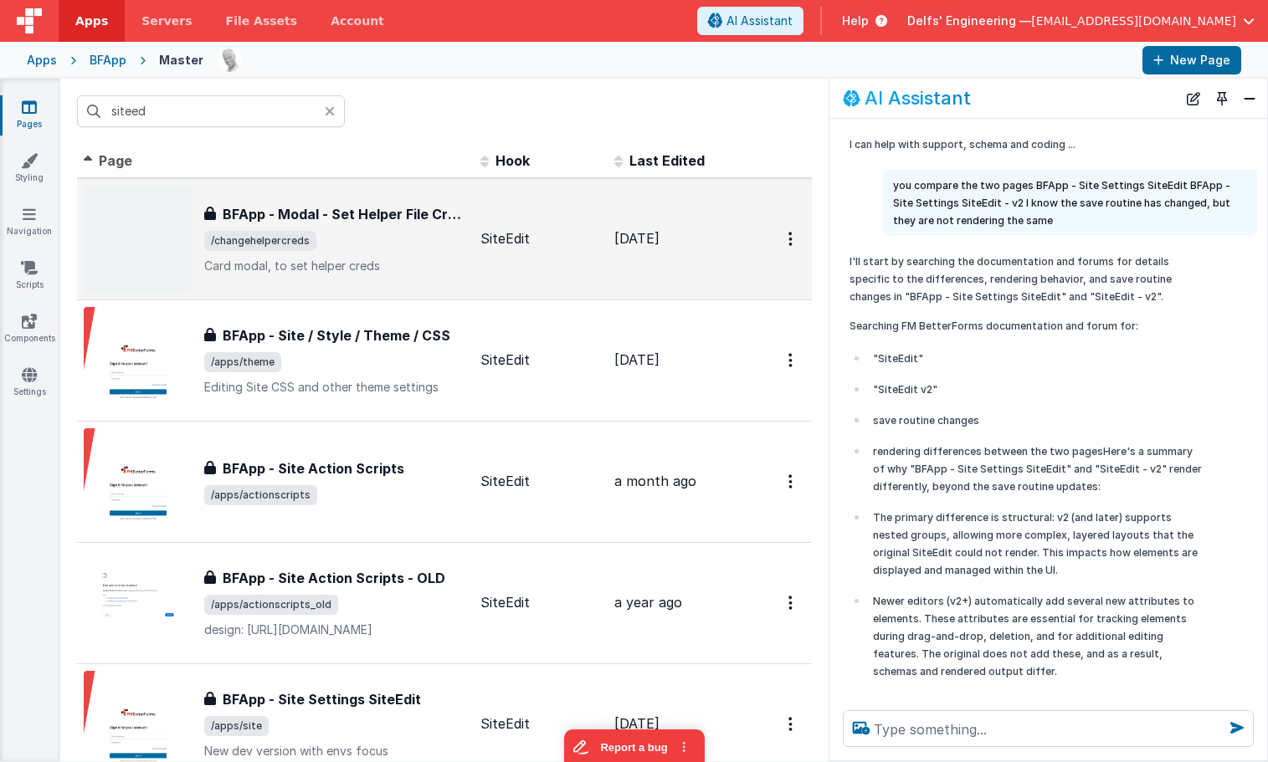
click at [685, 178] on td "[DATE]" at bounding box center [675, 239] width 134 height 122
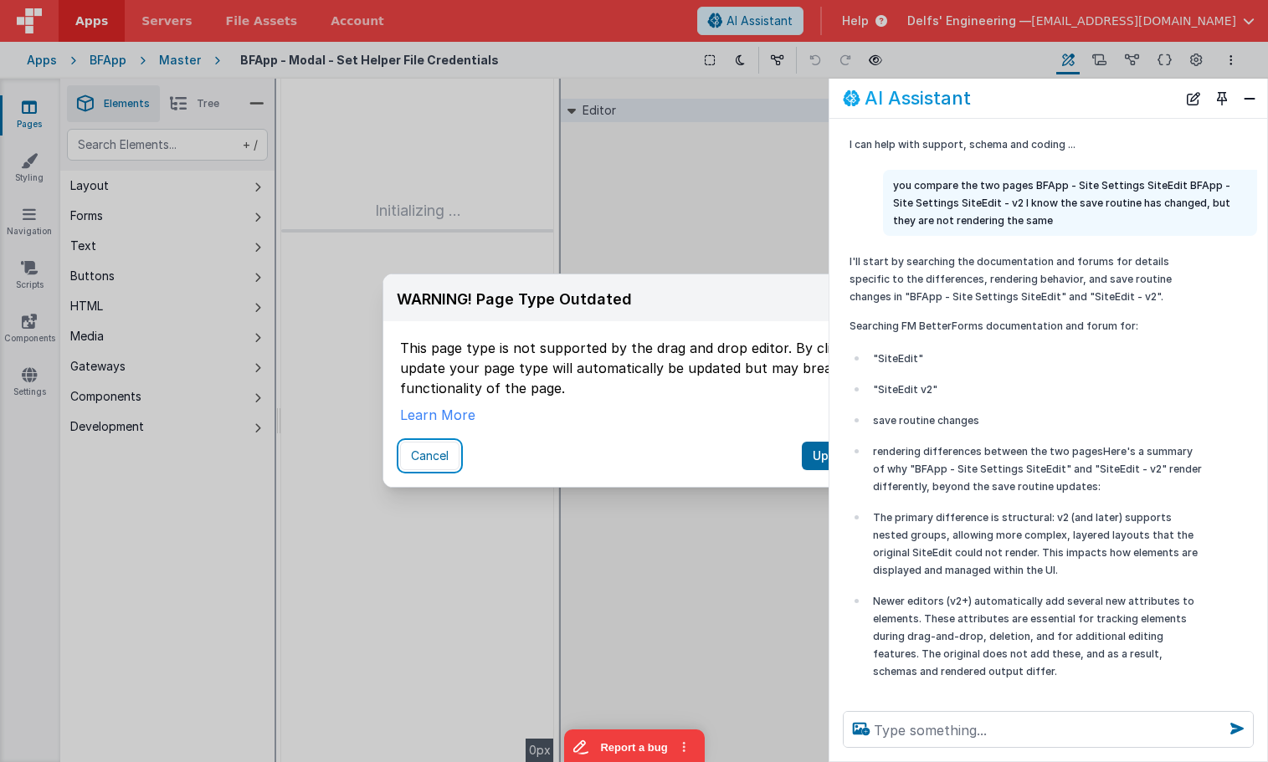
drag, startPoint x: 436, startPoint y: 446, endPoint x: 536, endPoint y: 392, distance: 114.2
click at [436, 446] on button "Cancel" at bounding box center [429, 456] width 59 height 28
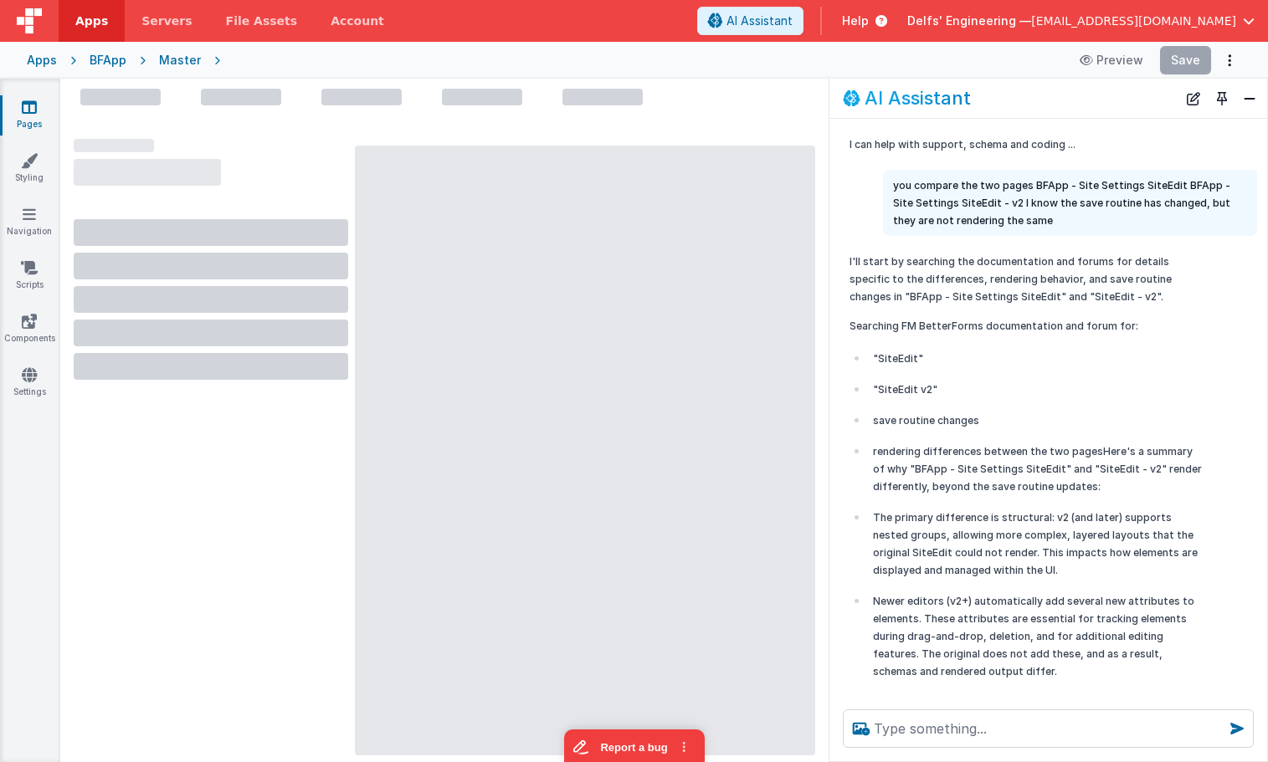
click at [177, 48] on div "Apps BFApp Master [GEOGRAPHIC_DATA] Save" at bounding box center [634, 60] width 1268 height 37
click at [169, 61] on div "Master" at bounding box center [180, 60] width 42 height 17
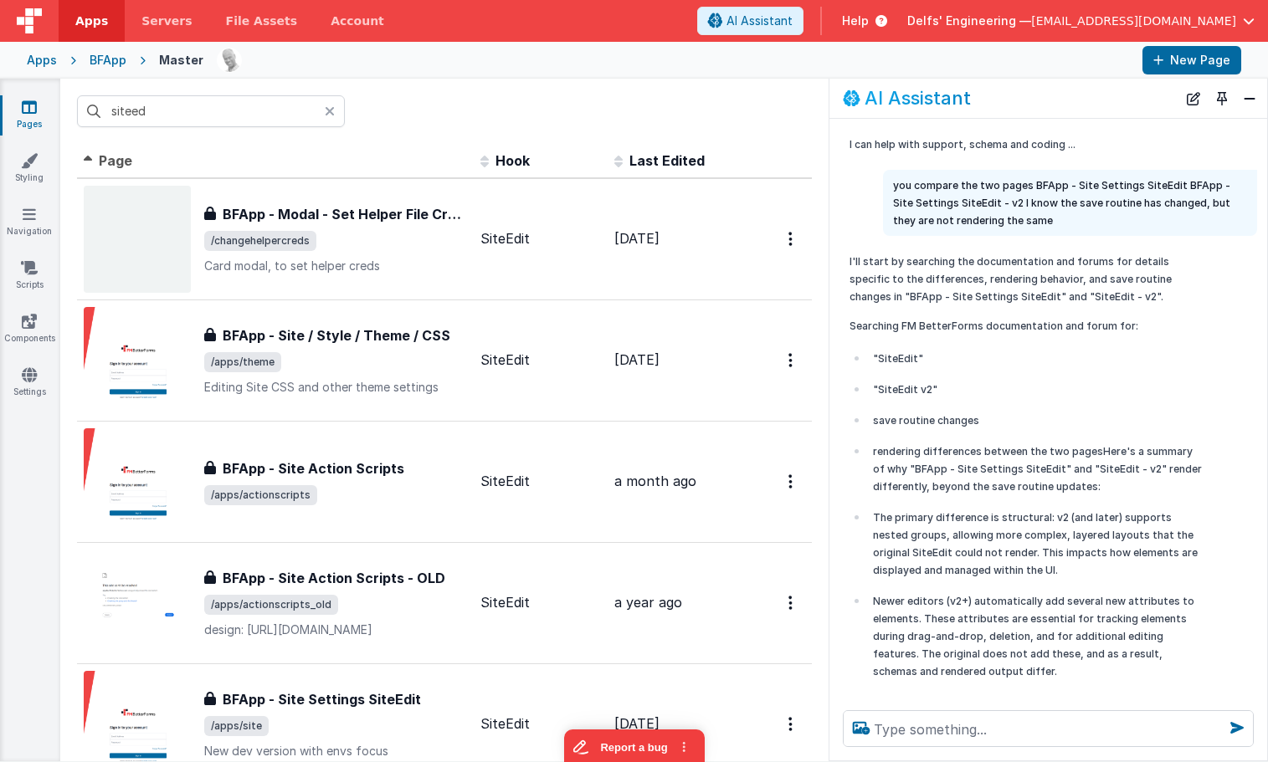
click at [614, 159] on span at bounding box center [621, 159] width 15 height 17
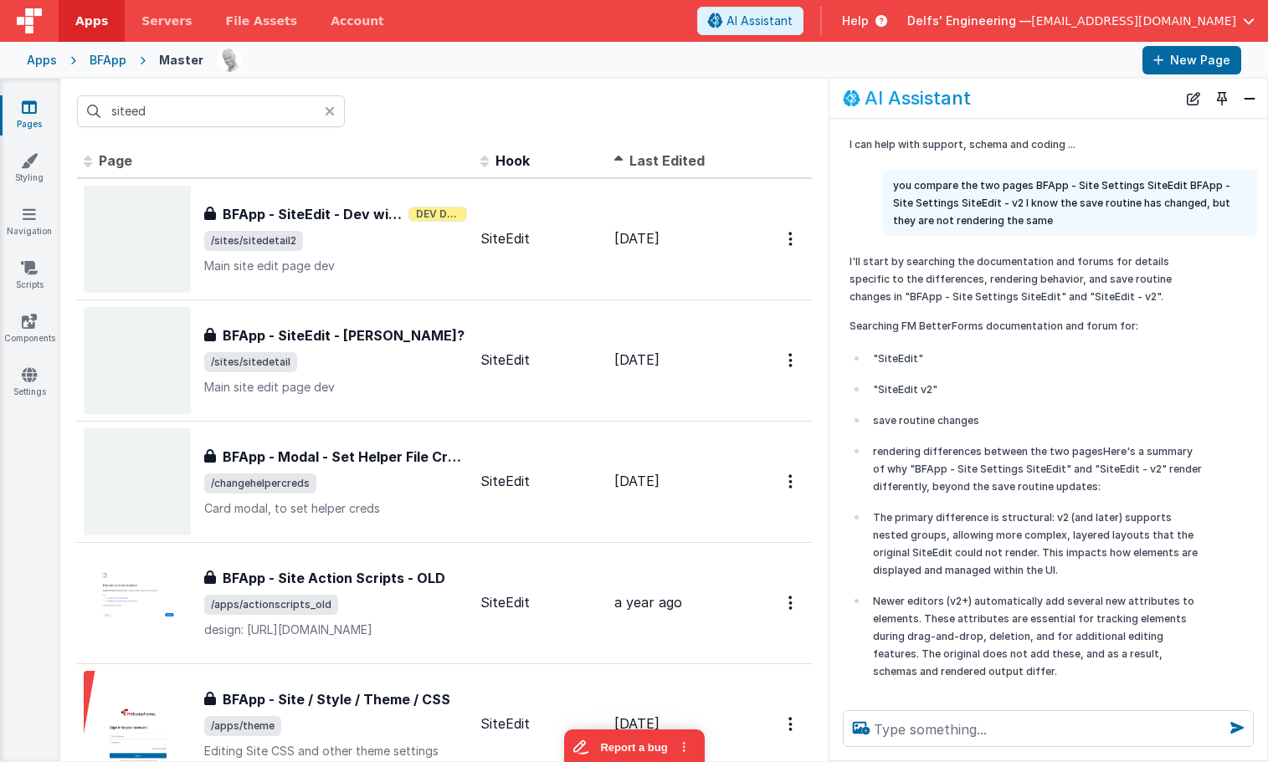
click at [653, 155] on span "Last Edited" at bounding box center [666, 160] width 75 height 17
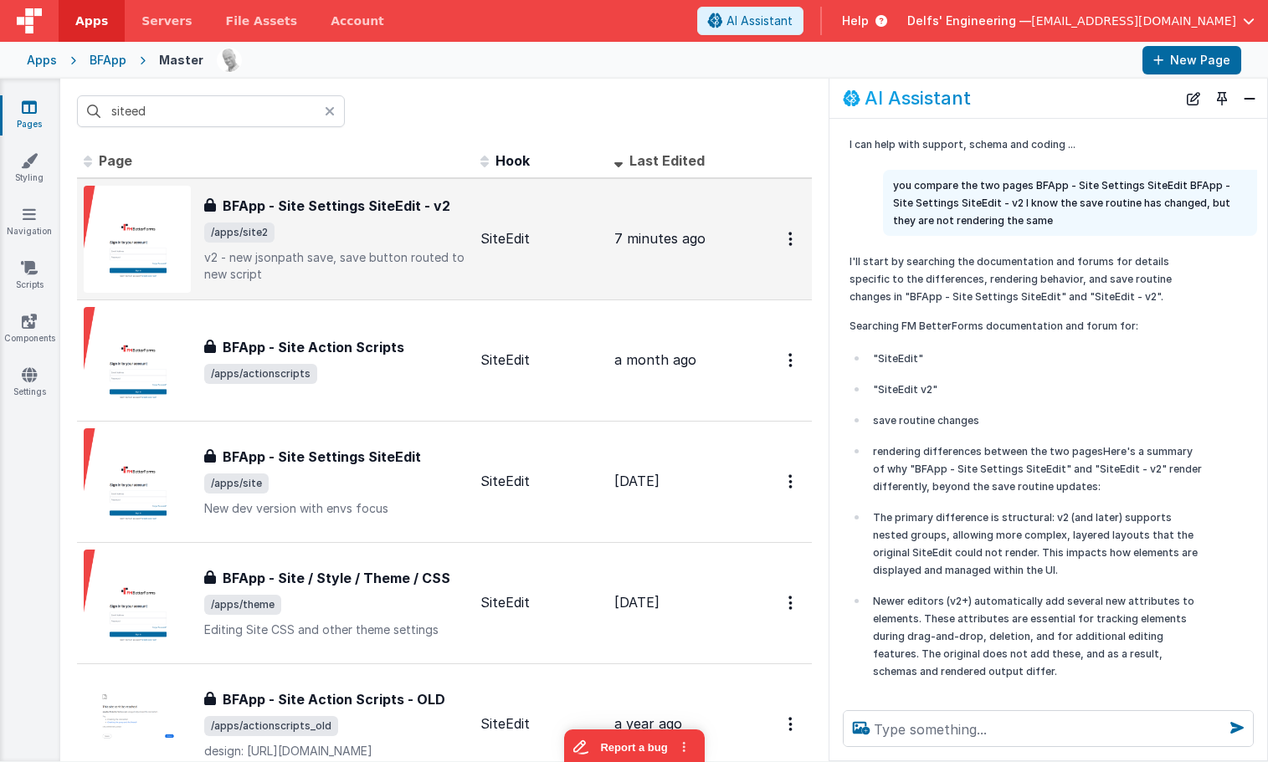
click at [398, 261] on p "v2 - new jsonpath save, save button routed to new script" at bounding box center [335, 265] width 263 height 33
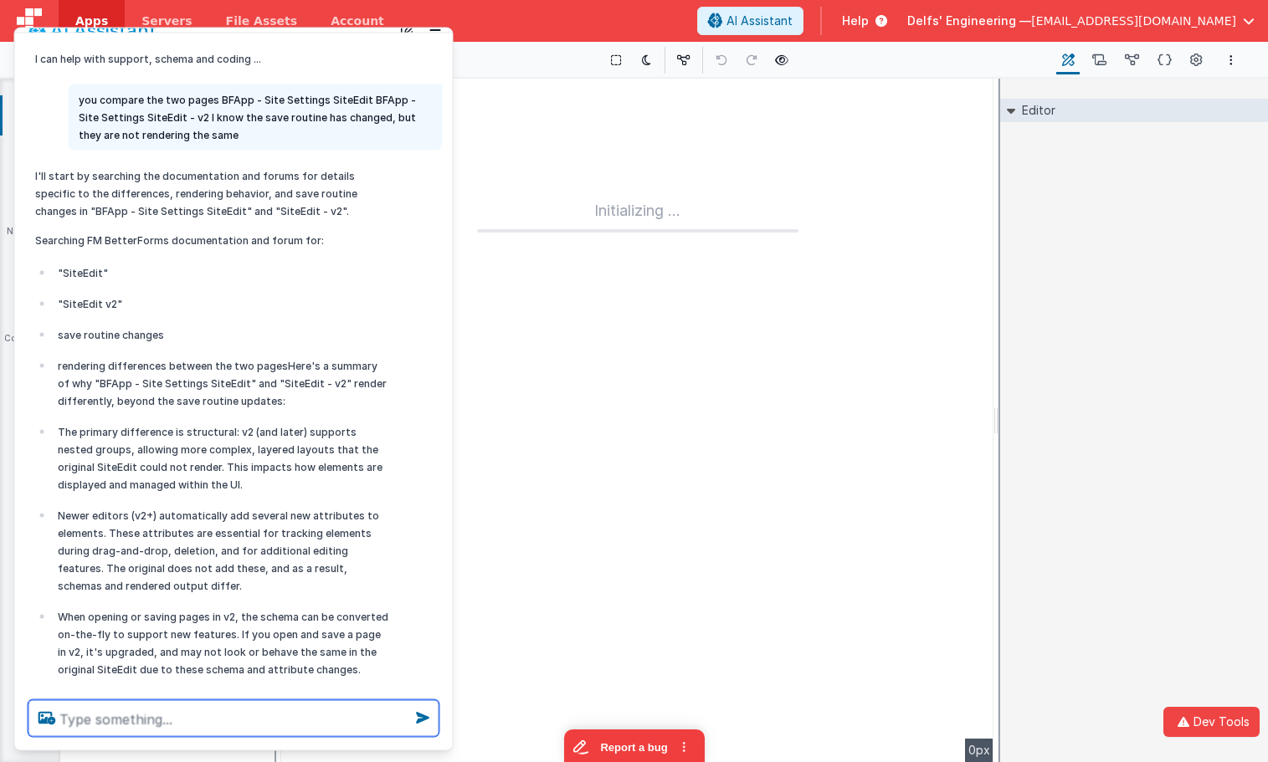
click at [137, 725] on textarea at bounding box center [233, 719] width 411 height 37
type textarea "try again"
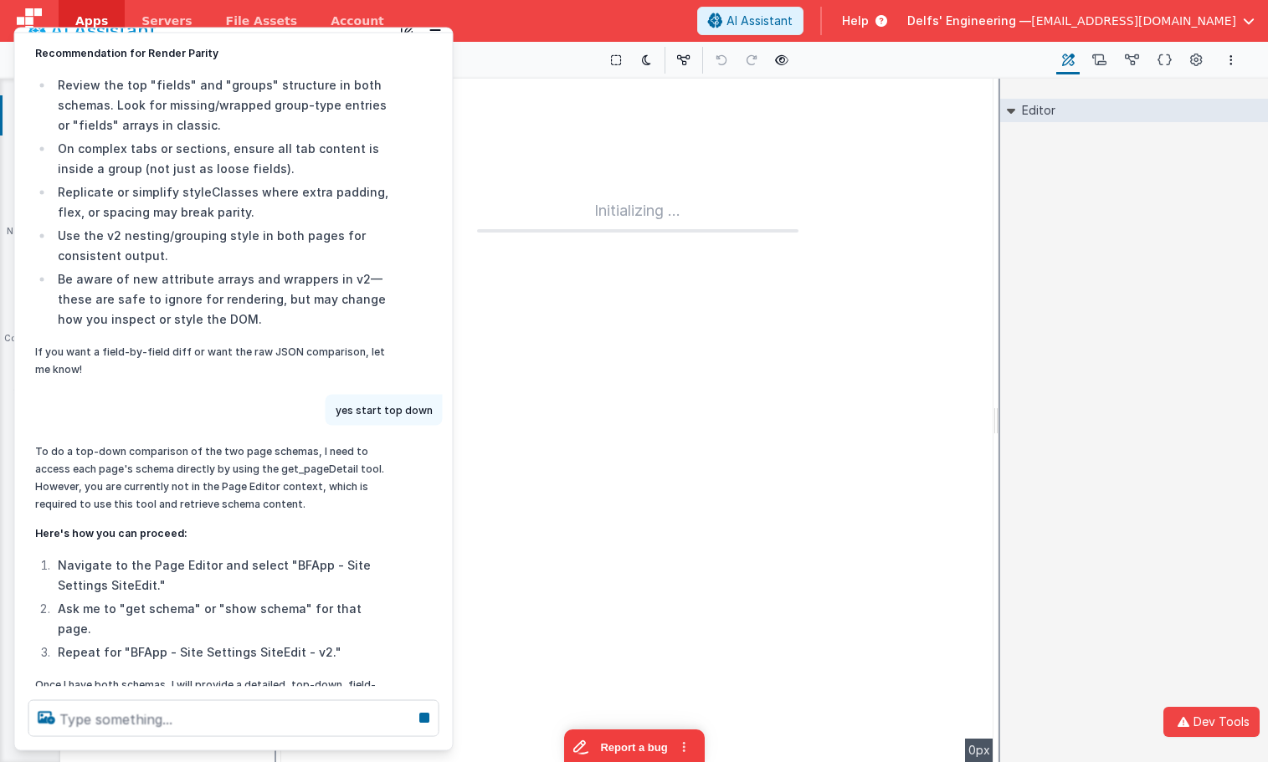
scroll to position [5338, 0]
click at [423, 711] on icon at bounding box center [424, 718] width 23 height 27
click at [425, 716] on icon at bounding box center [424, 718] width 23 height 27
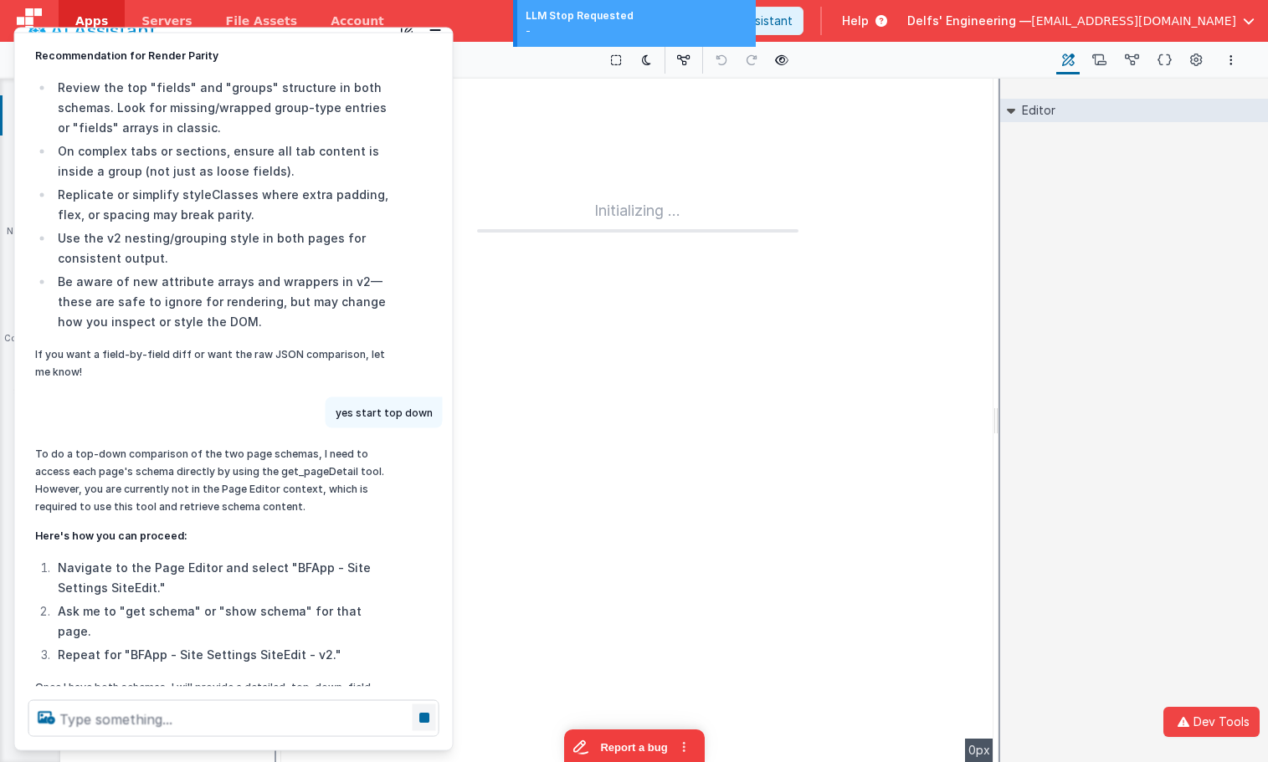
click at [425, 716] on icon at bounding box center [424, 718] width 23 height 27
